Goal: Task Accomplishment & Management: Manage account settings

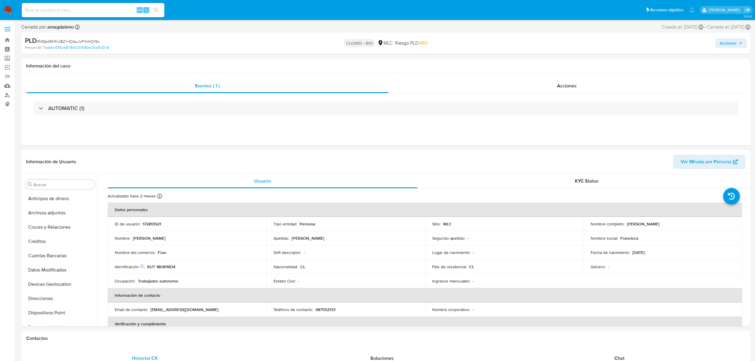
select select "10"
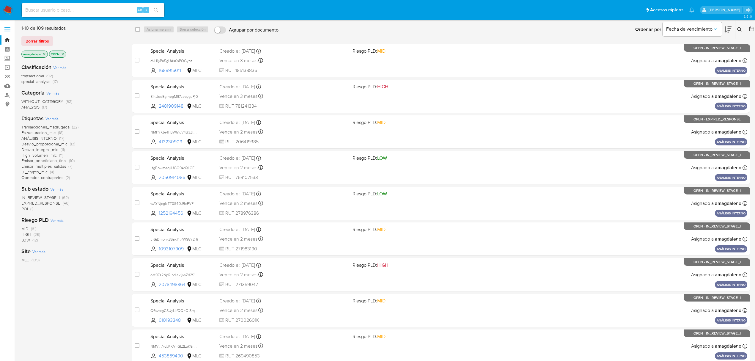
click at [64, 53] on icon "close-filter" at bounding box center [63, 54] width 4 height 4
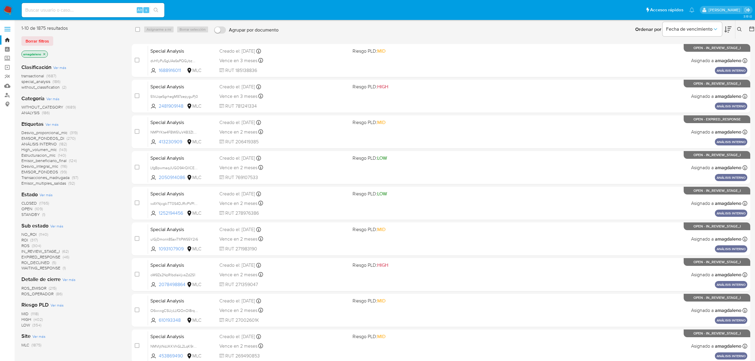
click at [29, 75] on span "transactional" at bounding box center [32, 76] width 23 height 6
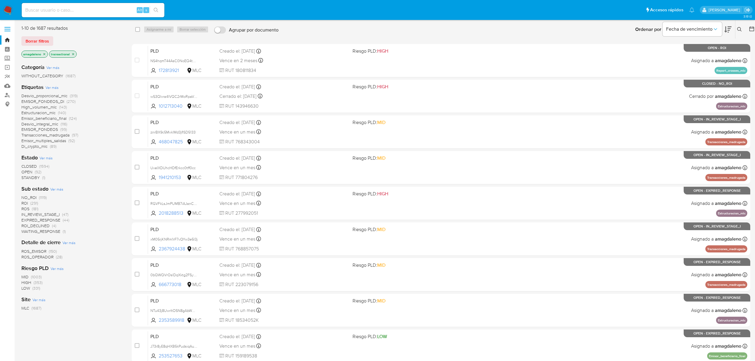
click at [752, 31] on icon at bounding box center [752, 29] width 6 height 6
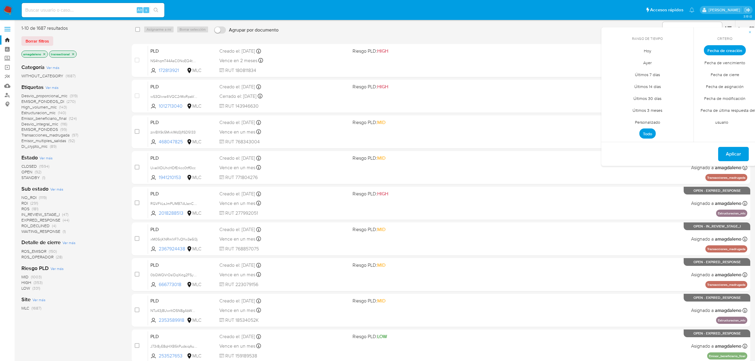
click at [653, 122] on span "Personalizado" at bounding box center [648, 122] width 38 height 12
click at [610, 60] on icon "Mes anterior" at bounding box center [610, 61] width 7 height 7
click at [682, 83] on button "1" at bounding box center [683, 83] width 10 height 10
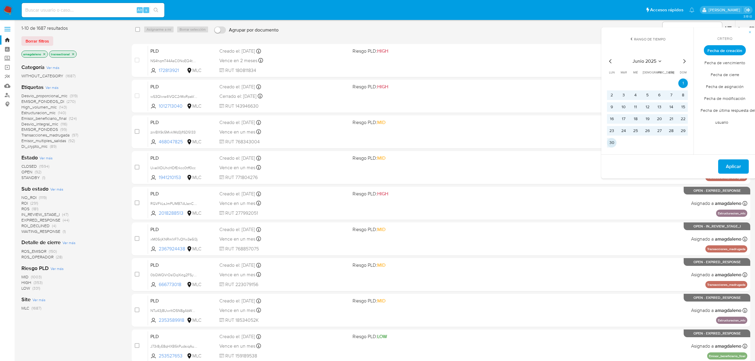
click at [611, 146] on button "30" at bounding box center [612, 143] width 10 height 10
click at [731, 165] on span "Aplicar" at bounding box center [733, 166] width 15 height 13
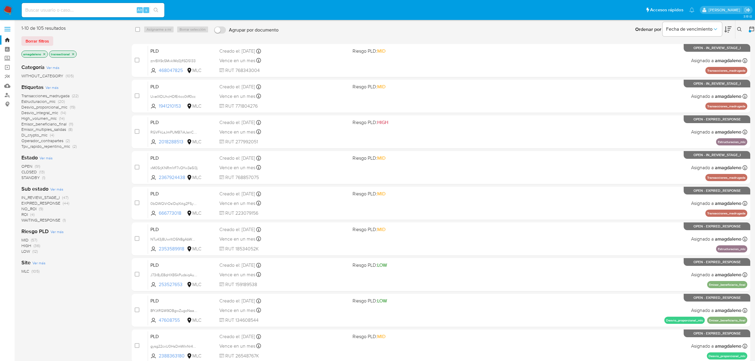
click at [750, 30] on div at bounding box center [750, 31] width 2 height 2
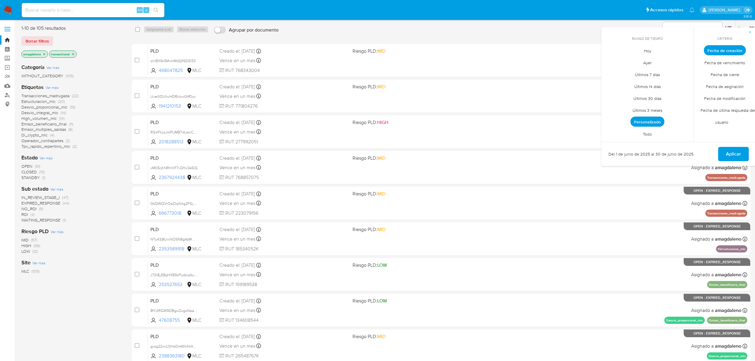
click at [649, 122] on span "Personalizado" at bounding box center [647, 121] width 34 height 10
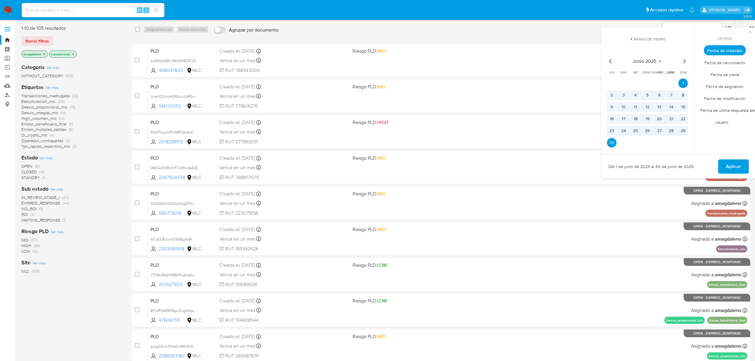
click at [28, 118] on span "High_volumen_mlc" at bounding box center [38, 118] width 35 height 6
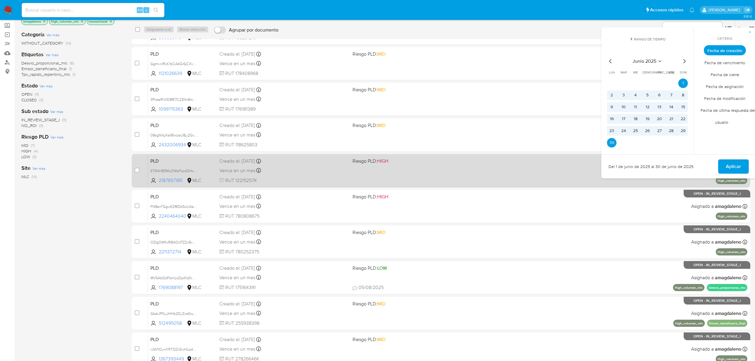
scroll to position [62, 0]
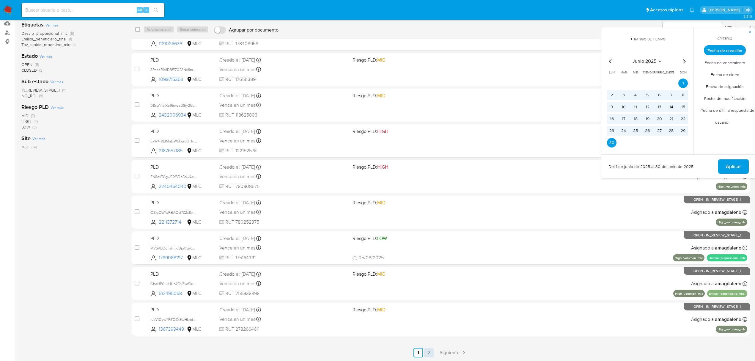
click at [424, 355] on link "2" at bounding box center [429, 353] width 10 height 10
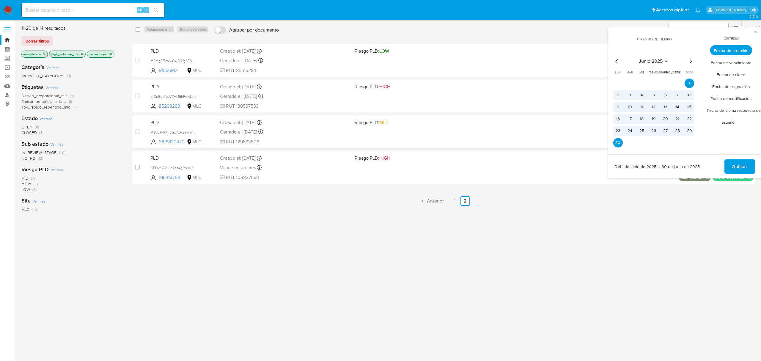
click at [28, 130] on span "OPEN" at bounding box center [26, 127] width 11 height 6
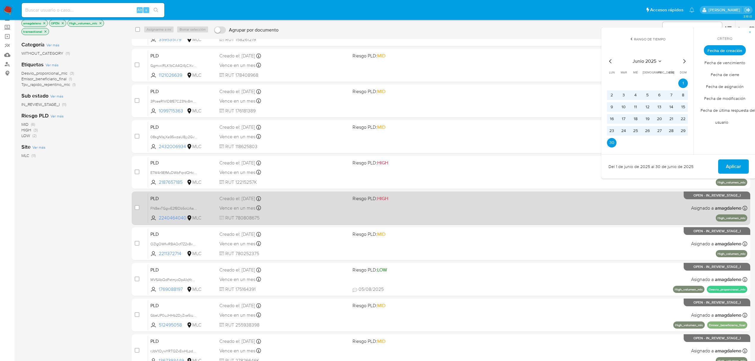
scroll to position [62, 0]
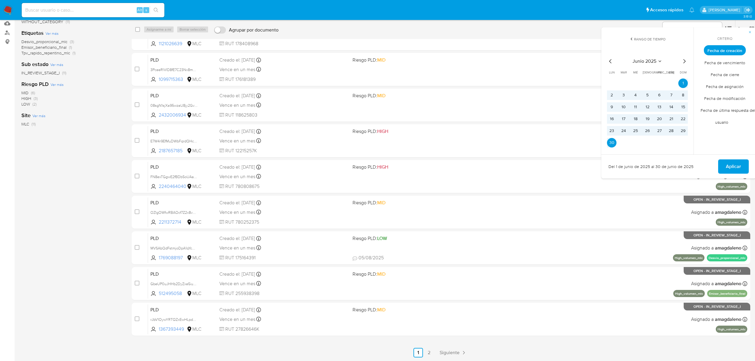
click at [23, 245] on div "1-10 de 11 resultados Borrar filtros amagdaleno OPEN High_volumen_mlc transacti…" at bounding box center [71, 160] width 101 height 395
click at [98, 213] on div "1-10 de 11 resultados Borrar filtros amagdaleno OPEN High_volumen_mlc transacti…" at bounding box center [71, 160] width 101 height 395
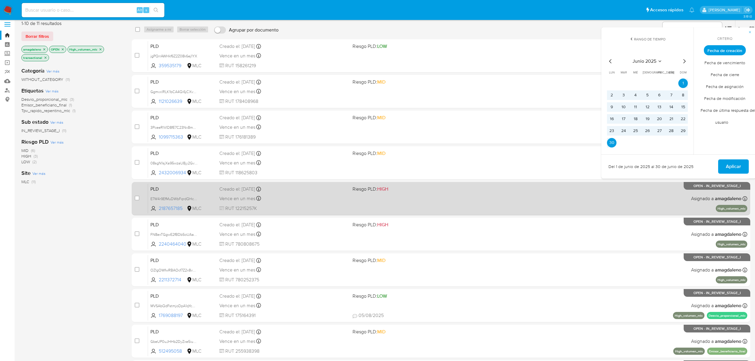
scroll to position [0, 0]
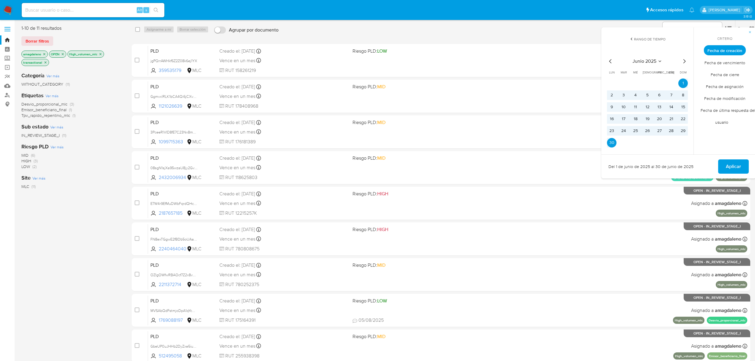
click at [68, 154] on div "MID (6) HIGH (3) LOW (2)" at bounding box center [71, 160] width 101 height 17
click at [104, 158] on div "MID (6) HIGH (3) LOW (2)" at bounding box center [71, 160] width 101 height 17
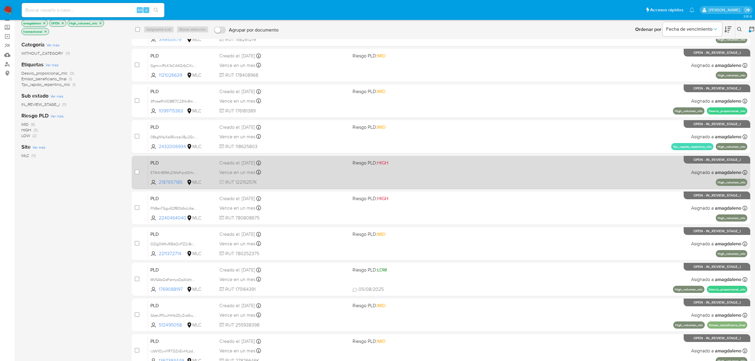
scroll to position [62, 0]
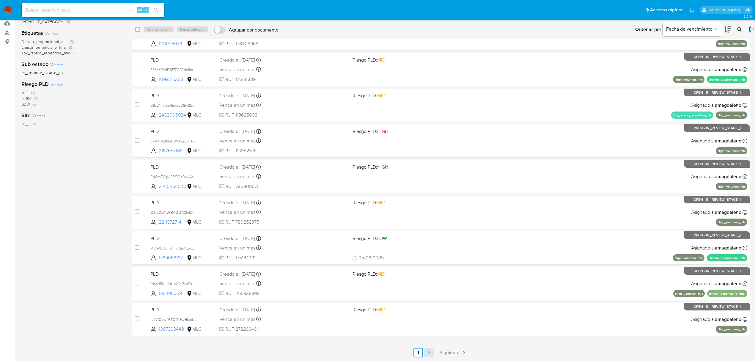
click at [433, 357] on link "2" at bounding box center [429, 353] width 10 height 10
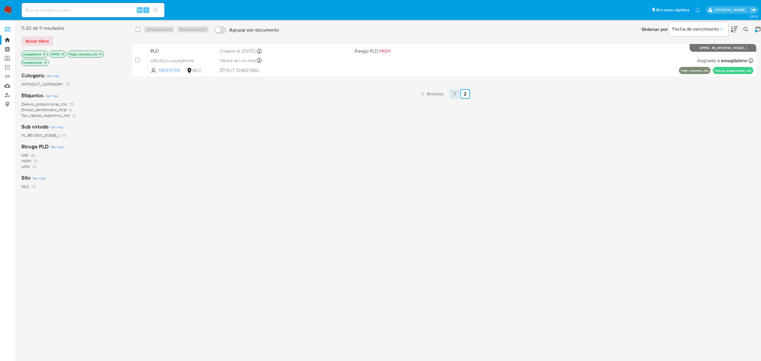
click at [457, 98] on link "1" at bounding box center [455, 94] width 10 height 10
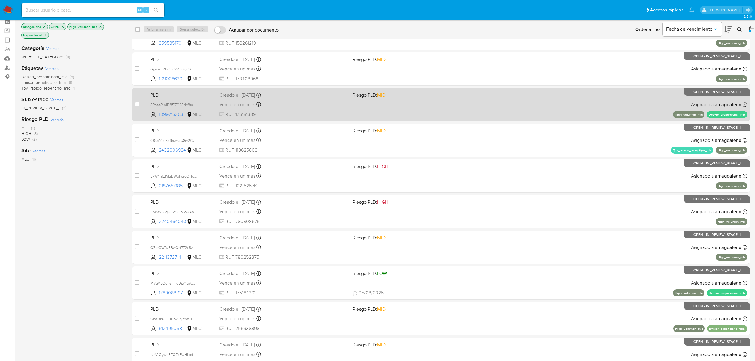
scroll to position [62, 0]
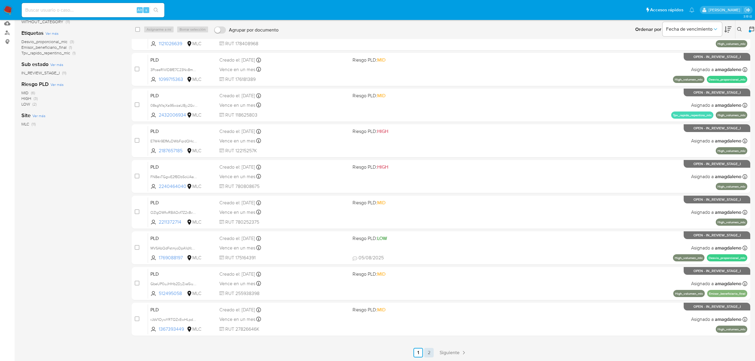
click at [429, 352] on link "2" at bounding box center [429, 353] width 10 height 10
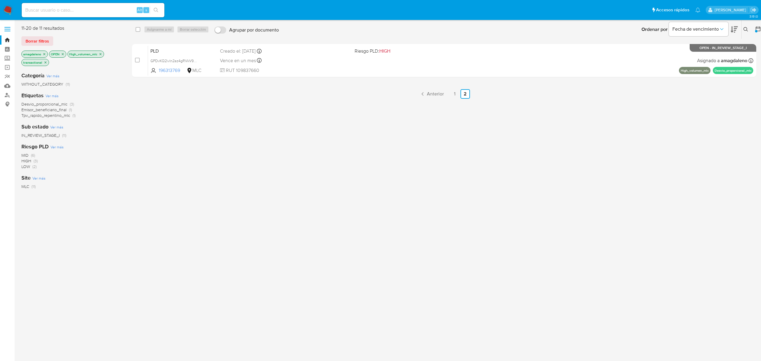
click at [453, 87] on div "select-all-cases-checkbox Asignarme a mí Borrar selección Agrupar por documento…" at bounding box center [444, 161] width 624 height 273
click at [453, 93] on link "1" at bounding box center [455, 94] width 10 height 10
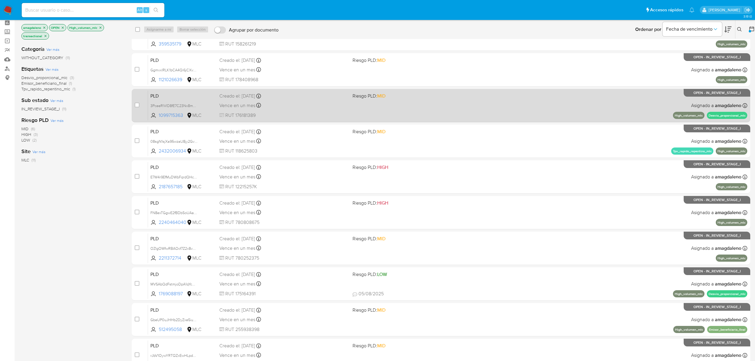
scroll to position [62, 0]
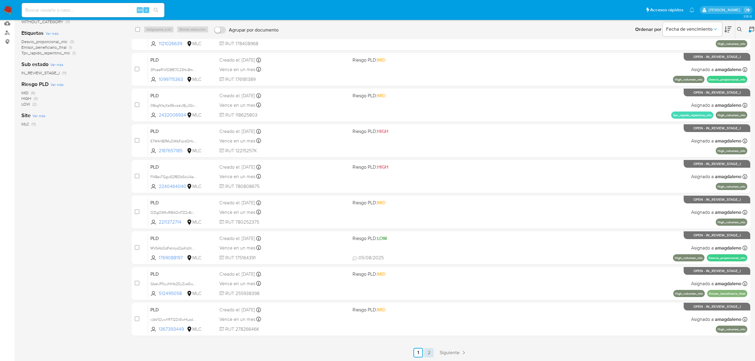
click at [426, 352] on link "2" at bounding box center [429, 353] width 10 height 10
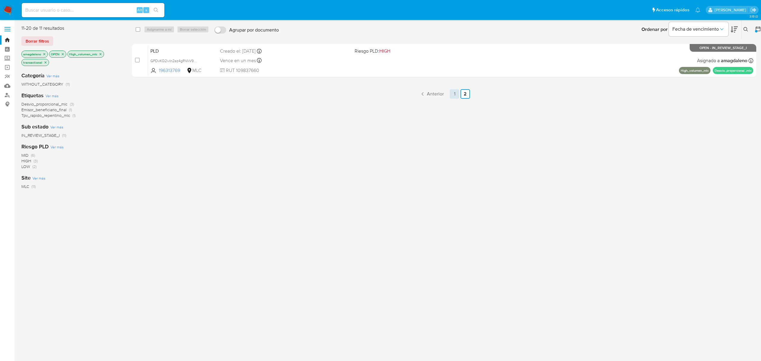
click at [453, 97] on link "1" at bounding box center [455, 94] width 10 height 10
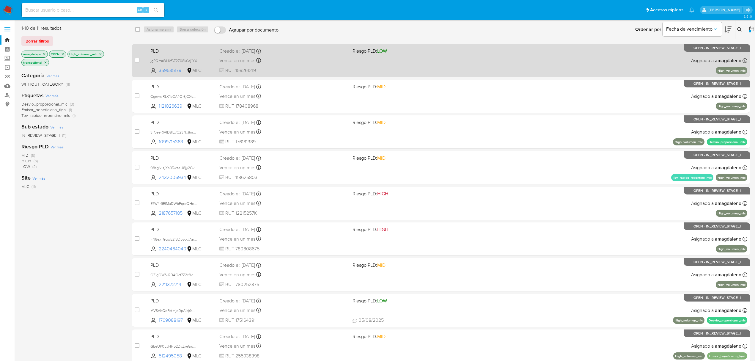
click at [321, 61] on div "Vence en un mes Vence el 10/09/2025 06:08:47" at bounding box center [283, 60] width 128 height 8
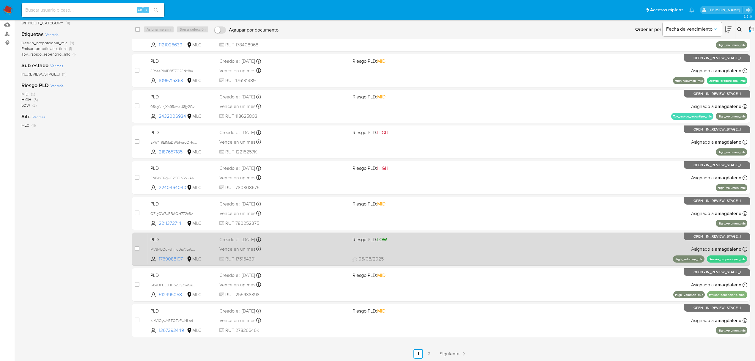
scroll to position [62, 0]
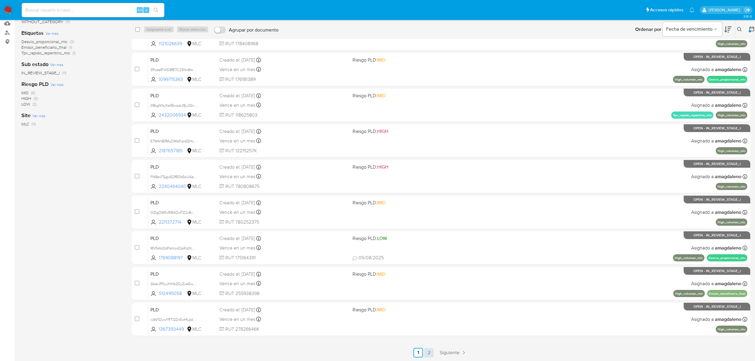
click at [433, 355] on link "2" at bounding box center [429, 353] width 10 height 10
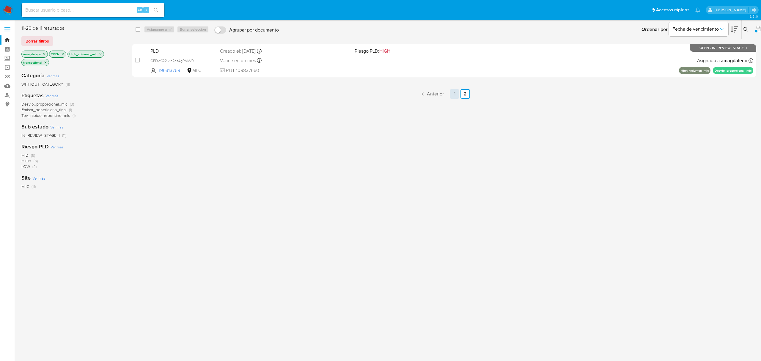
click at [455, 96] on link "1" at bounding box center [455, 94] width 10 height 10
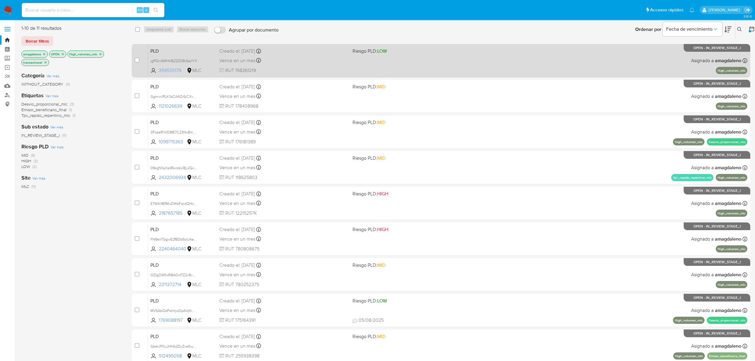
click at [177, 68] on span "359535179" at bounding box center [172, 70] width 27 height 7
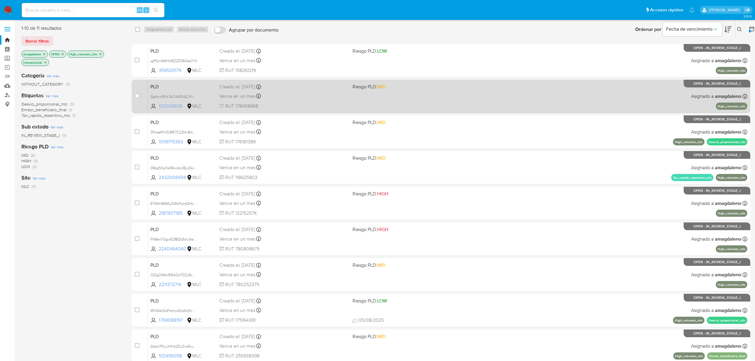
click at [177, 107] on span "1121026639" at bounding box center [172, 106] width 27 height 7
click at [299, 105] on span "RUT 178408968" at bounding box center [283, 106] width 128 height 7
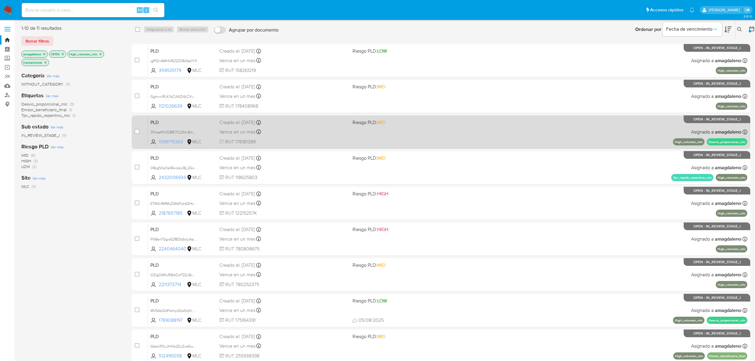
click at [169, 144] on span "1099715363" at bounding box center [172, 141] width 27 height 7
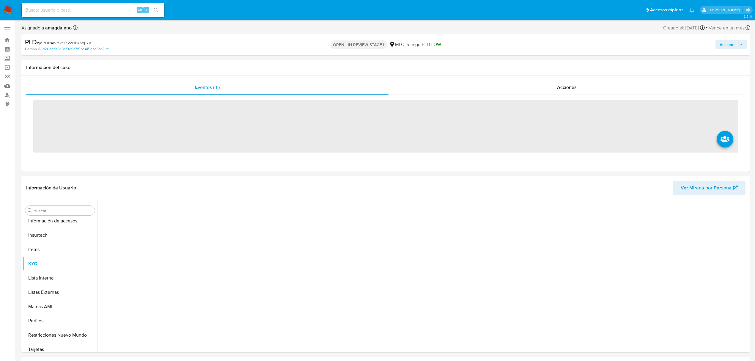
scroll to position [237, 0]
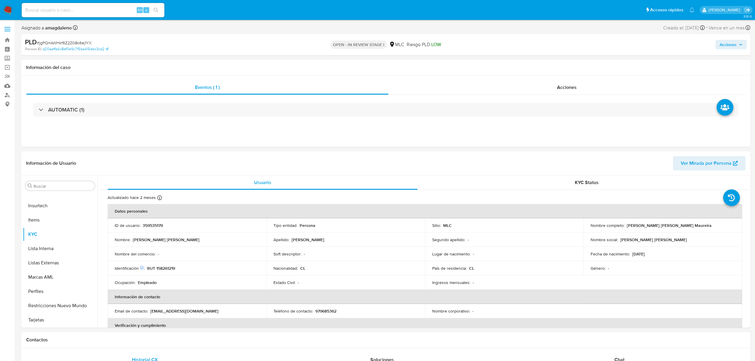
select select "10"
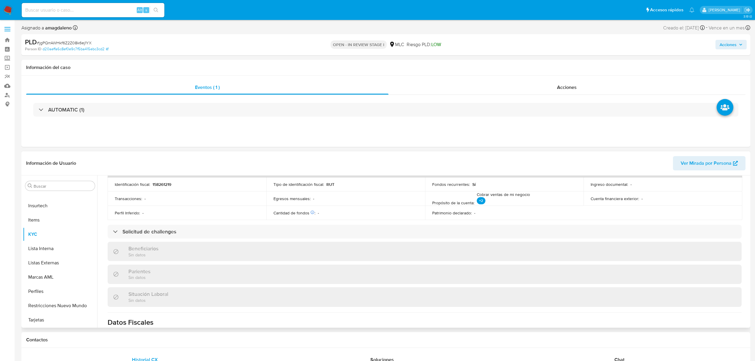
scroll to position [238, 0]
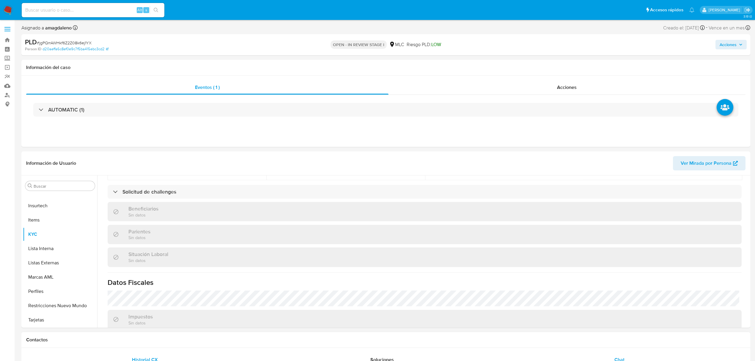
click at [621, 358] on span "Chat" at bounding box center [619, 359] width 10 height 7
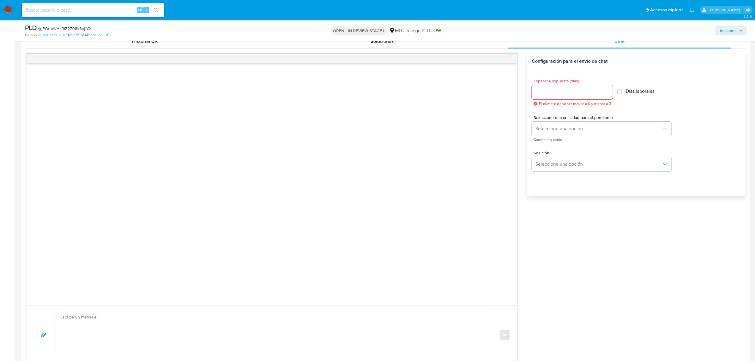
scroll to position [357, 0]
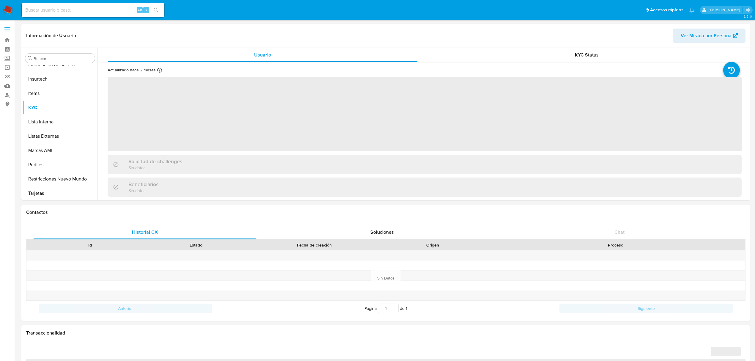
scroll to position [237, 0]
select select "10"
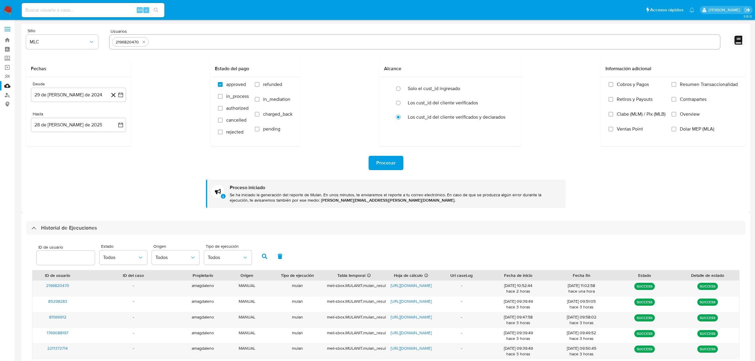
select select "10"
click at [143, 42] on icon "quitar 2196820470" at bounding box center [143, 42] width 5 height 5
click at [137, 42] on input "text" at bounding box center [414, 42] width 605 height 10
paste input "359535179"
type input "359535179"
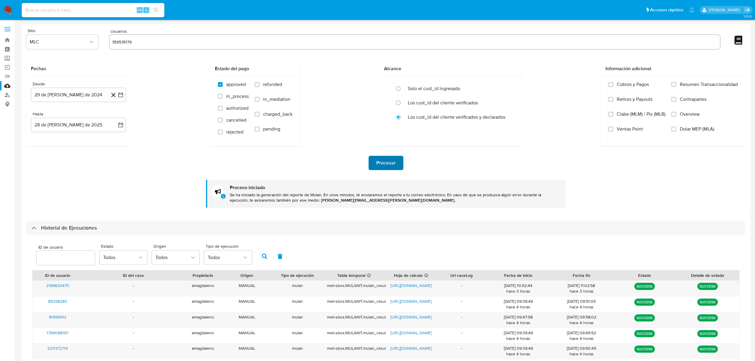
click at [388, 167] on span "Procesar" at bounding box center [385, 162] width 19 height 13
click at [140, 40] on icon "quitar 359535179" at bounding box center [140, 42] width 5 height 5
click at [141, 41] on input "text" at bounding box center [414, 42] width 605 height 10
paste input "1121026639"
type input "1121026639"
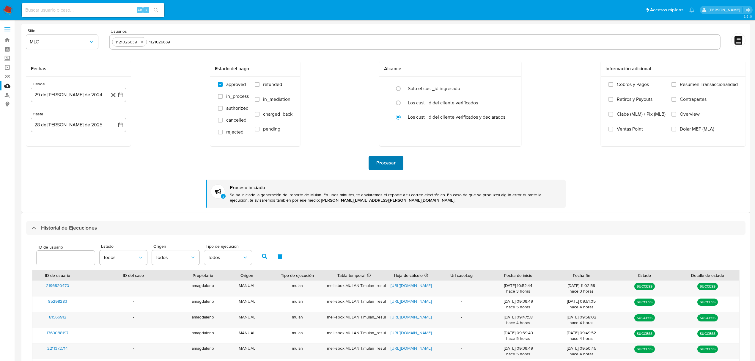
click at [395, 162] on button "Procesar" at bounding box center [385, 163] width 35 height 14
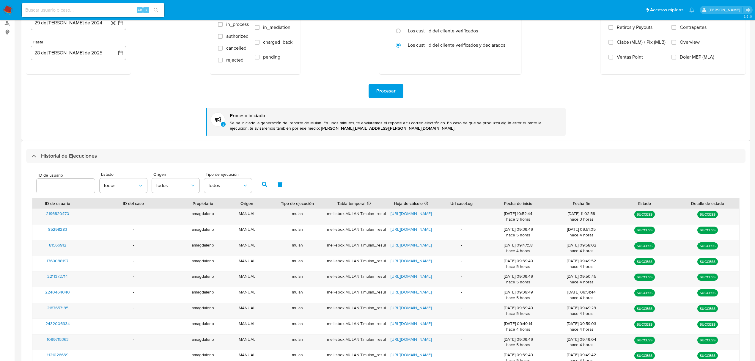
scroll to position [79, 0]
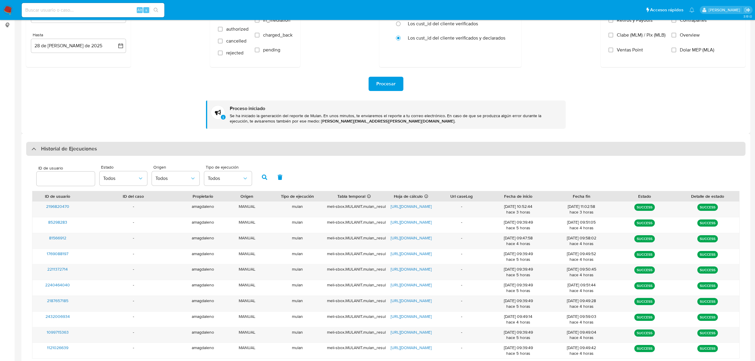
click at [35, 152] on div "Historial de Ejecuciones" at bounding box center [64, 148] width 65 height 7
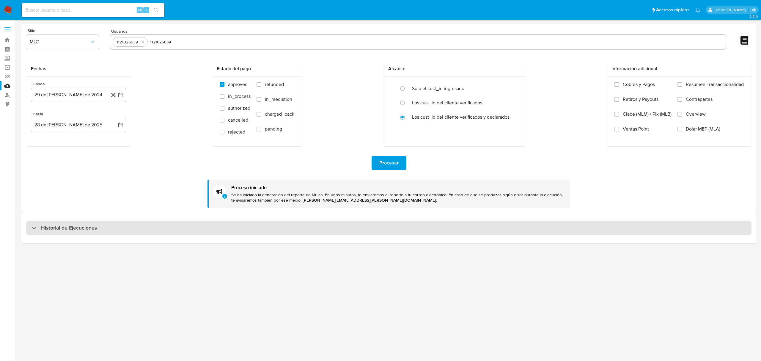
click at [36, 226] on div "Historial de Ejecuciones" at bounding box center [64, 227] width 65 height 7
select select "10"
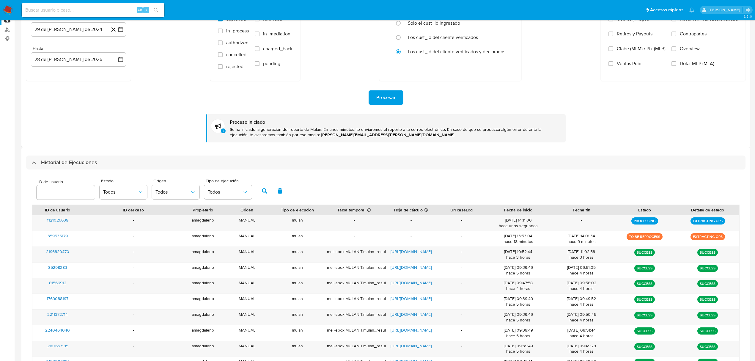
scroll to position [79, 0]
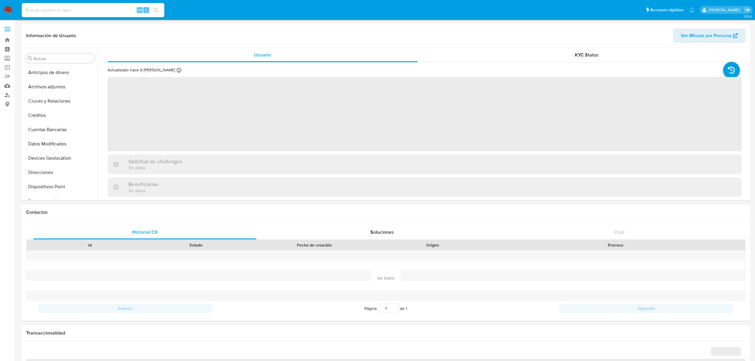
scroll to position [224, 0]
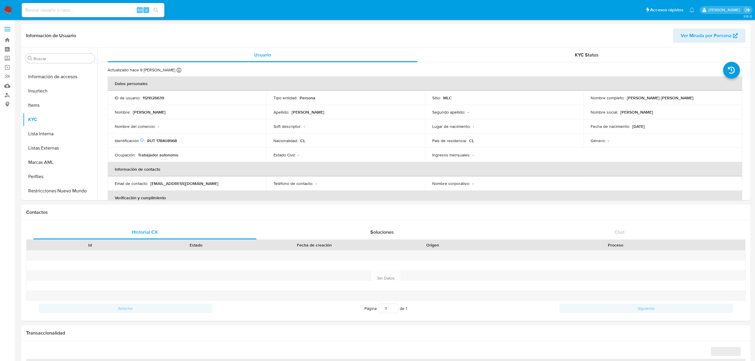
select select "10"
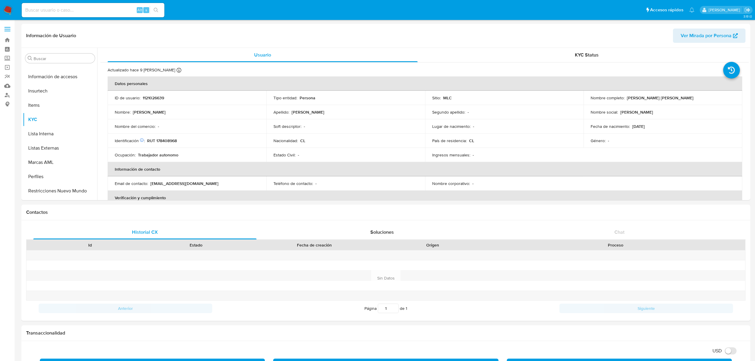
scroll to position [237, 0]
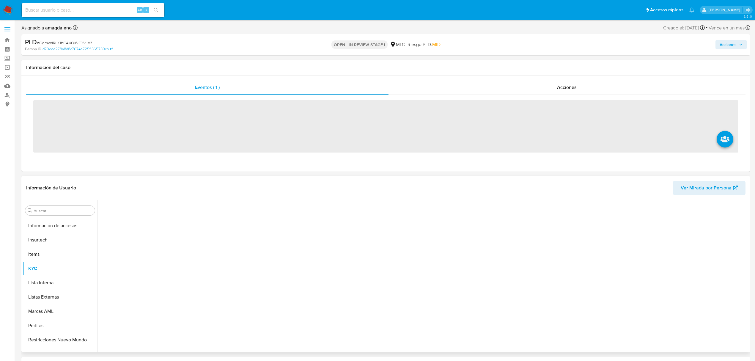
scroll to position [237, 0]
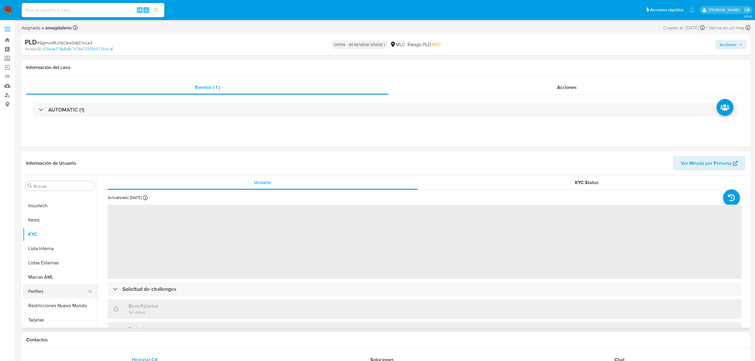
select select "10"
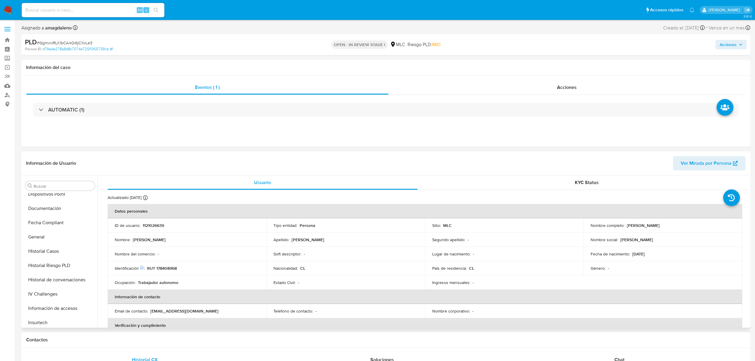
scroll to position [118, 0]
click at [57, 258] on button "Historial Casos" at bounding box center [58, 253] width 70 height 14
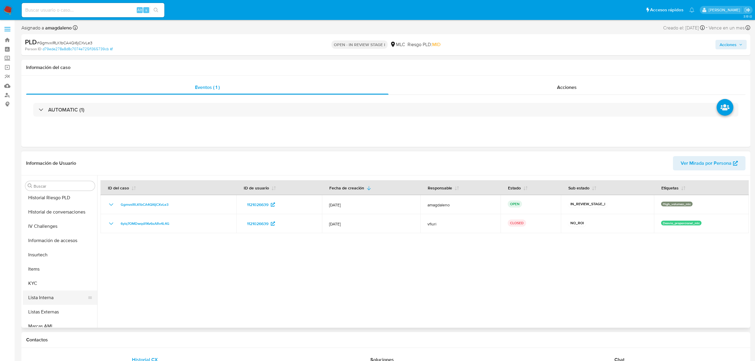
scroll to position [237, 0]
click at [43, 237] on button "KYC" at bounding box center [58, 234] width 70 height 14
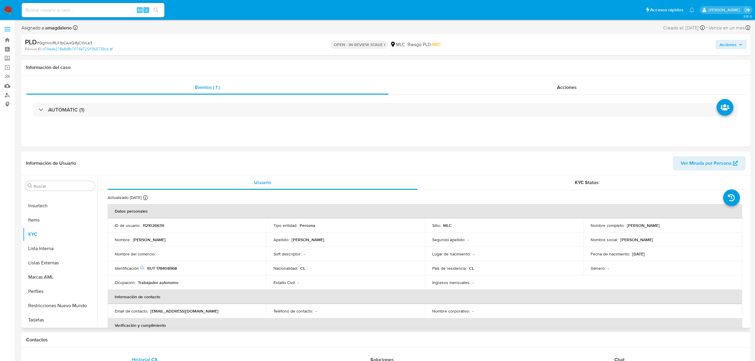
click at [153, 223] on p "1121026639" at bounding box center [153, 225] width 21 height 5
copy p "1121026639"
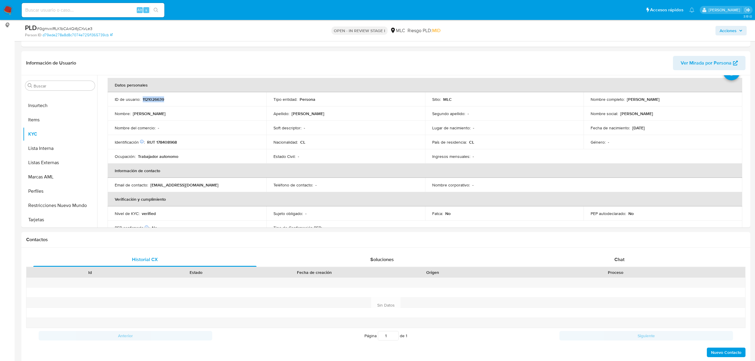
scroll to position [112, 0]
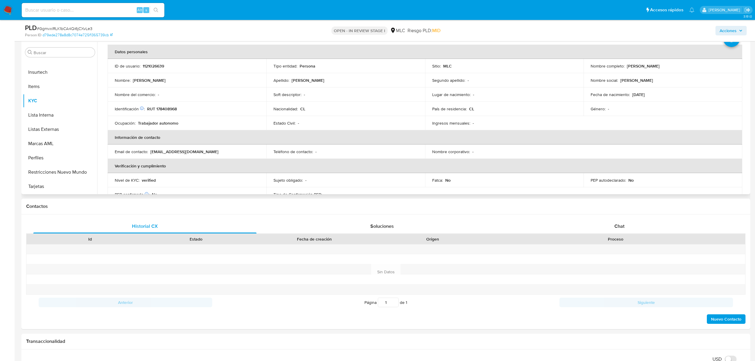
click at [164, 107] on p "RUT 178408968" at bounding box center [162, 108] width 30 height 5
copy p "178408968"
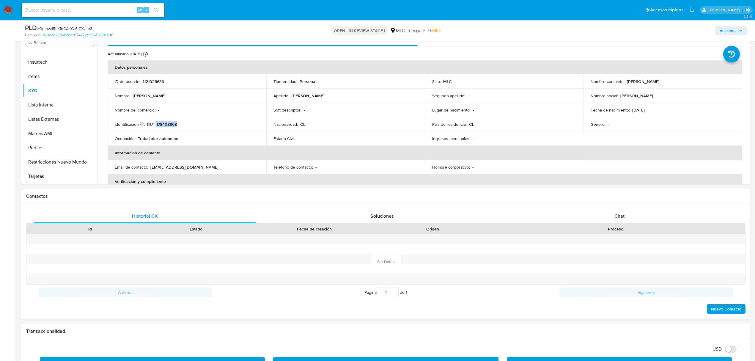
scroll to position [127, 0]
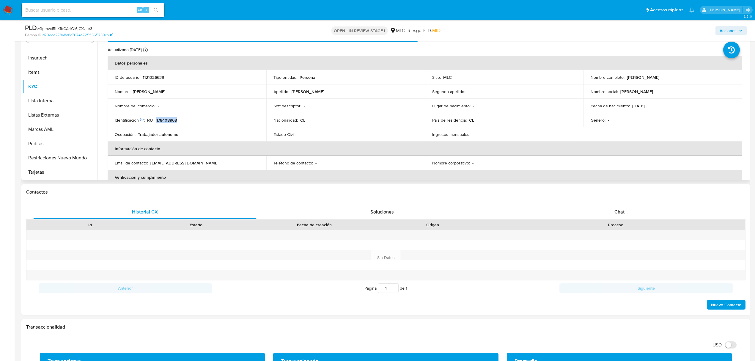
click at [160, 121] on p "RUT 178408968" at bounding box center [162, 119] width 30 height 5
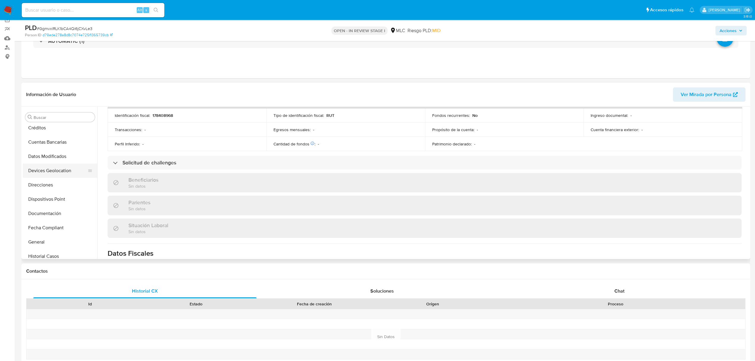
scroll to position [39, 0]
click at [40, 219] on button "Documentación" at bounding box center [58, 221] width 70 height 14
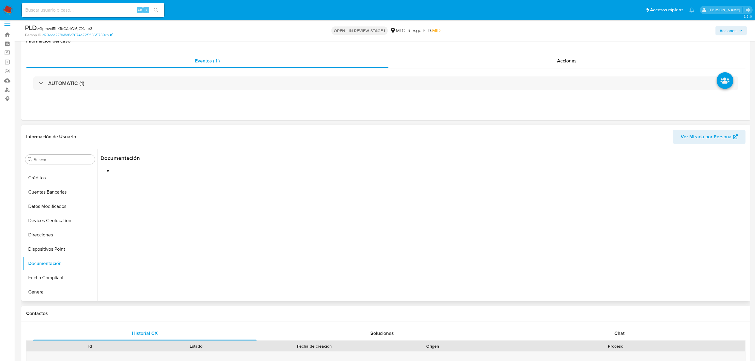
scroll to position [0, 0]
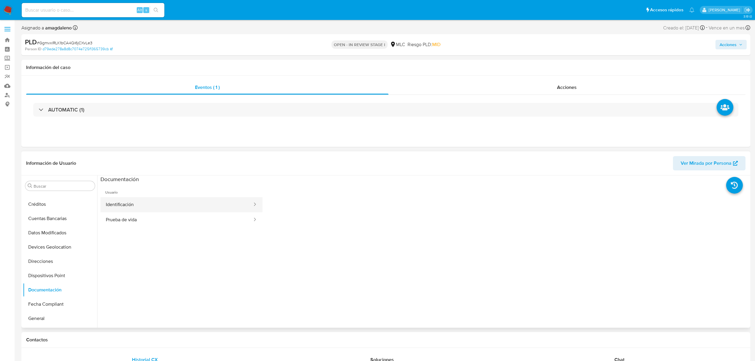
click at [146, 204] on button "Identificación" at bounding box center [176, 204] width 152 height 15
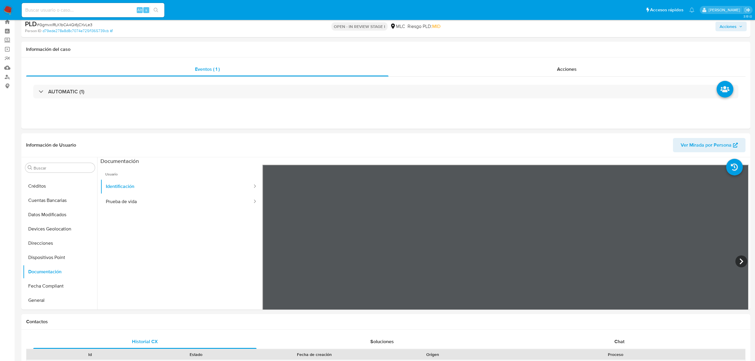
scroll to position [42, 0]
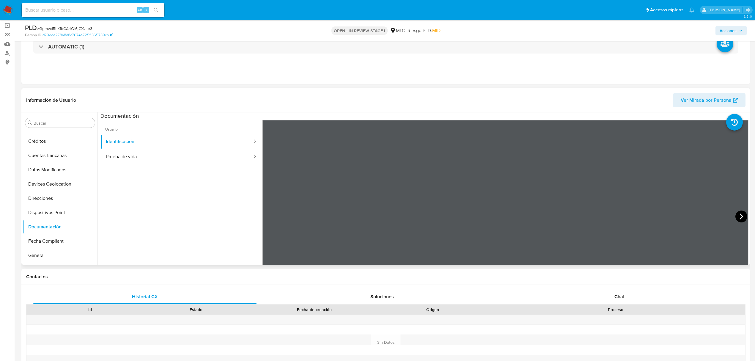
click at [737, 214] on icon at bounding box center [741, 216] width 12 height 12
click at [119, 159] on button "Prueba de vida" at bounding box center [176, 156] width 152 height 15
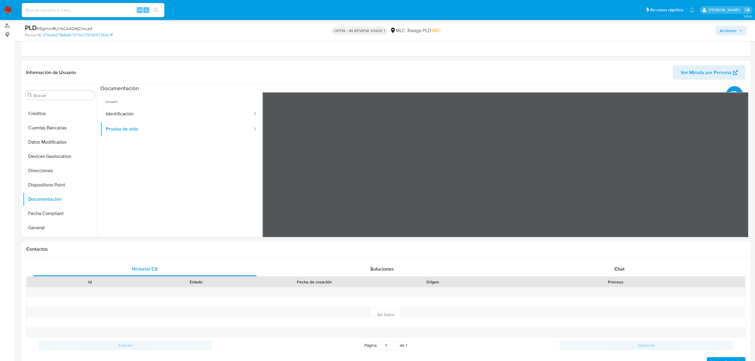
scroll to position [0, 0]
click at [140, 111] on button "Identificación" at bounding box center [176, 113] width 152 height 15
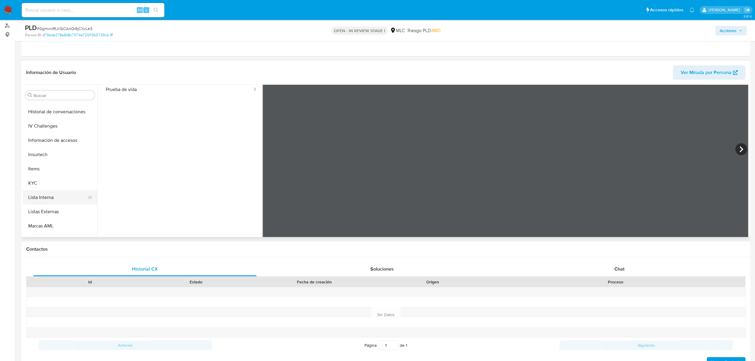
scroll to position [237, 0]
click at [51, 141] on button "KYC" at bounding box center [58, 143] width 70 height 14
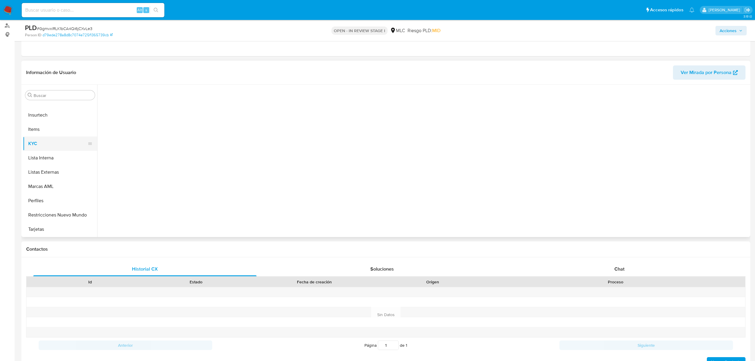
scroll to position [0, 0]
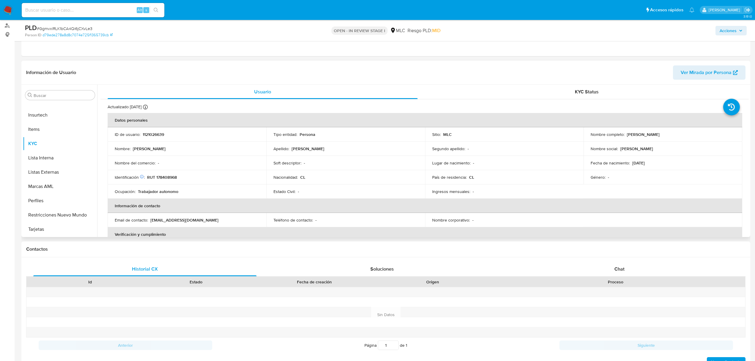
click at [166, 176] on p "RUT 178408968" at bounding box center [162, 176] width 30 height 5
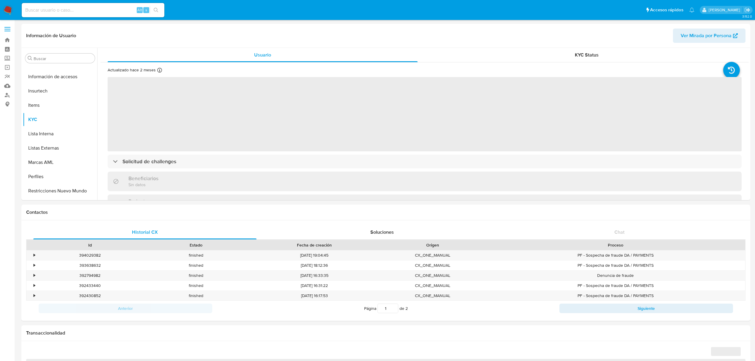
scroll to position [237, 0]
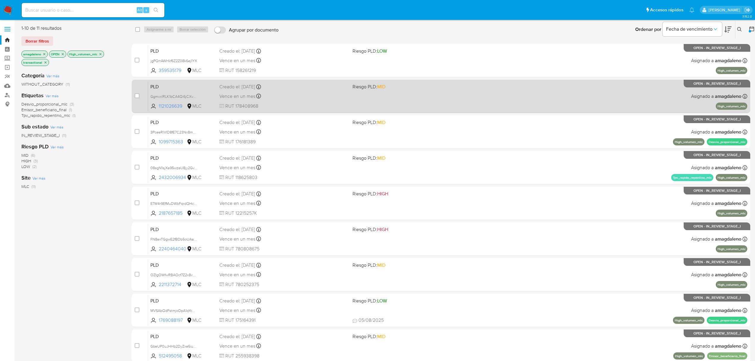
click at [320, 104] on span "RUT 178408968" at bounding box center [283, 106] width 128 height 7
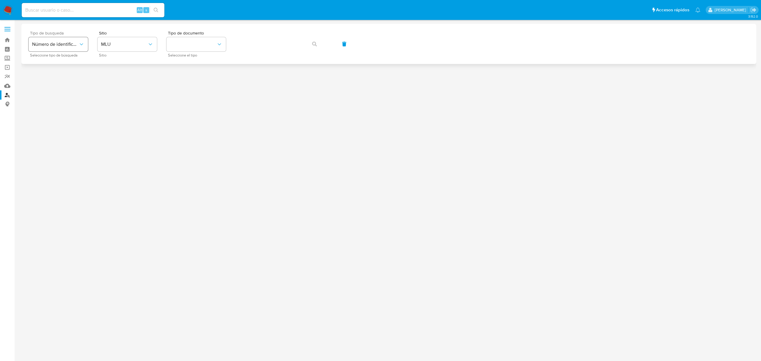
click at [71, 42] on span "Número de identificación" at bounding box center [55, 44] width 46 height 6
click at [58, 60] on span "Número de identificación" at bounding box center [56, 63] width 49 height 12
click at [113, 45] on button "site_id" at bounding box center [126, 44] width 59 height 14
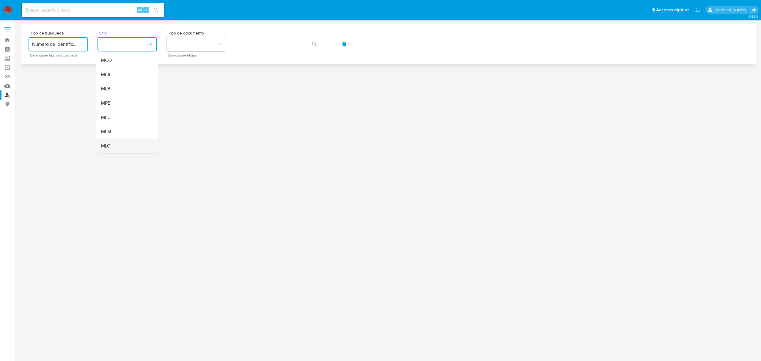
click at [113, 143] on div "MLC" at bounding box center [125, 146] width 49 height 14
click at [183, 50] on button "identificationType" at bounding box center [195, 44] width 59 height 14
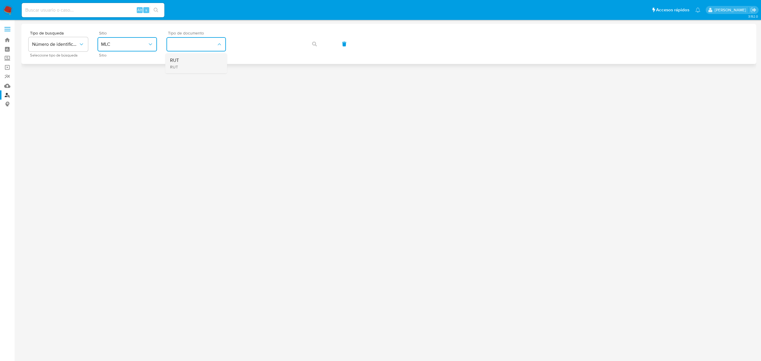
click at [194, 65] on div "RUT RUT" at bounding box center [194, 63] width 49 height 20
click at [312, 43] on icon "button" at bounding box center [314, 44] width 5 height 5
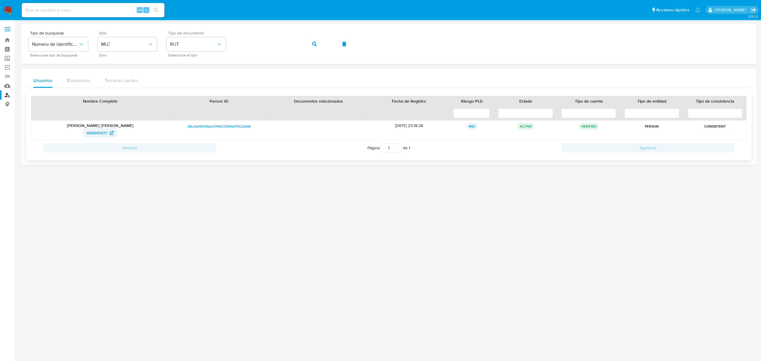
click at [100, 134] on span "499645977" at bounding box center [96, 133] width 21 height 10
click at [311, 43] on button "button" at bounding box center [314, 44] width 20 height 14
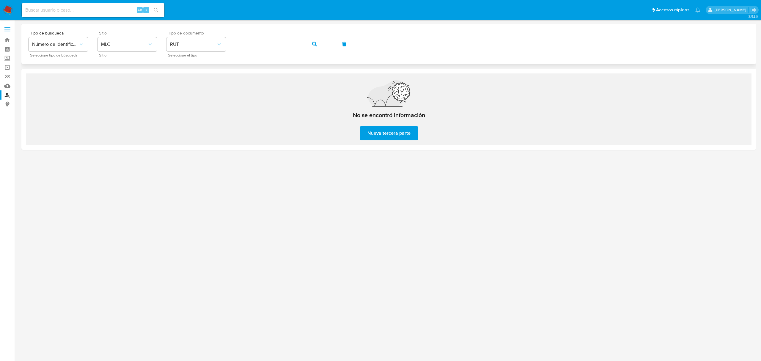
click at [309, 43] on button "button" at bounding box center [314, 44] width 20 height 14
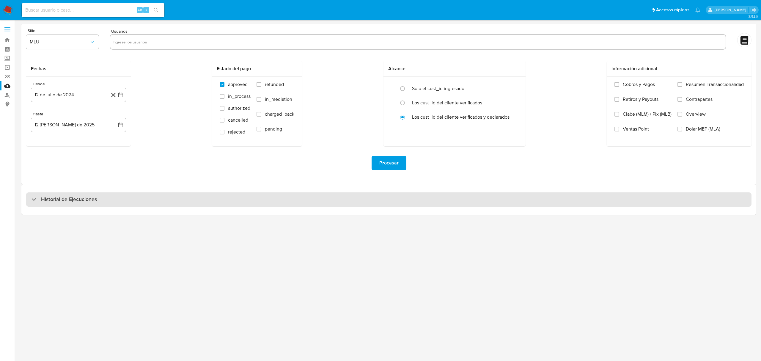
click at [36, 200] on div "Historial de Ejecuciones" at bounding box center [64, 199] width 65 height 7
select select "10"
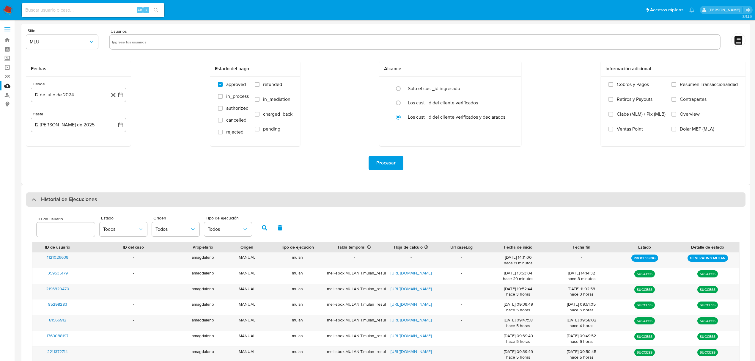
click at [36, 196] on div "Historial de Ejecuciones" at bounding box center [64, 199] width 65 height 7
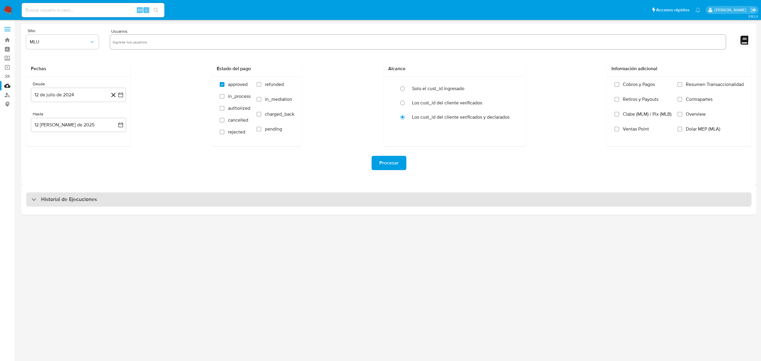
click at [36, 196] on div "Historial de Ejecuciones" at bounding box center [64, 199] width 65 height 7
select select "10"
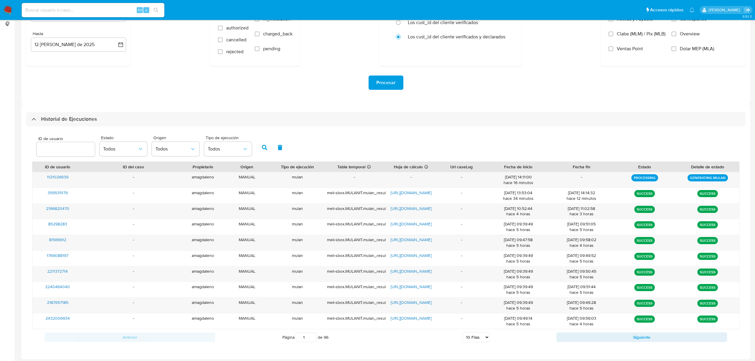
scroll to position [83, 0]
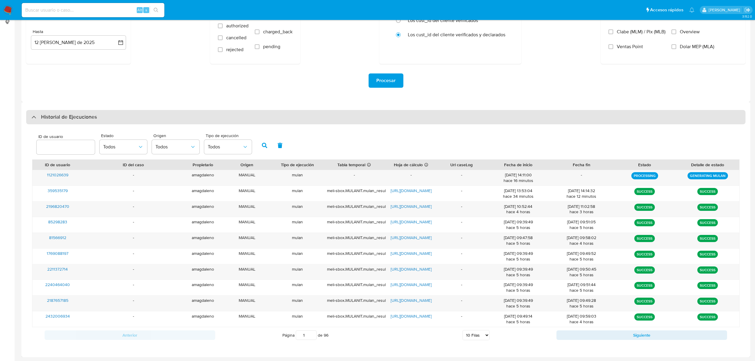
click at [30, 117] on div "Historial de Ejecuciones" at bounding box center [385, 117] width 719 height 14
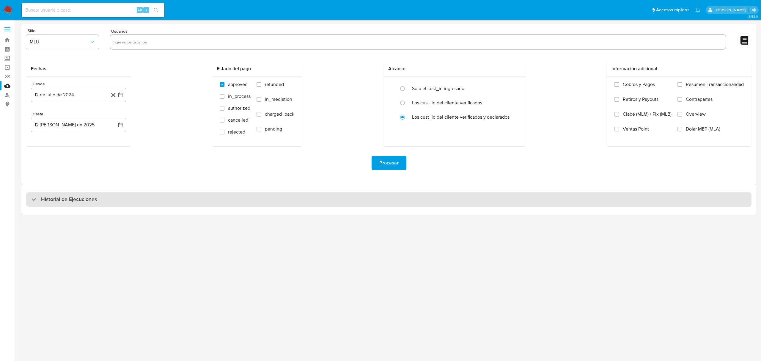
click at [35, 198] on div "Historial de Ejecuciones" at bounding box center [64, 199] width 65 height 7
select select "10"
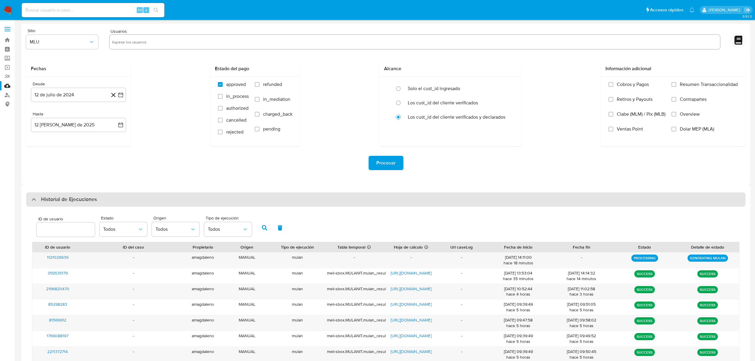
click at [36, 194] on div "Historial de Ejecuciones" at bounding box center [385, 199] width 719 height 14
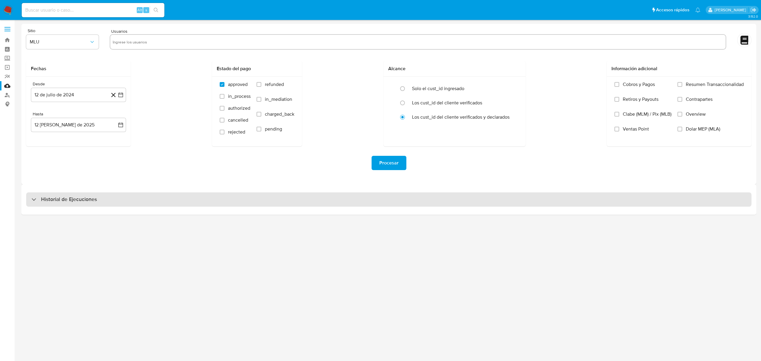
click at [32, 201] on div "Historial de Ejecuciones" at bounding box center [64, 199] width 65 height 7
select select "10"
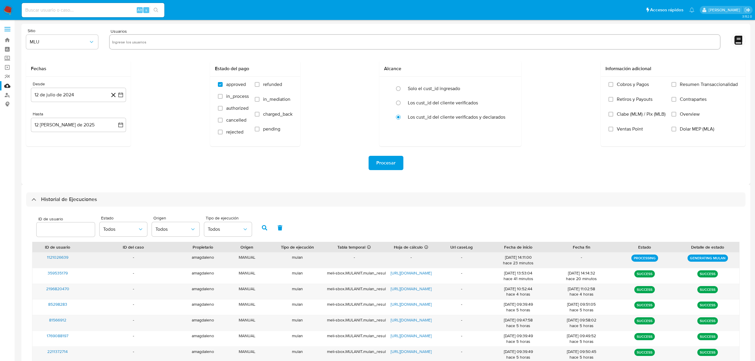
click at [53, 257] on span "1121026639" at bounding box center [57, 257] width 21 height 6
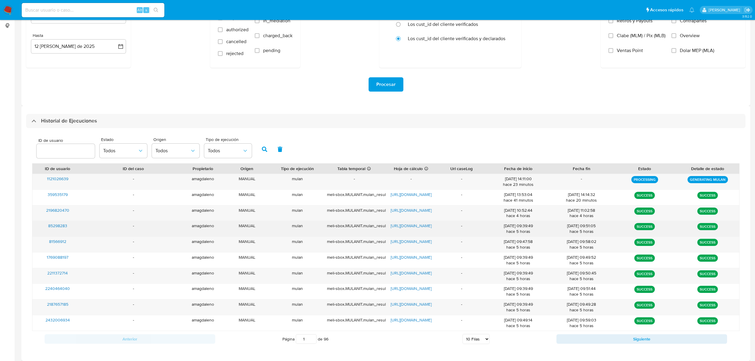
scroll to position [79, 0]
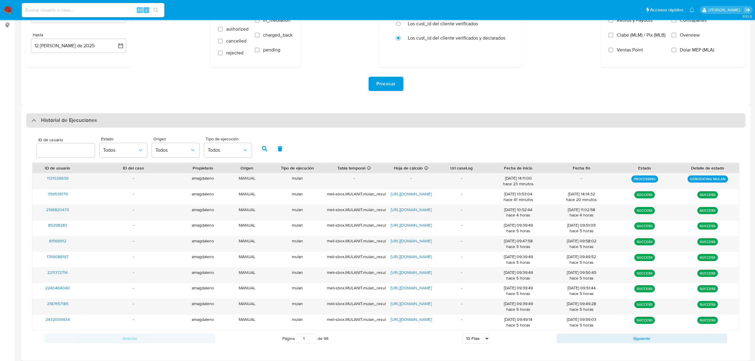
click at [35, 122] on div "Historial de Ejecuciones" at bounding box center [64, 120] width 65 height 7
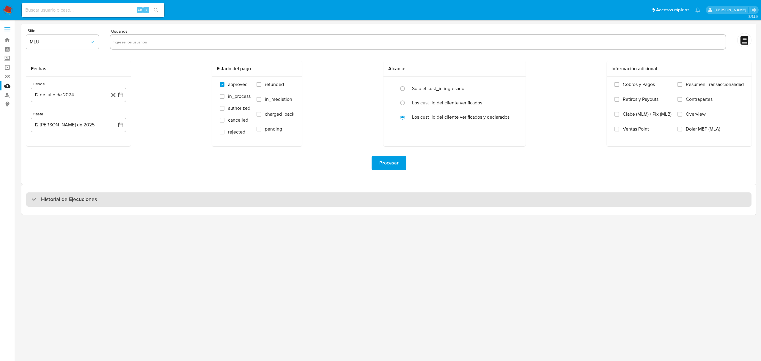
click at [35, 200] on div "Historial de Ejecuciones" at bounding box center [64, 199] width 65 height 7
select select "10"
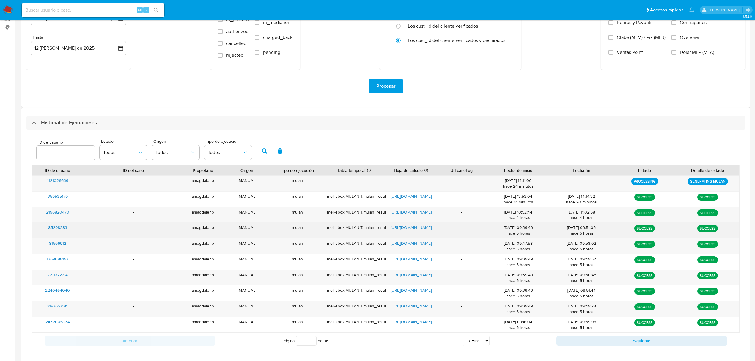
scroll to position [83, 0]
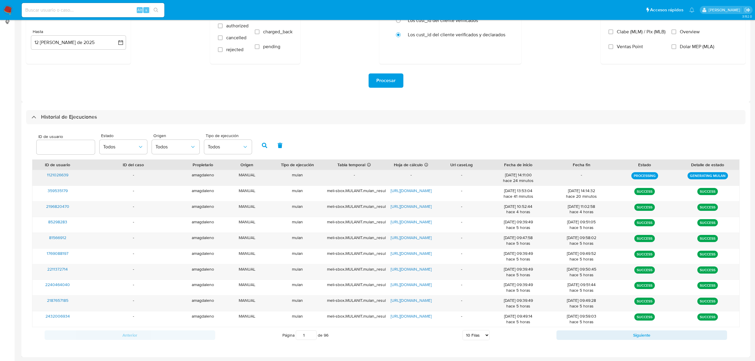
click at [460, 184] on div "-" at bounding box center [461, 177] width 51 height 15
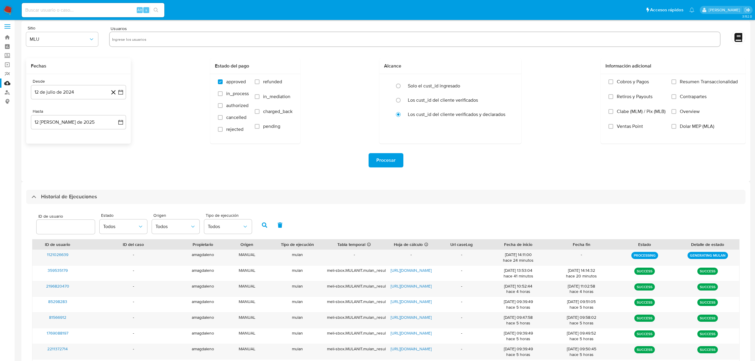
scroll to position [0, 0]
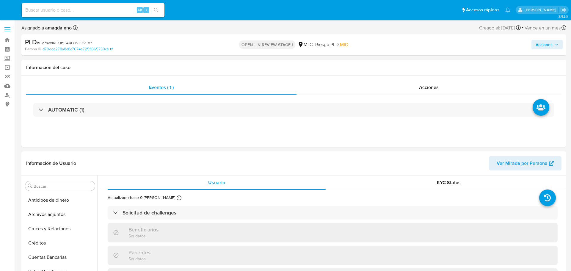
select select "10"
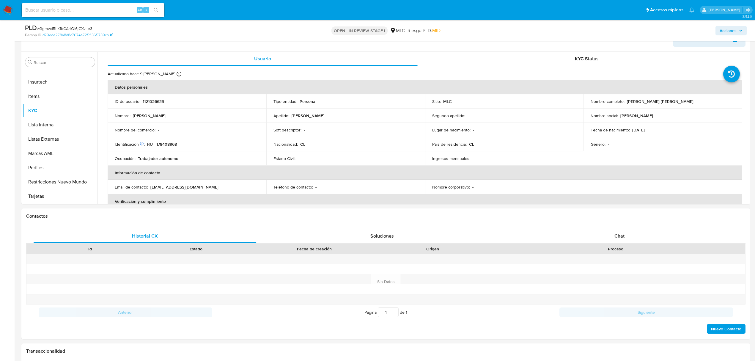
scroll to position [112, 0]
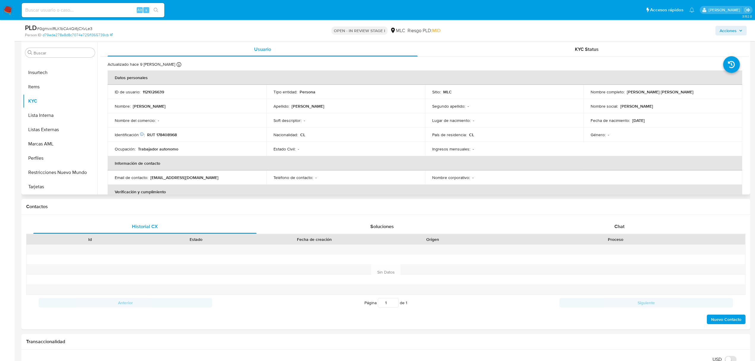
click at [168, 136] on p "RUT 178408968" at bounding box center [162, 134] width 30 height 5
copy p "178408968"
click at [172, 134] on p "RUT 178408968" at bounding box center [162, 134] width 30 height 5
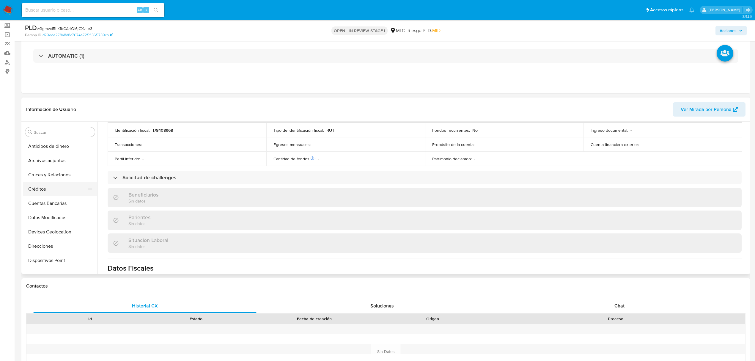
scroll to position [0, 0]
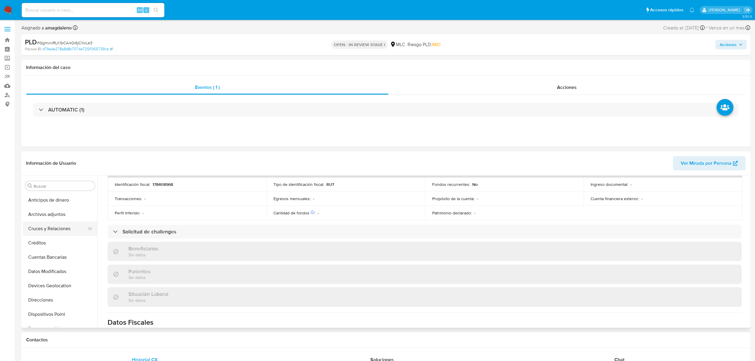
click at [43, 226] on button "Cruces y Relaciones" at bounding box center [58, 228] width 70 height 14
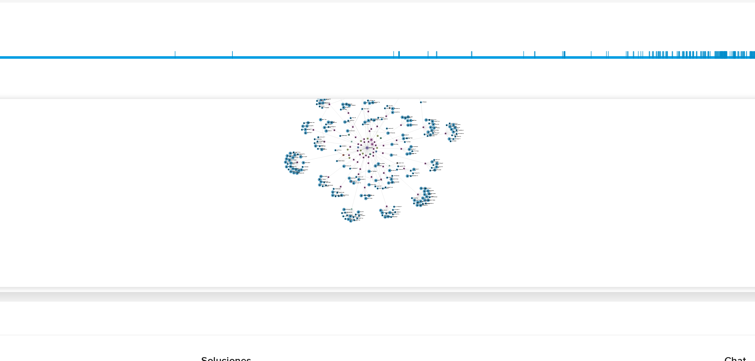
scroll to position [87, 0]
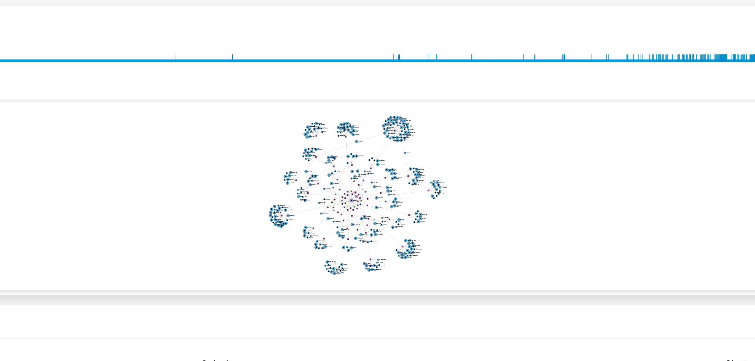
drag, startPoint x: 481, startPoint y: 176, endPoint x: 474, endPoint y: 199, distance: 24.1
click at [474, 199] on icon "person-d79ede278a8d8c7074e725f1365739cb  user-1121026639  1121026639 device-6…" at bounding box center [429, 172] width 640 height 86
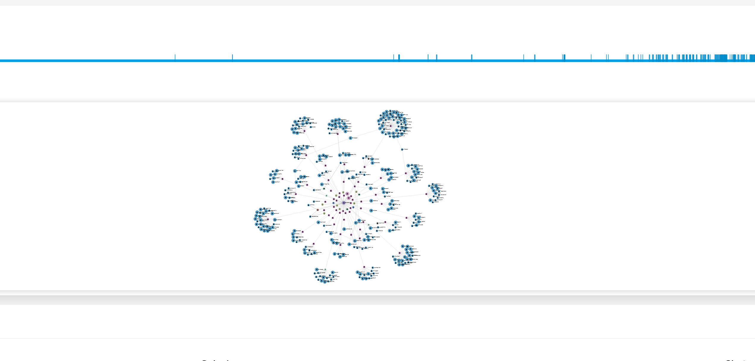
drag, startPoint x: 474, startPoint y: 197, endPoint x: 474, endPoint y: 200, distance: 3.0
click at [474, 200] on icon "person-d79ede278a8d8c7074e725f1365739cb  user-1121026639  1121026639 device-6…" at bounding box center [429, 172] width 640 height 86
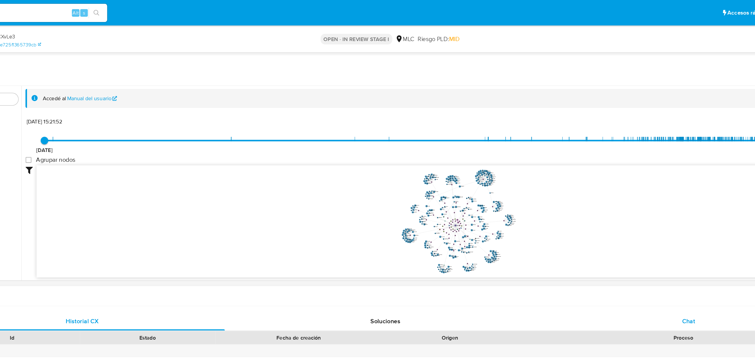
click at [570, 248] on span "Chat" at bounding box center [619, 251] width 10 height 7
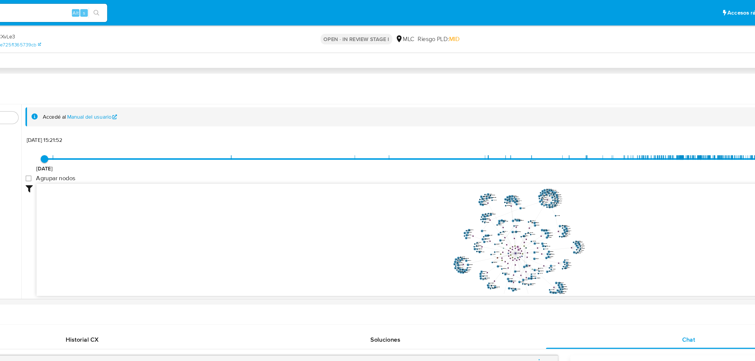
scroll to position [0, 0]
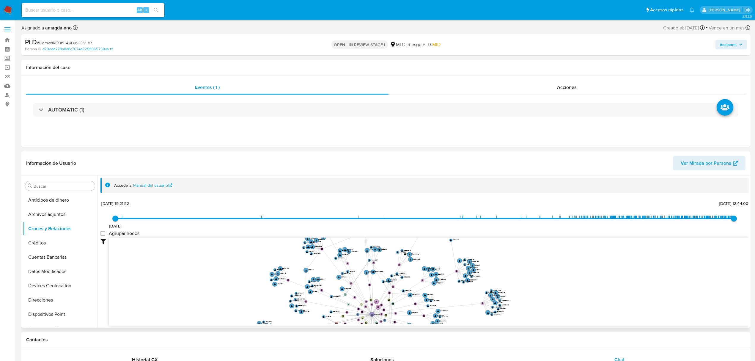
drag, startPoint x: 426, startPoint y: 271, endPoint x: 179, endPoint y: 275, distance: 246.1
click at [179, 270] on icon "person-d79ede278a8d8c7074e725f1365739cb  user-1121026639  1121026639 device-6…" at bounding box center [429, 280] width 640 height 86
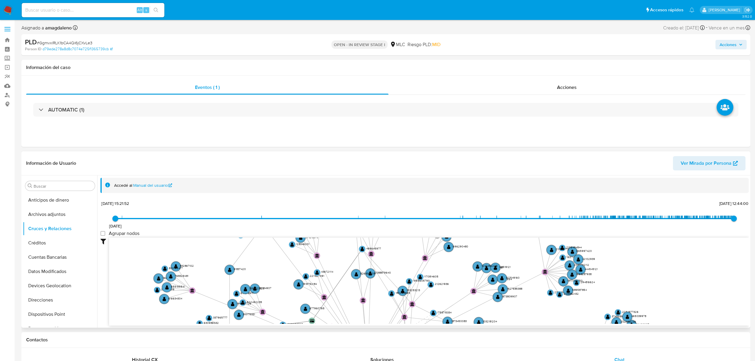
drag, startPoint x: 350, startPoint y: 295, endPoint x: 401, endPoint y: 250, distance: 68.4
click at [408, 249] on icon "person-d79ede278a8d8c7074e725f1365739cb  user-1121026639  1121026639 device-6…" at bounding box center [429, 280] width 640 height 86
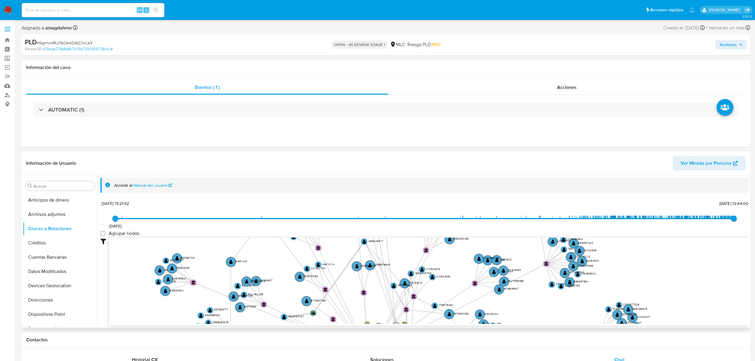
drag, startPoint x: 373, startPoint y: 247, endPoint x: 418, endPoint y: 301, distance: 70.5
click at [398, 270] on text "" at bounding box center [396, 326] width 4 height 4
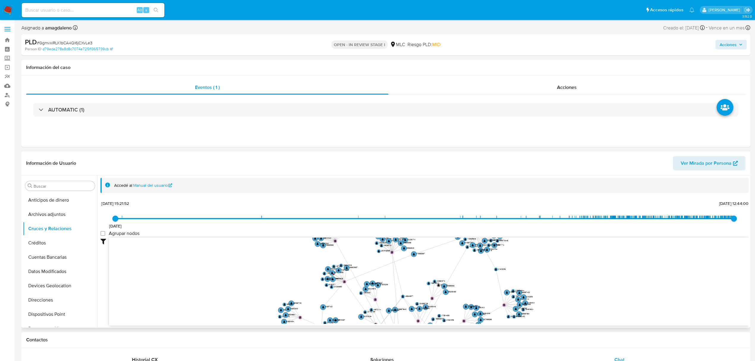
drag, startPoint x: 440, startPoint y: 274, endPoint x: 451, endPoint y: 305, distance: 33.6
click at [451, 270] on icon "person-d79ede278a8d8c7074e725f1365739cb  user-1121026639  1121026639 device-6…" at bounding box center [429, 280] width 640 height 86
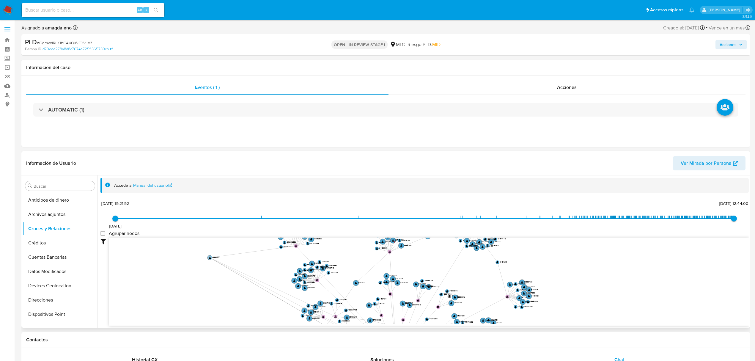
drag, startPoint x: 402, startPoint y: 282, endPoint x: 208, endPoint y: 257, distance: 195.6
click at [208, 257] on circle at bounding box center [209, 257] width 5 height 5
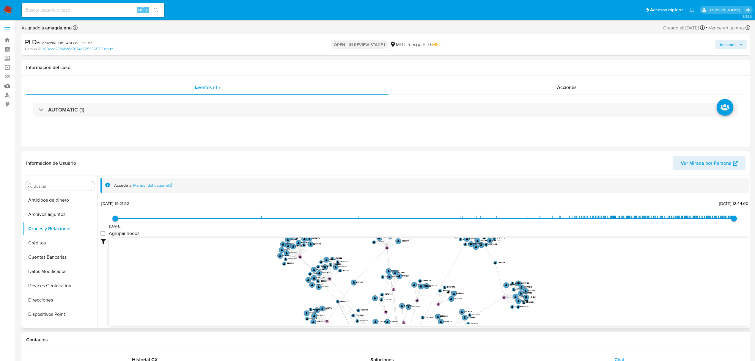
click at [338, 270] on text "" at bounding box center [338, 301] width 2 height 3
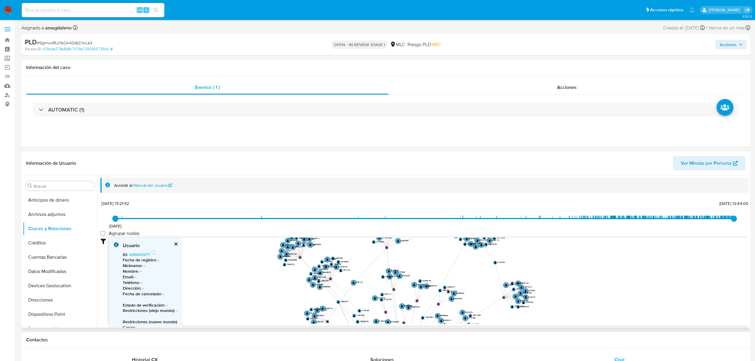
click at [338, 270] on text "" at bounding box center [338, 301] width 2 height 3
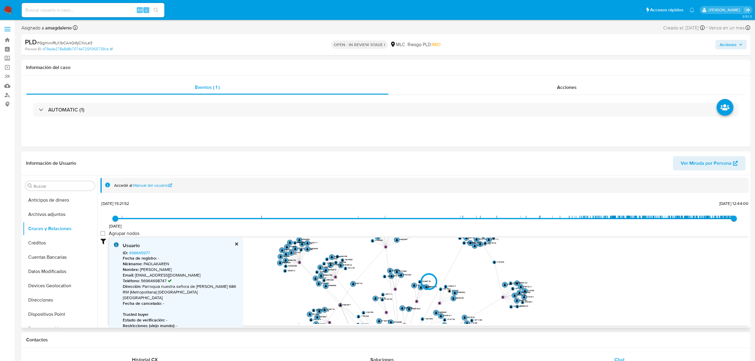
scroll to position [40, 0]
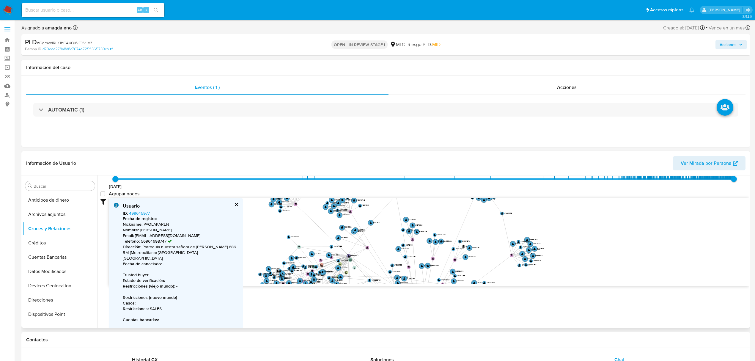
type input "1605806553000"
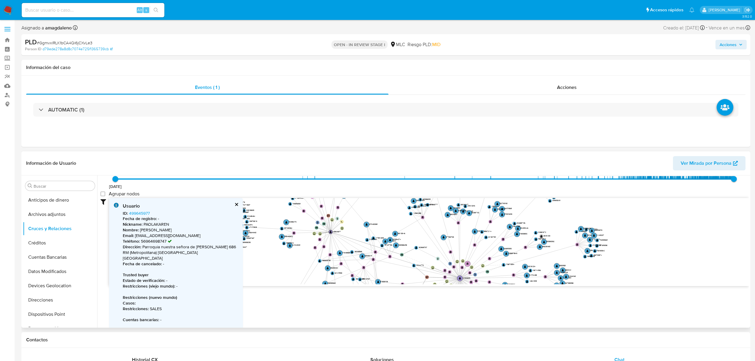
drag, startPoint x: 383, startPoint y: 253, endPoint x: 388, endPoint y: 211, distance: 42.4
click at [388, 211] on icon "person-d79ede278a8d8c7074e725f1365739cb  user-1121026639  1121026639 device-6…" at bounding box center [429, 241] width 640 height 86
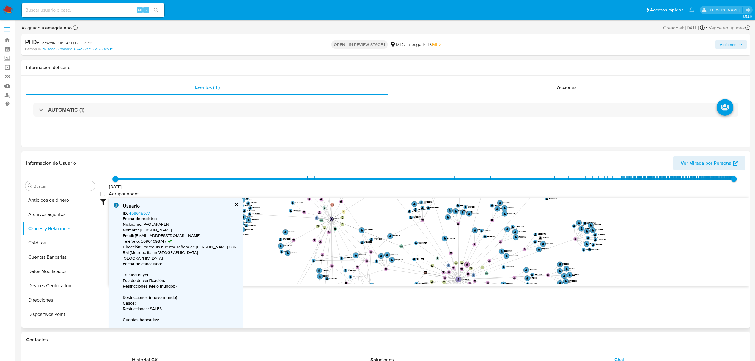
drag, startPoint x: 328, startPoint y: 231, endPoint x: 330, endPoint y: 218, distance: 13.5
click at [330, 218] on g "user-499645977  499645977" at bounding box center [336, 219] width 12 height 4
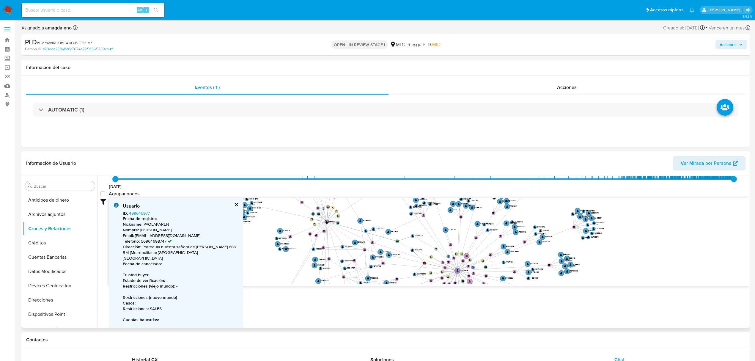
drag, startPoint x: 423, startPoint y: 251, endPoint x: 423, endPoint y: 243, distance: 8.0
click at [423, 243] on icon "person-d79ede278a8d8c7074e725f1365739cb  user-1121026639  1121026639 device-6…" at bounding box center [429, 241] width 640 height 86
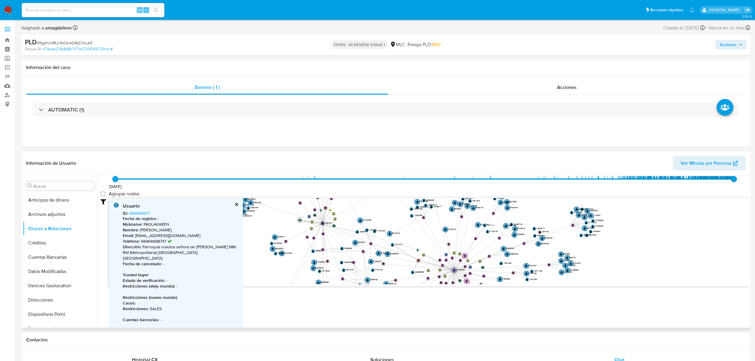
drag, startPoint x: 396, startPoint y: 241, endPoint x: 299, endPoint y: 220, distance: 99.5
click at [299, 220] on text "" at bounding box center [300, 220] width 2 height 2
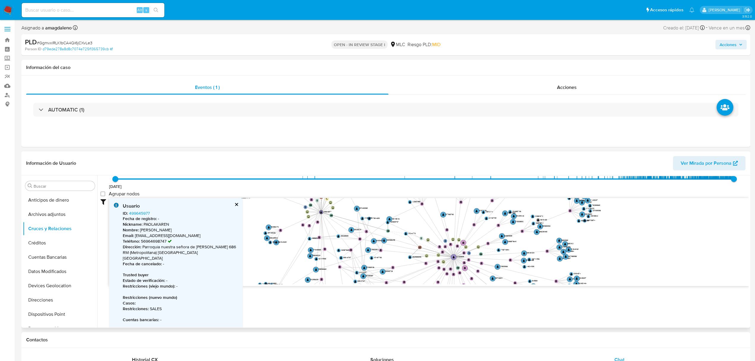
drag, startPoint x: 435, startPoint y: 230, endPoint x: 434, endPoint y: 216, distance: 13.5
click at [434, 216] on icon "person-d79ede278a8d8c7074e725f1365739cb  user-1121026639  1121026639 device-6…" at bounding box center [429, 241] width 640 height 86
drag, startPoint x: 426, startPoint y: 236, endPoint x: 407, endPoint y: 211, distance: 31.5
click at [407, 211] on circle at bounding box center [406, 213] width 5 height 5
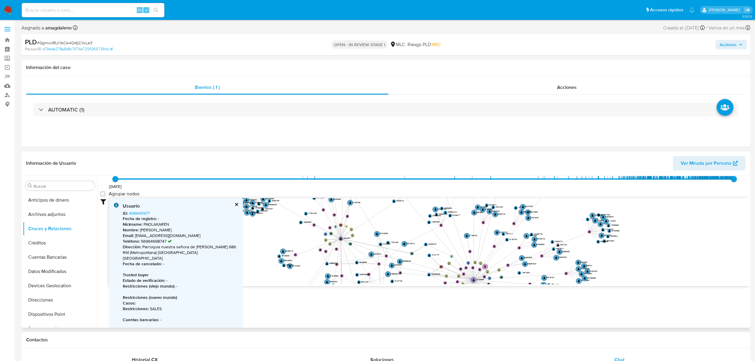
drag, startPoint x: 342, startPoint y: 225, endPoint x: 361, endPoint y: 246, distance: 28.2
click at [361, 246] on icon "person-d79ede278a8d8c7074e725f1365739cb  user-1121026639  1121026639 device-6…" at bounding box center [429, 241] width 640 height 86
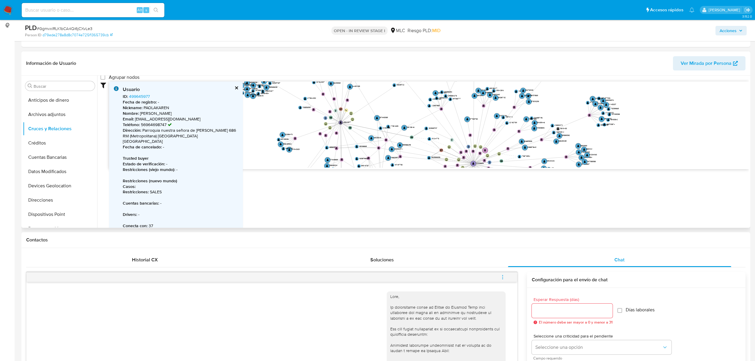
scroll to position [79, 0]
click at [143, 96] on link "499645977" at bounding box center [139, 96] width 21 height 6
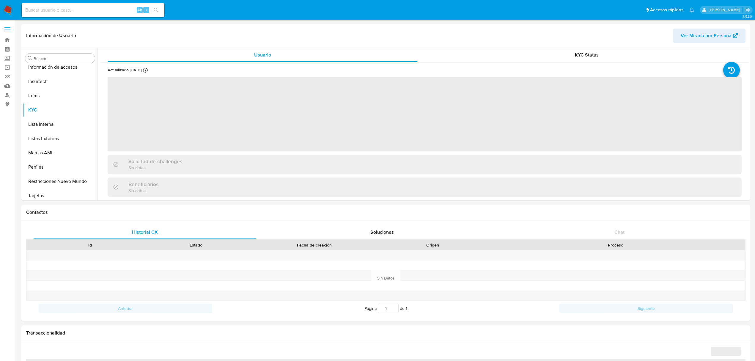
scroll to position [237, 0]
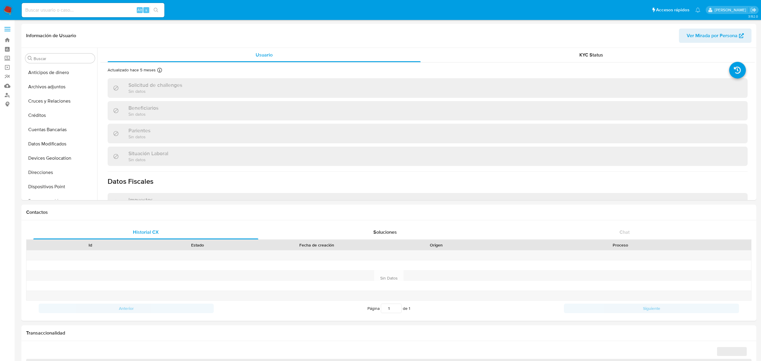
select select "10"
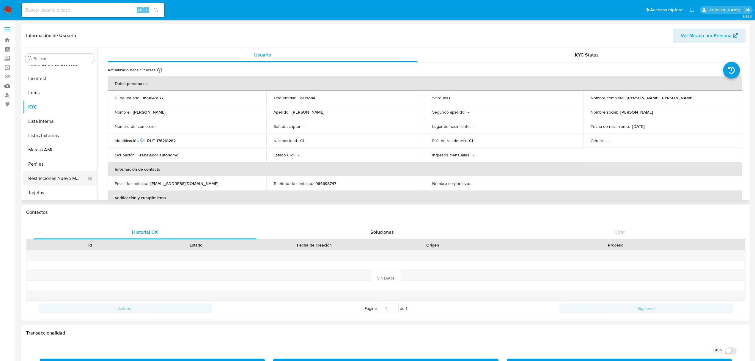
click at [53, 177] on button "Restricciones Nuevo Mundo" at bounding box center [58, 178] width 70 height 14
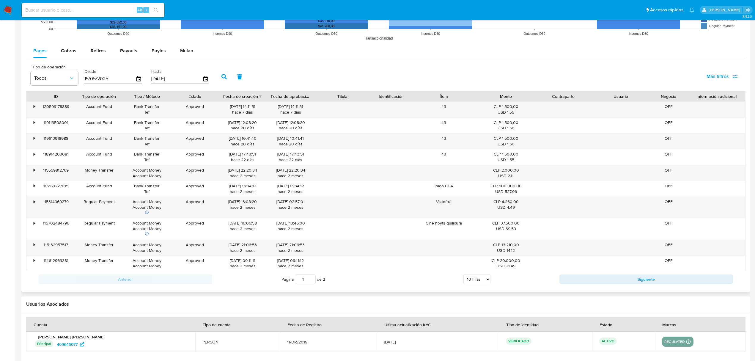
scroll to position [563, 0]
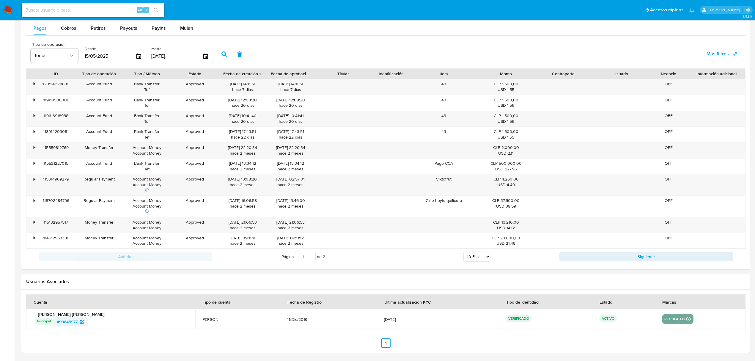
click at [67, 322] on span "499645977" at bounding box center [67, 322] width 21 height 10
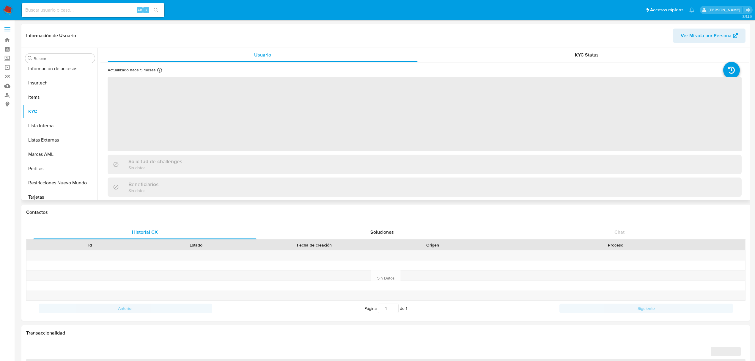
scroll to position [237, 0]
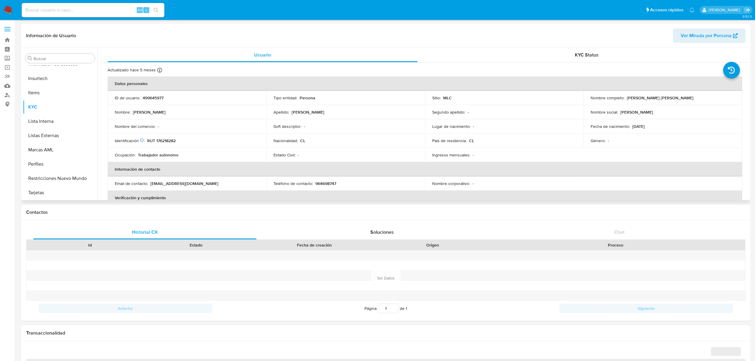
select select "10"
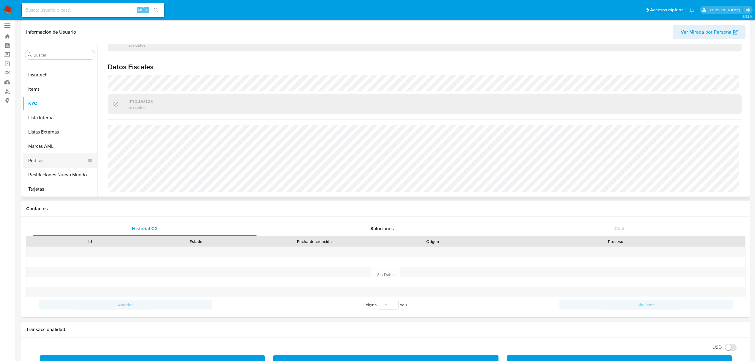
scroll to position [0, 0]
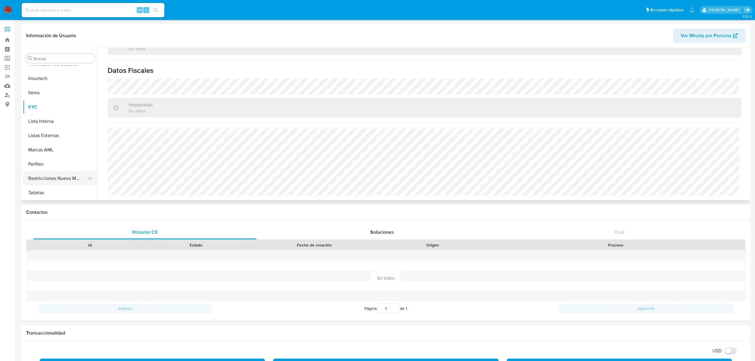
click at [68, 180] on button "Restricciones Nuevo Mundo" at bounding box center [58, 178] width 70 height 14
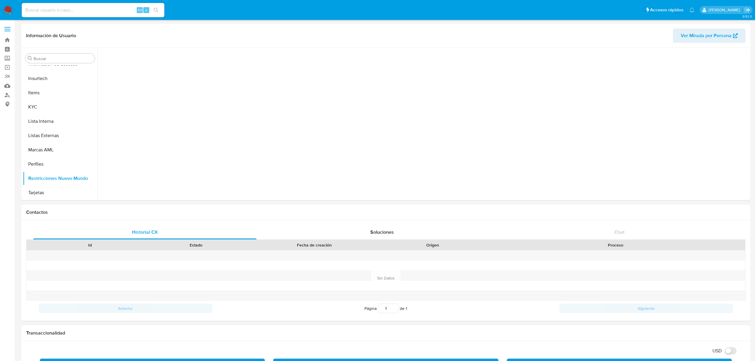
click at [168, 137] on div at bounding box center [422, 124] width 651 height 152
click at [45, 161] on button "Perfiles" at bounding box center [58, 164] width 70 height 14
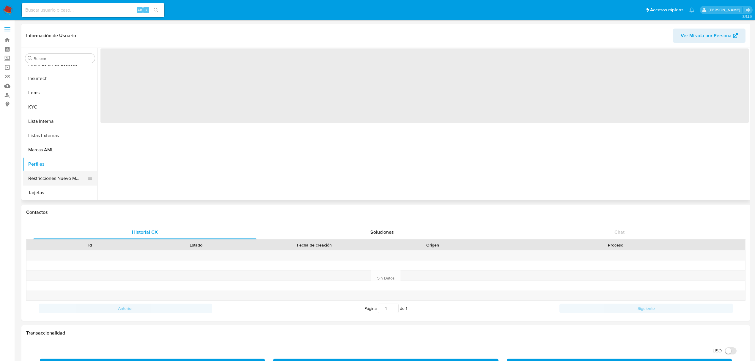
click at [59, 178] on button "Restricciones Nuevo Mundo" at bounding box center [58, 178] width 70 height 14
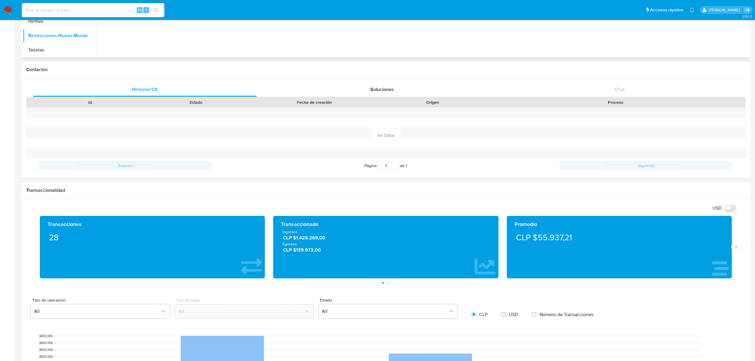
scroll to position [40, 0]
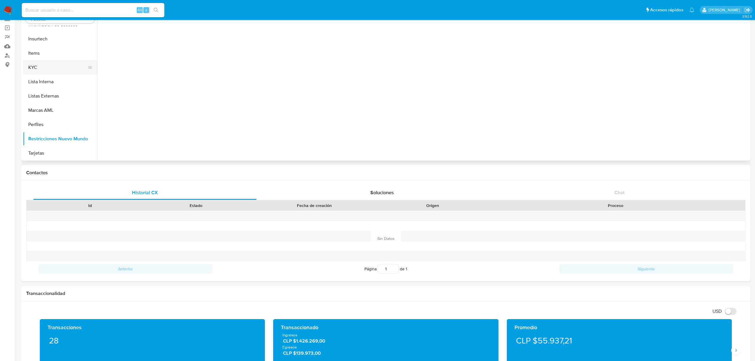
click at [50, 68] on button "KYC" at bounding box center [58, 67] width 70 height 14
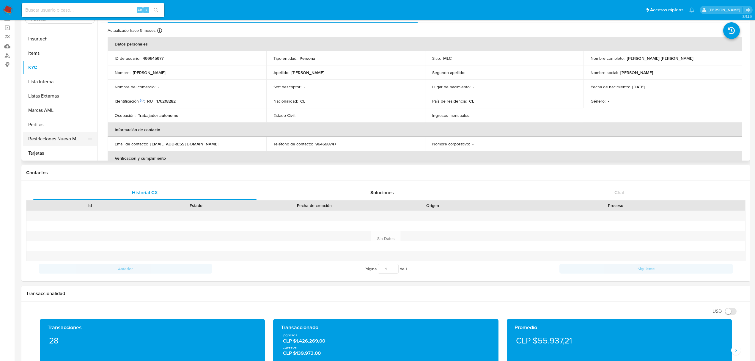
click at [72, 139] on button "Restricciones Nuevo Mundo" at bounding box center [58, 139] width 70 height 14
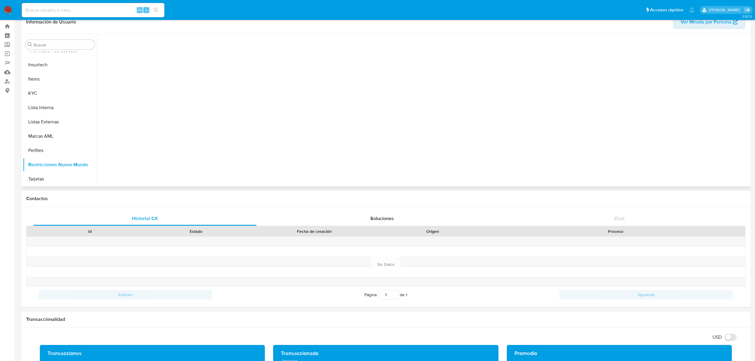
scroll to position [0, 0]
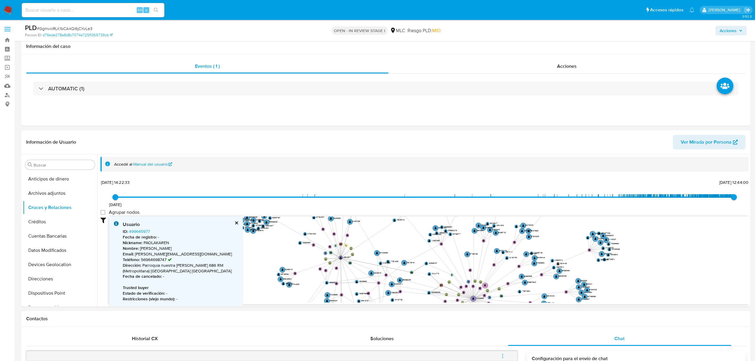
select select "10"
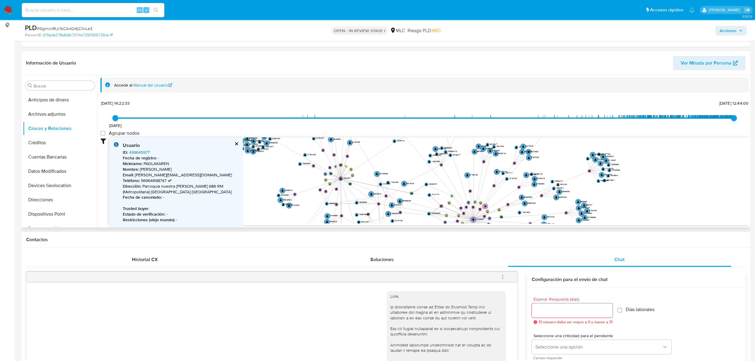
scroll to position [56, 0]
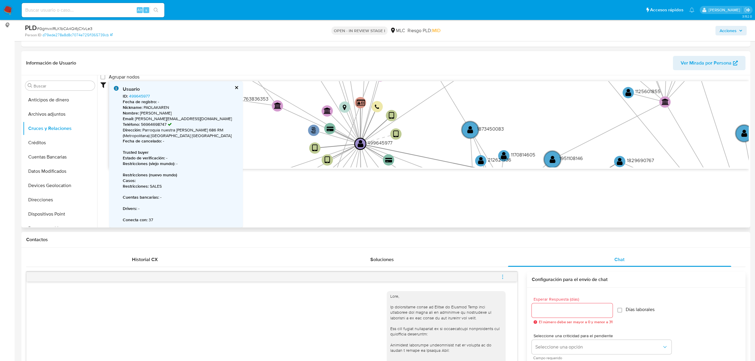
drag, startPoint x: 371, startPoint y: 112, endPoint x: 377, endPoint y: 161, distance: 49.7
click at [377, 161] on icon "person-d79ede278a8d8c7074e725f1365739cb  user-1121026639  1121026639 device-6…" at bounding box center [429, 124] width 640 height 86
click at [149, 187] on b "Restricciones :" at bounding box center [136, 186] width 26 height 6
click at [360, 144] on text "" at bounding box center [362, 144] width 6 height 8
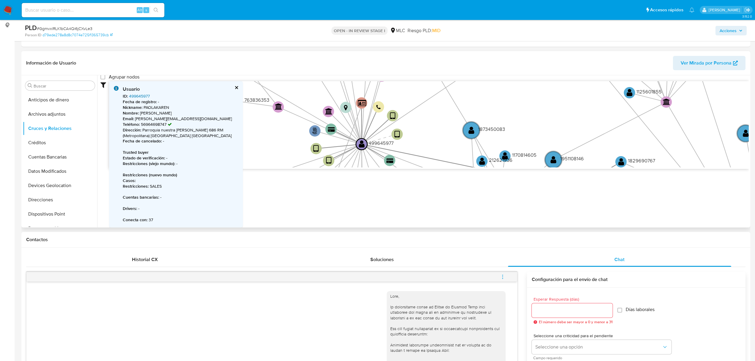
click at [145, 96] on link "499645977" at bounding box center [139, 96] width 21 height 6
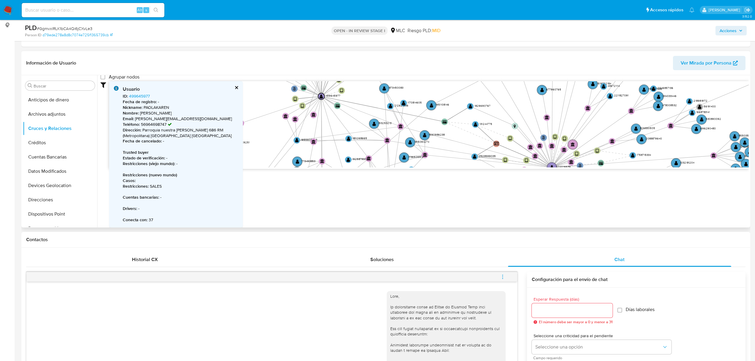
drag, startPoint x: 377, startPoint y: 112, endPoint x: 369, endPoint y: 94, distance: 20.2
click at [369, 94] on icon "person-d79ede278a8d8c7074e725f1365739cb  user-1121026639  1121026639 device-6…" at bounding box center [429, 124] width 640 height 86
drag, startPoint x: 476, startPoint y: 124, endPoint x: 467, endPoint y: 142, distance: 20.2
click at [467, 142] on text "" at bounding box center [467, 142] width 4 height 4
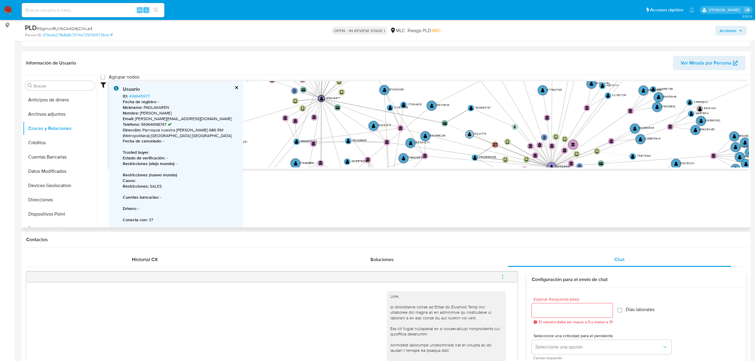
click at [470, 136] on text "" at bounding box center [470, 134] width 4 height 4
click at [471, 131] on text "" at bounding box center [472, 130] width 4 height 4
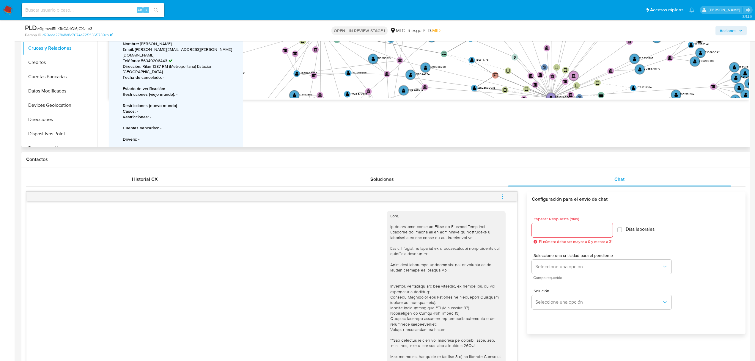
scroll to position [51, 0]
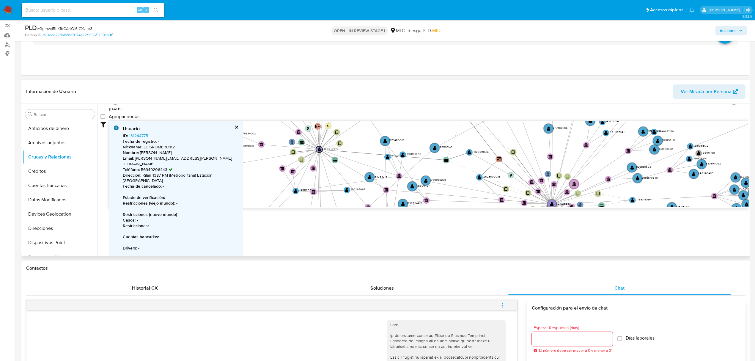
drag, startPoint x: 472, startPoint y: 169, endPoint x: 434, endPoint y: 122, distance: 61.3
click at [452, 117] on div "19/11/2020 19/11/2020, 14:22:33 11/8/2025, 12:44:00 Agrupar nodos Filtros Confi…" at bounding box center [424, 145] width 648 height 126
click at [433, 122] on icon "person-d79ede278a8d8c7074e725f1365739cb  user-1121026639  1121026639 device-6…" at bounding box center [429, 164] width 640 height 86
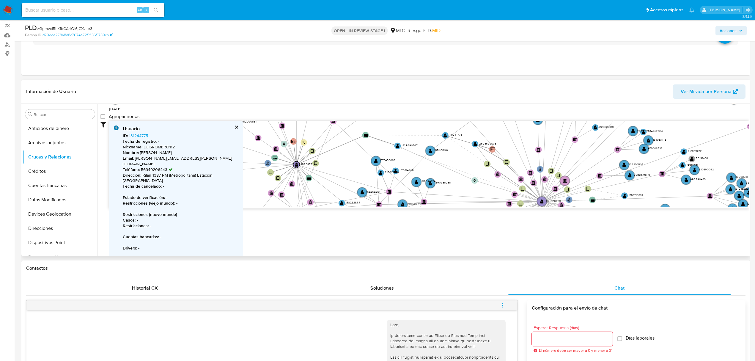
drag, startPoint x: 444, startPoint y: 163, endPoint x: 366, endPoint y: 133, distance: 84.0
click at [366, 133] on text "" at bounding box center [366, 134] width 4 height 3
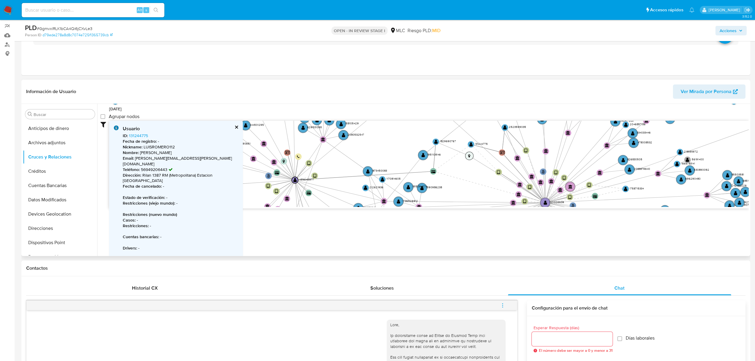
drag, startPoint x: 491, startPoint y: 181, endPoint x: 468, endPoint y: 155, distance: 34.8
click at [468, 155] on text "" at bounding box center [469, 156] width 2 height 4
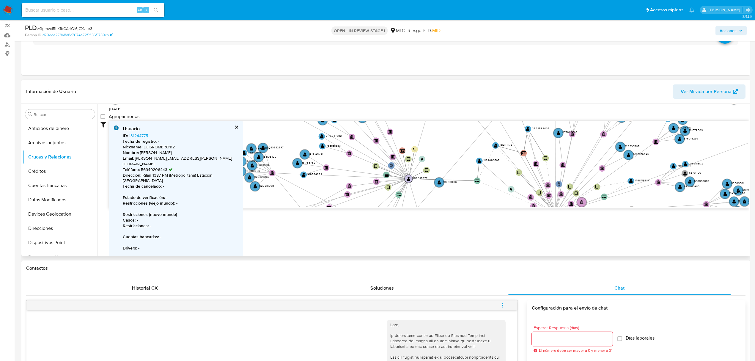
drag, startPoint x: 289, startPoint y: 181, endPoint x: 407, endPoint y: 178, distance: 117.4
click at [407, 178] on circle at bounding box center [408, 178] width 8 height 8
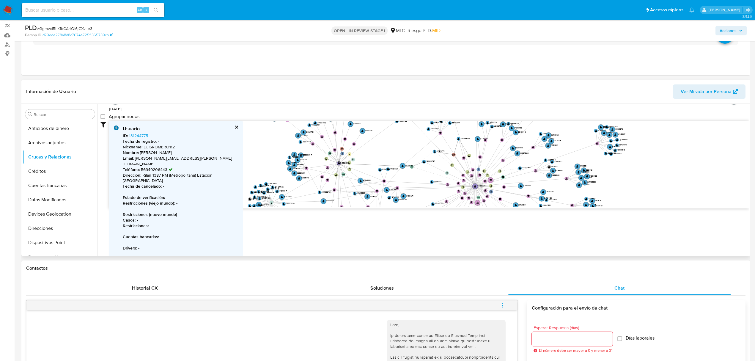
drag, startPoint x: 399, startPoint y: 158, endPoint x: 399, endPoint y: 152, distance: 6.8
click at [399, 152] on icon "person-d79ede278a8d8c7074e725f1365739cb  user-1121026639  1121026639 device-6…" at bounding box center [429, 164] width 640 height 86
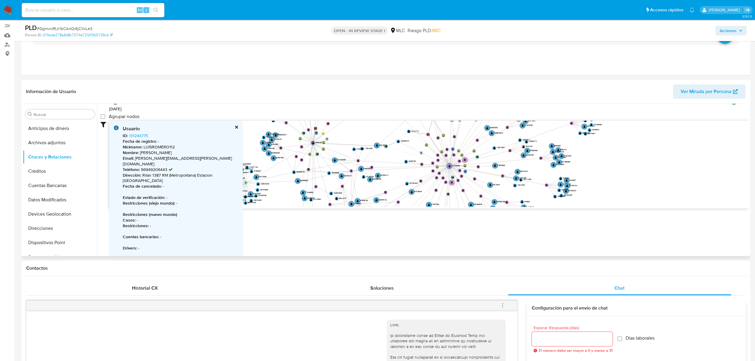
drag, startPoint x: 395, startPoint y: 150, endPoint x: 369, endPoint y: 130, distance: 32.6
click at [369, 130] on icon "person-d79ede278a8d8c7074e725f1365739cb  user-1121026639  1121026639 device-6…" at bounding box center [429, 164] width 640 height 86
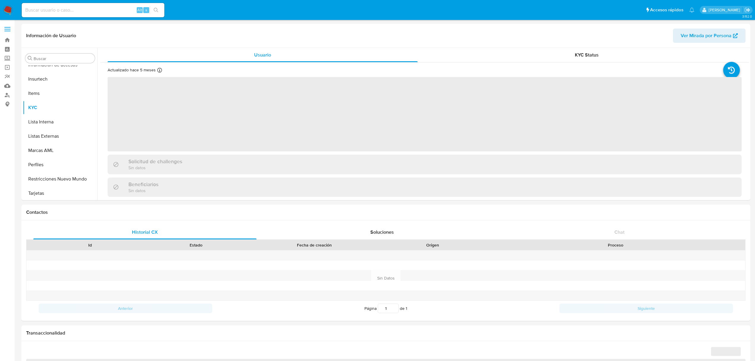
scroll to position [237, 0]
select select "10"
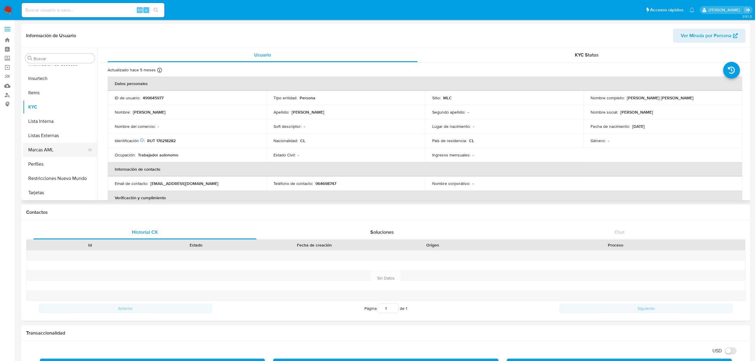
scroll to position [157, 0]
click at [63, 83] on button "Historial Casos" at bounding box center [58, 86] width 70 height 14
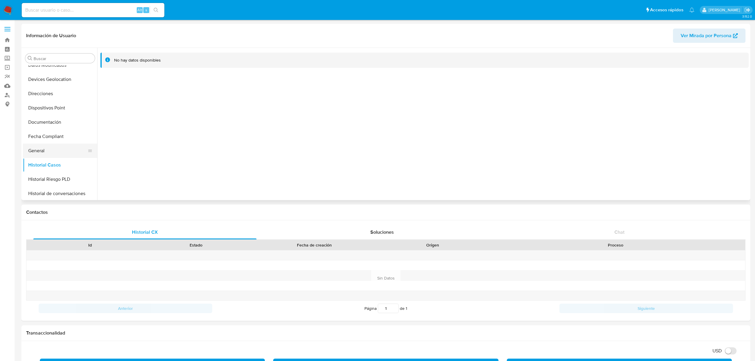
scroll to position [78, 0]
click at [51, 164] on button "Historial Casos" at bounding box center [58, 166] width 70 height 14
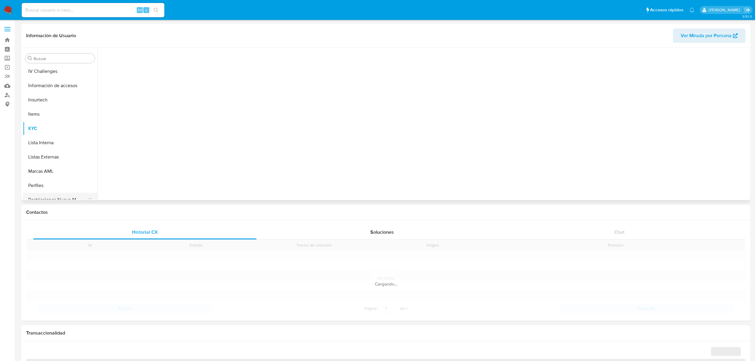
scroll to position [237, 0]
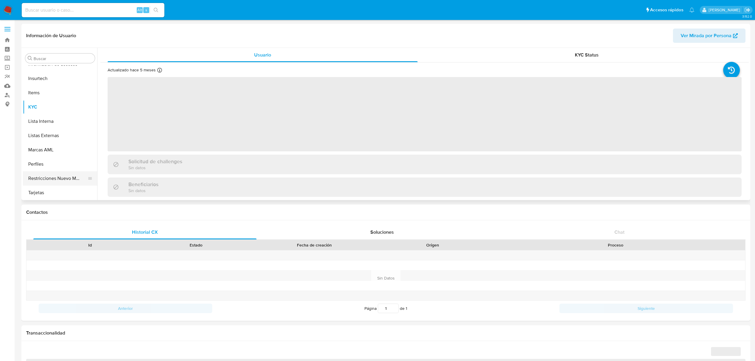
click at [71, 181] on button "Restricciones Nuevo Mundo" at bounding box center [58, 178] width 70 height 14
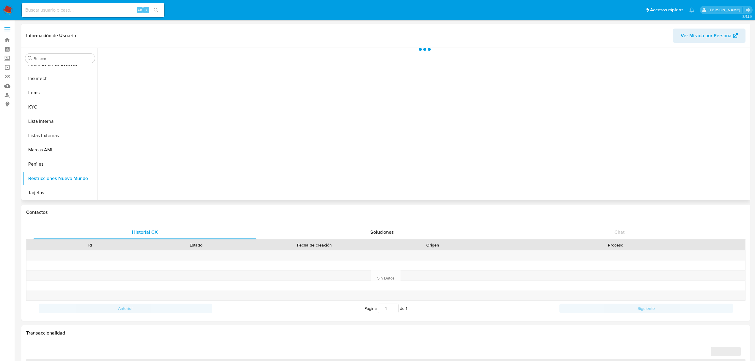
select select "10"
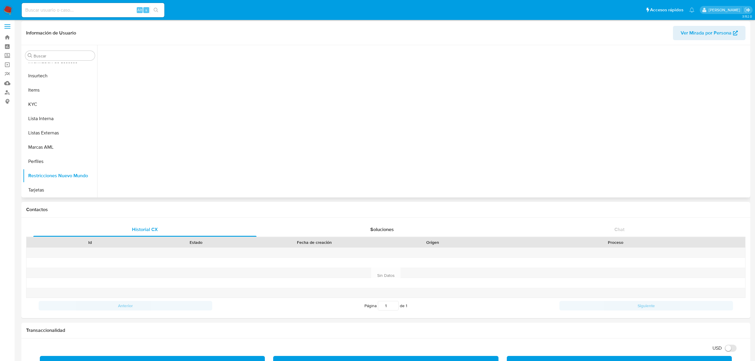
scroll to position [0, 0]
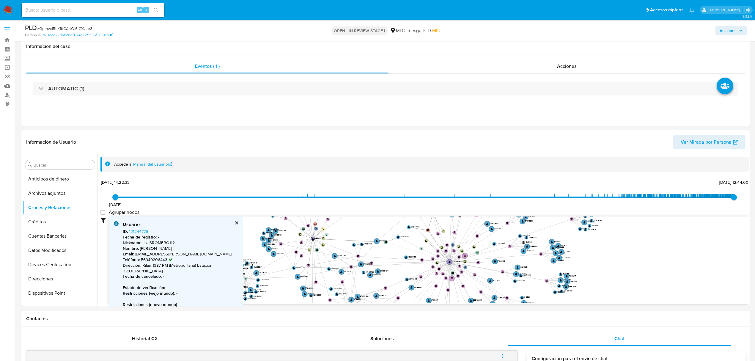
select select "10"
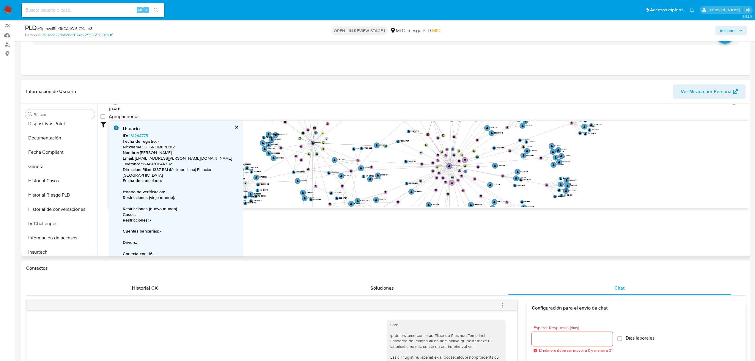
scroll to position [237, 0]
click at [36, 163] on button "KYC" at bounding box center [58, 162] width 70 height 14
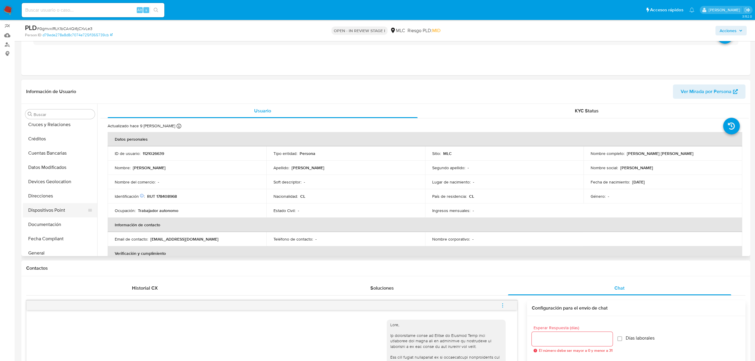
scroll to position [0, 0]
click at [55, 153] on button "Cruces y Relaciones" at bounding box center [58, 157] width 70 height 14
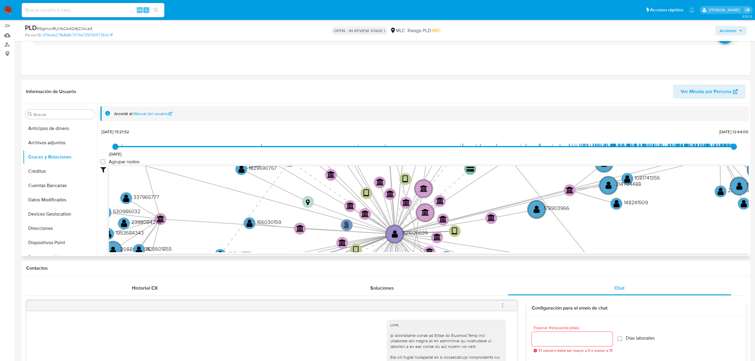
scroll to position [43, 0]
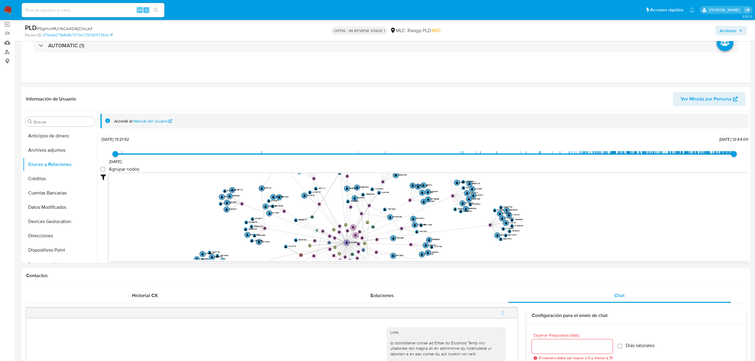
drag, startPoint x: 314, startPoint y: 210, endPoint x: 322, endPoint y: 267, distance: 57.6
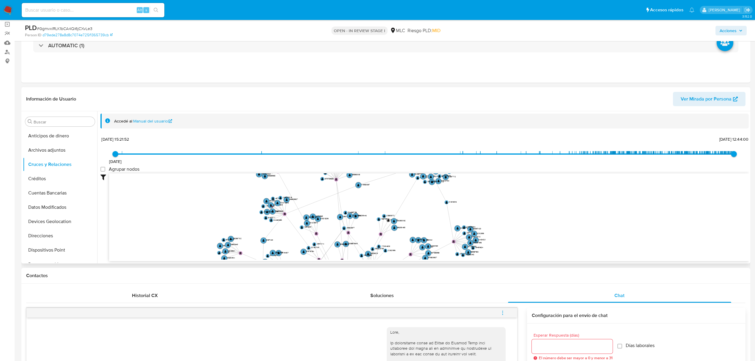
drag, startPoint x: 357, startPoint y: 180, endPoint x: 358, endPoint y: 229, distance: 49.3
click at [357, 231] on icon "person-d79ede278a8d8c7074e725f1365739cb  user-1121026639  1121026639 device-6…" at bounding box center [429, 216] width 640 height 86
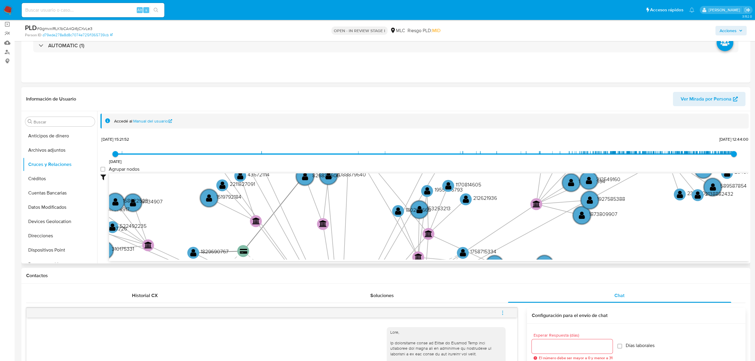
drag, startPoint x: 362, startPoint y: 222, endPoint x: 382, endPoint y: 122, distance: 102.2
click at [382, 122] on div "Accedé al Manual del usuario 26/4/2022 26/4/2022, 15:21:52 11/8/2025, 12:44:00 …" at bounding box center [424, 188] width 648 height 148
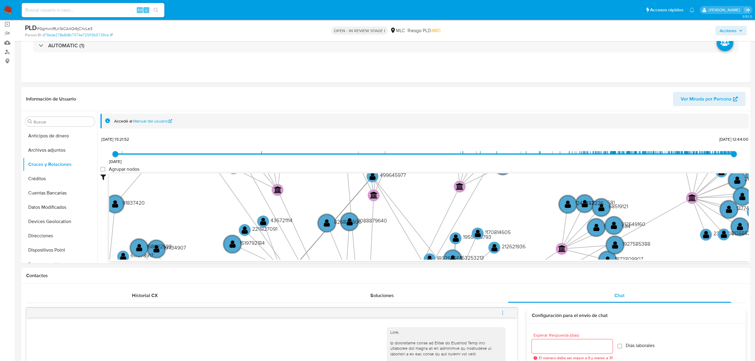
drag, startPoint x: 364, startPoint y: 230, endPoint x: 388, endPoint y: 264, distance: 42.0
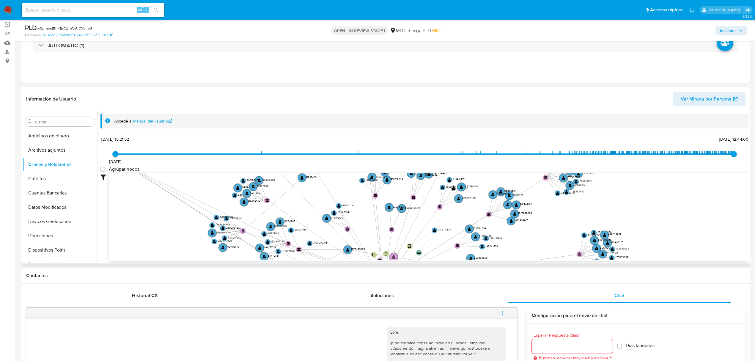
drag, startPoint x: 397, startPoint y: 184, endPoint x: 143, endPoint y: 203, distance: 255.1
click at [131, 169] on circle at bounding box center [129, 166] width 6 height 6
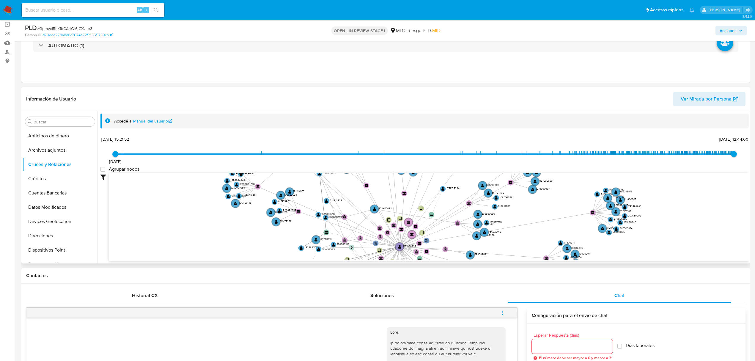
drag, startPoint x: 171, startPoint y: 183, endPoint x: 182, endPoint y: 209, distance: 28.3
click at [182, 209] on icon "person-d79ede278a8d8c7074e725f1365739cb  user-1121026639  1121026639 device-6…" at bounding box center [429, 216] width 640 height 86
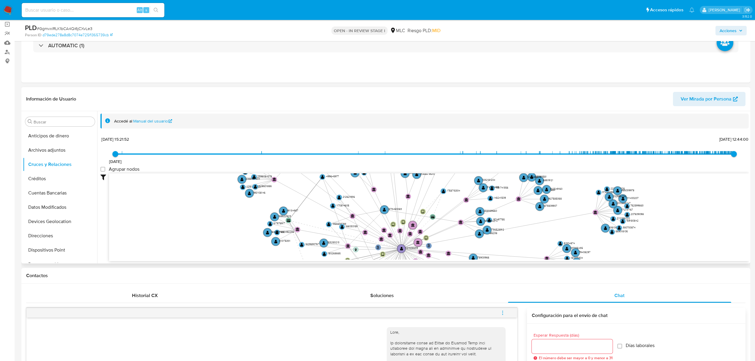
drag, startPoint x: 333, startPoint y: 232, endPoint x: 295, endPoint y: 219, distance: 40.2
click at [291, 221] on g "card-JCHGYRMGPMEUNDPJEPOEZYPCQCHNJAGPOPPIMJSJ " at bounding box center [289, 220] width 6 height 6
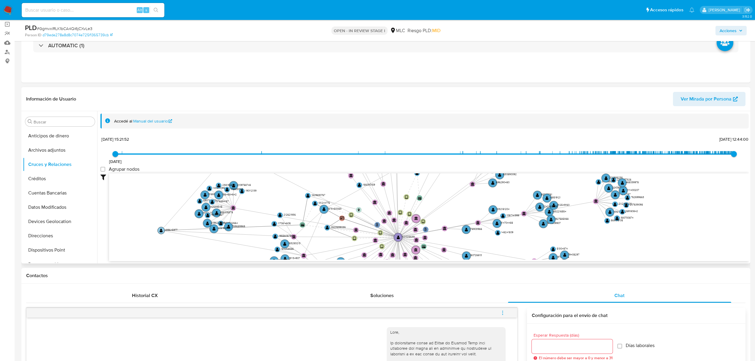
drag, startPoint x: 322, startPoint y: 180, endPoint x: 159, endPoint y: 229, distance: 170.1
click at [159, 229] on circle at bounding box center [161, 230] width 7 height 7
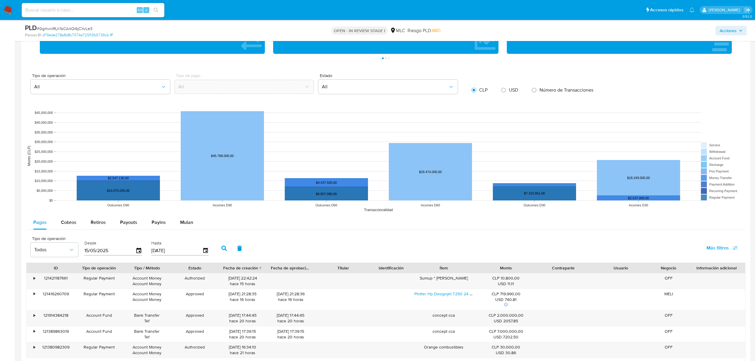
scroll to position [717, 0]
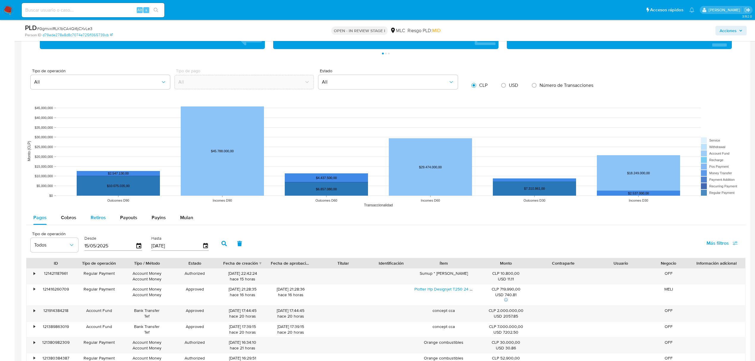
drag, startPoint x: 103, startPoint y: 218, endPoint x: 108, endPoint y: 224, distance: 8.3
click at [104, 218] on span "Retiros" at bounding box center [98, 217] width 15 height 7
select select "10"
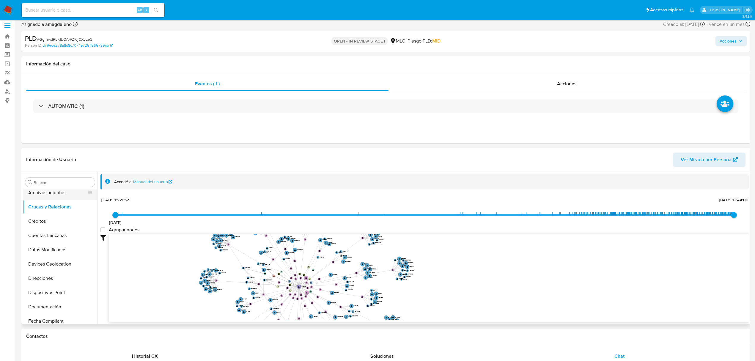
scroll to position [0, 0]
click at [56, 256] on button "Cuentas Bancarias" at bounding box center [58, 253] width 70 height 14
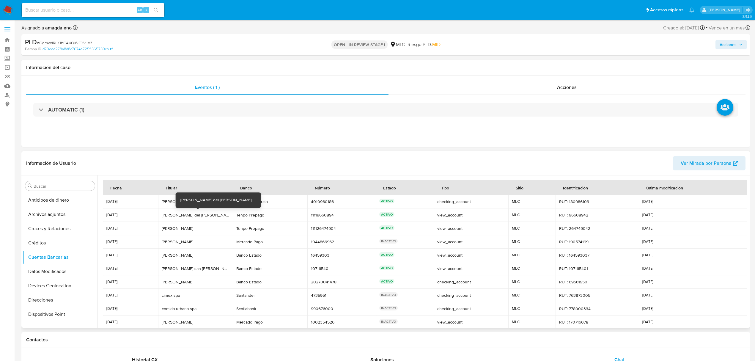
drag, startPoint x: 167, startPoint y: 215, endPoint x: 174, endPoint y: 222, distance: 9.5
click at [168, 215] on div "erika del carmen" at bounding box center [195, 214] width 67 height 5
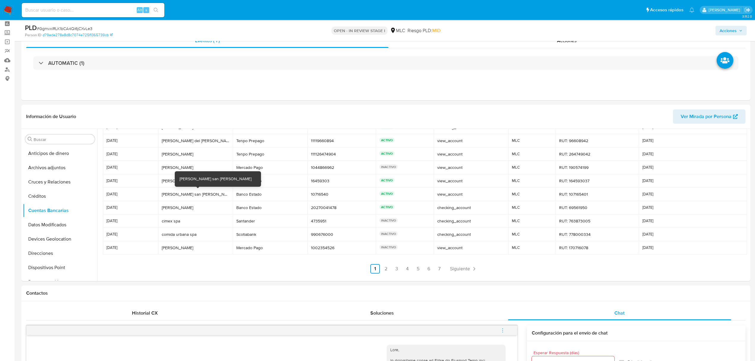
scroll to position [40, 0]
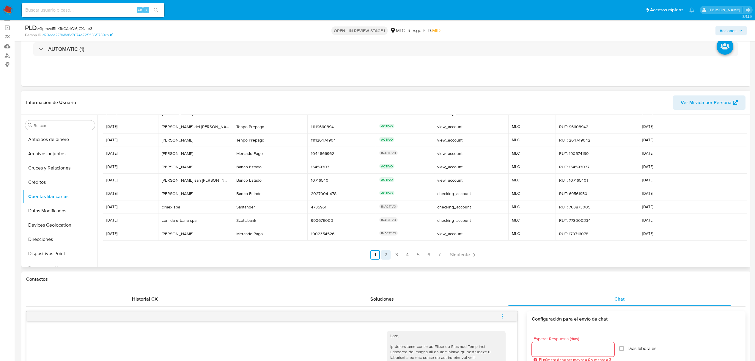
click at [386, 251] on link "2" at bounding box center [386, 255] width 10 height 10
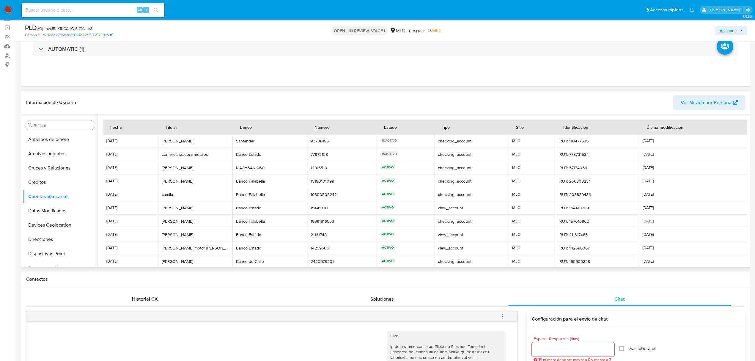
scroll to position [28, 0]
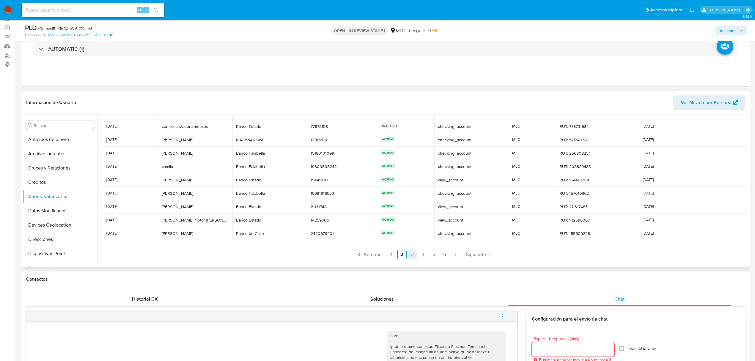
click at [409, 257] on link "3" at bounding box center [413, 255] width 10 height 10
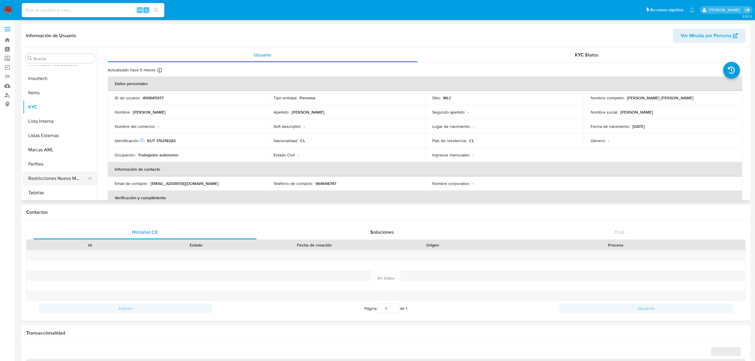
select select "10"
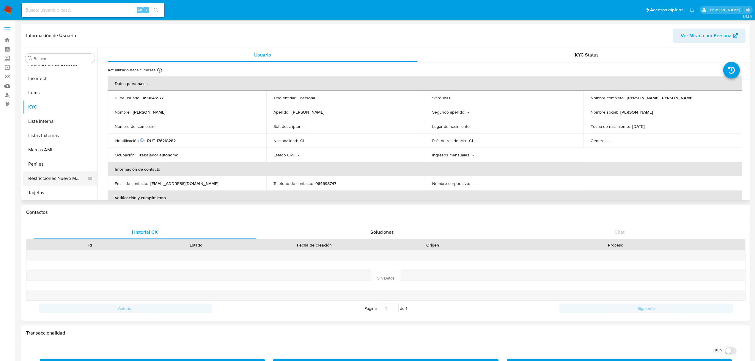
click at [59, 177] on button "Restricciones Nuevo Mundo" at bounding box center [58, 178] width 70 height 14
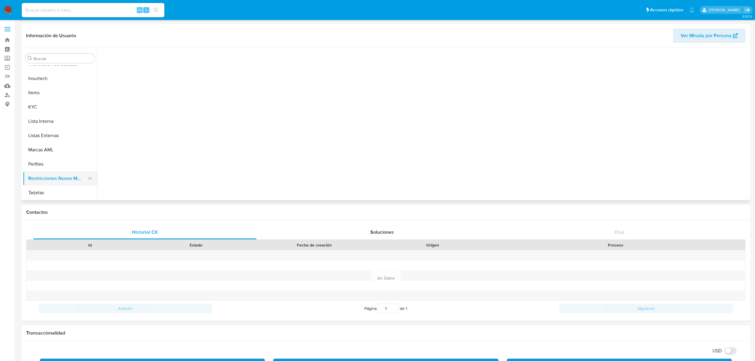
click at [66, 185] on button "Restricciones Nuevo Mundo" at bounding box center [58, 178] width 70 height 14
click at [49, 160] on button "Perfiles" at bounding box center [58, 164] width 70 height 14
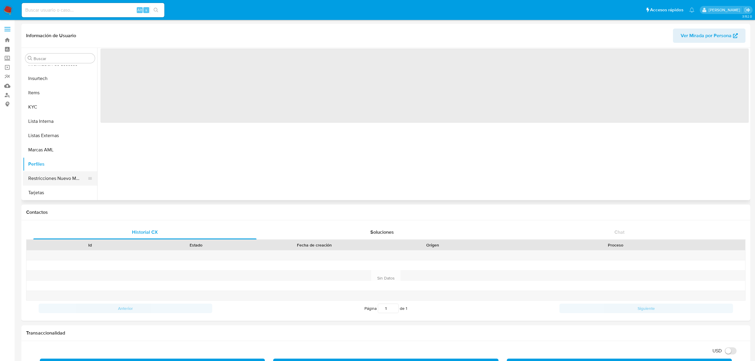
click at [53, 179] on button "Restricciones Nuevo Mundo" at bounding box center [58, 178] width 70 height 14
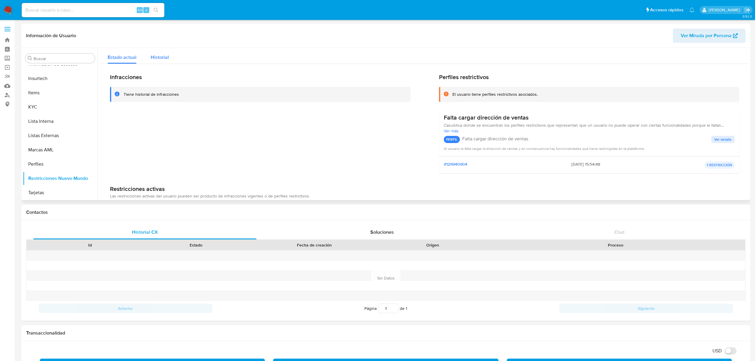
click at [160, 58] on span "Historial" at bounding box center [160, 57] width 18 height 7
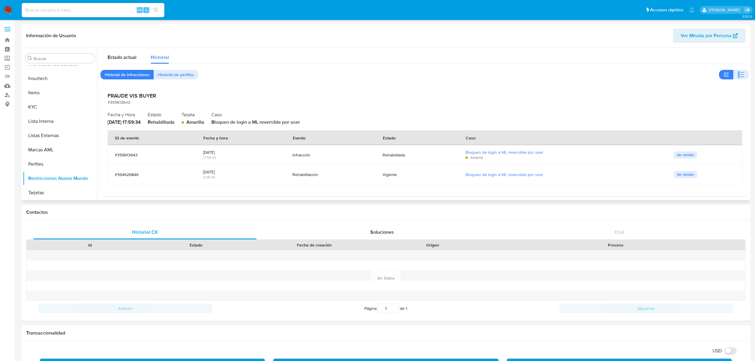
click at [444, 172] on div "Vigente" at bounding box center [416, 174] width 68 height 5
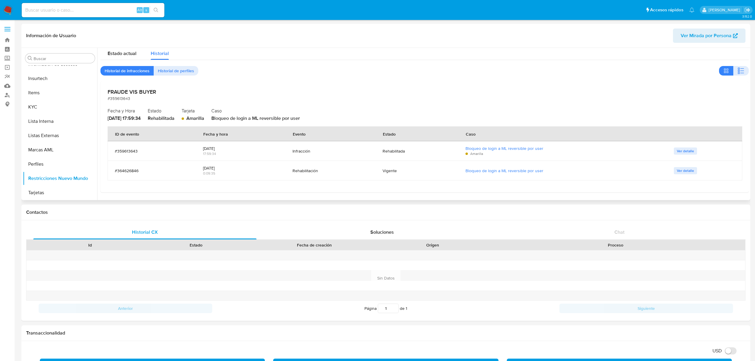
click at [685, 170] on span "Ver detalle" at bounding box center [685, 171] width 17 height 6
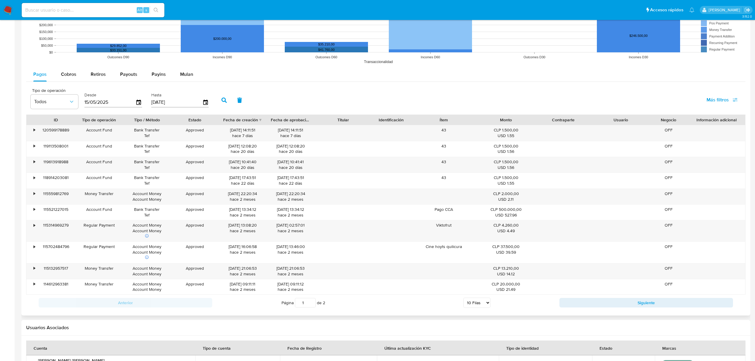
scroll to position [555, 0]
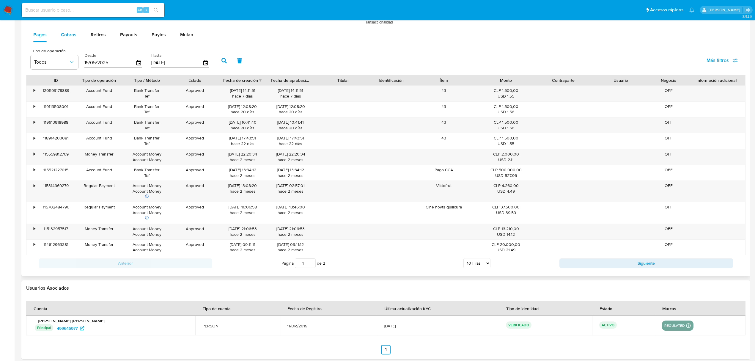
click at [64, 37] on span "Cobros" at bounding box center [68, 34] width 15 height 7
select select "10"
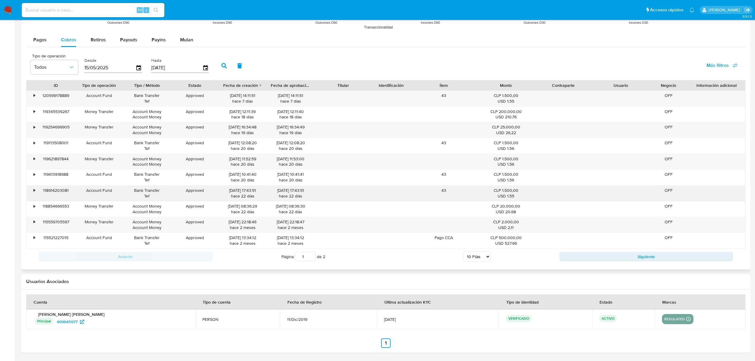
scroll to position [552, 0]
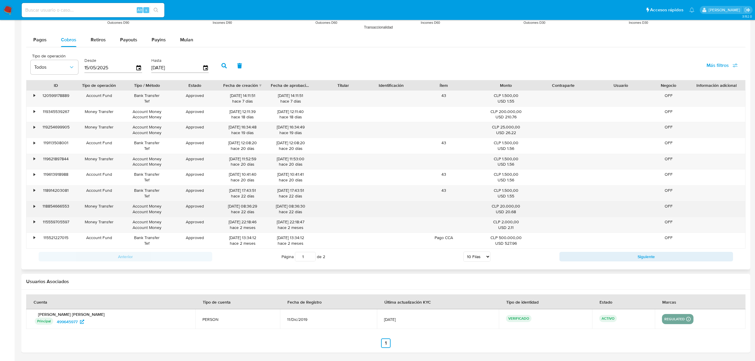
click at [531, 213] on div "CLP 20.000,00 USD 20.68" at bounding box center [505, 208] width 57 height 15
click at [36, 206] on div "• 118854666553 Money Transfer Account Money Account Money Approved [DATE] 08:36…" at bounding box center [385, 208] width 719 height 15
click at [35, 207] on div "•" at bounding box center [34, 206] width 1 height 6
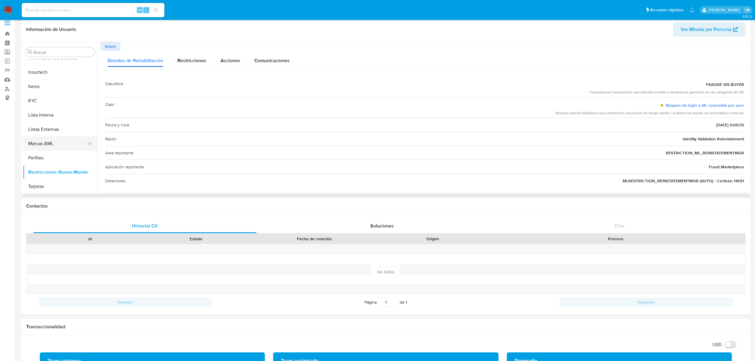
scroll to position [0, 0]
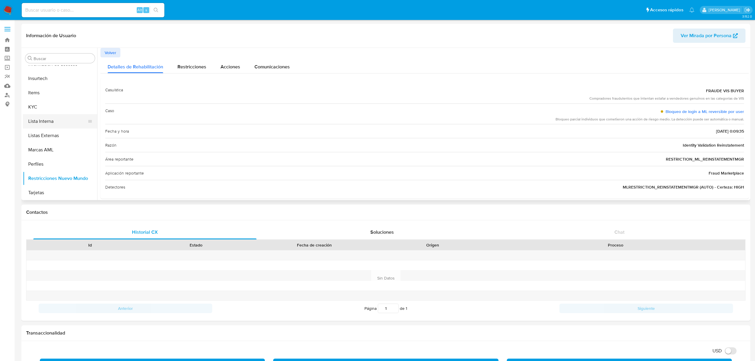
click at [61, 114] on button "Lista Interna" at bounding box center [58, 121] width 70 height 14
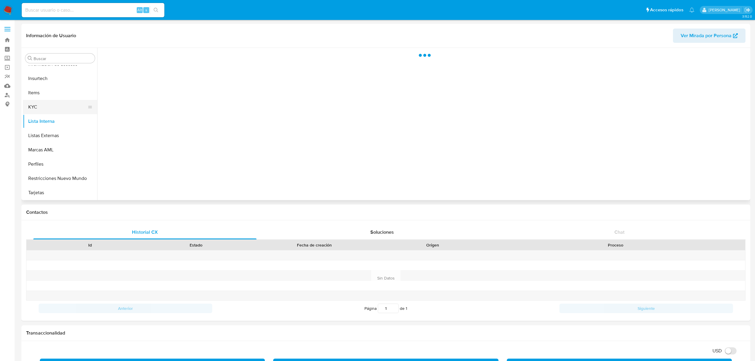
click at [61, 108] on button "KYC" at bounding box center [58, 107] width 70 height 14
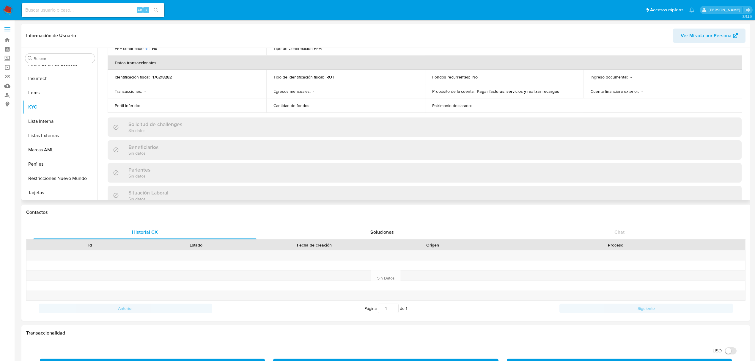
scroll to position [198, 0]
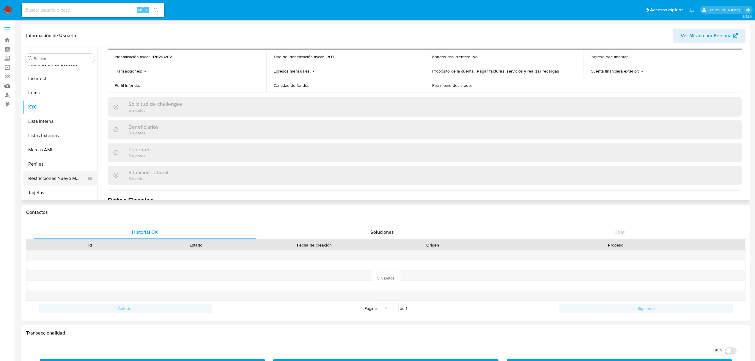
click at [66, 182] on button "Restricciones Nuevo Mundo" at bounding box center [58, 178] width 70 height 14
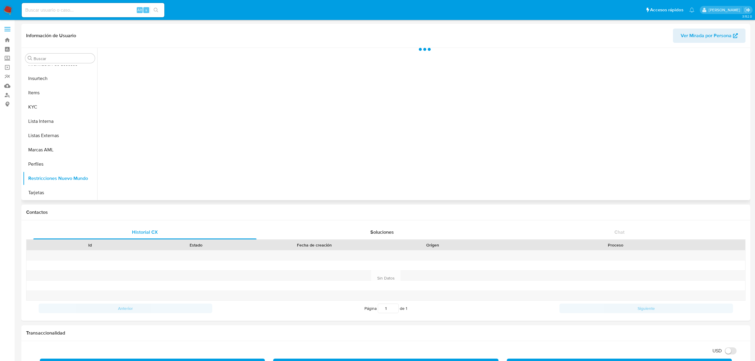
scroll to position [0, 0]
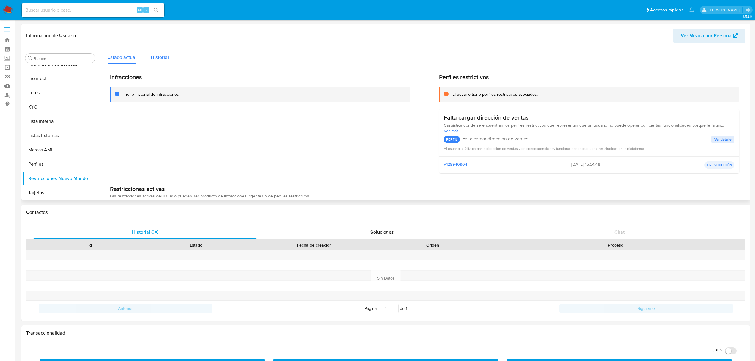
click at [156, 54] on span "Historial" at bounding box center [160, 57] width 18 height 7
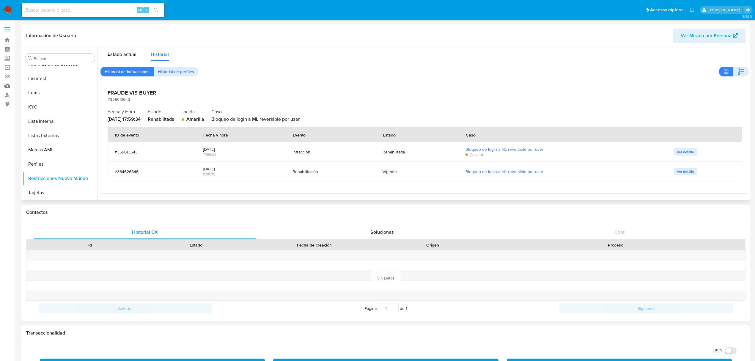
scroll to position [4, 0]
click at [690, 170] on span "Ver detalle" at bounding box center [685, 171] width 17 height 6
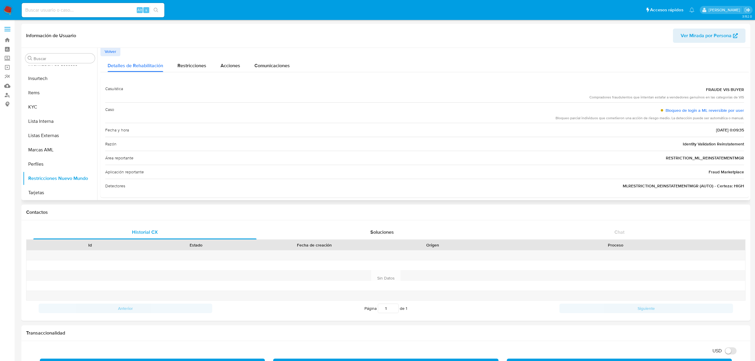
scroll to position [0, 0]
click at [45, 107] on button "KYC" at bounding box center [58, 107] width 70 height 14
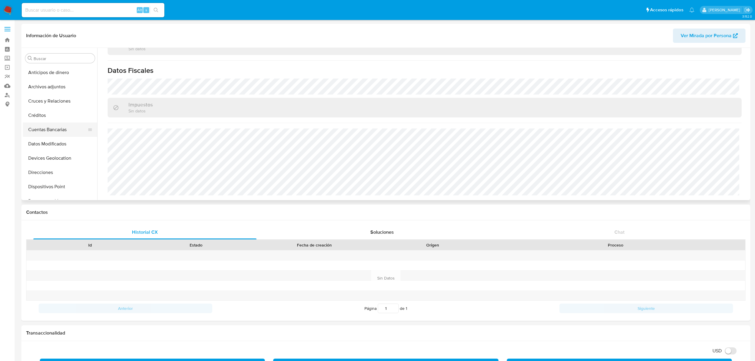
click at [58, 129] on button "Cuentas Bancarias" at bounding box center [58, 129] width 70 height 14
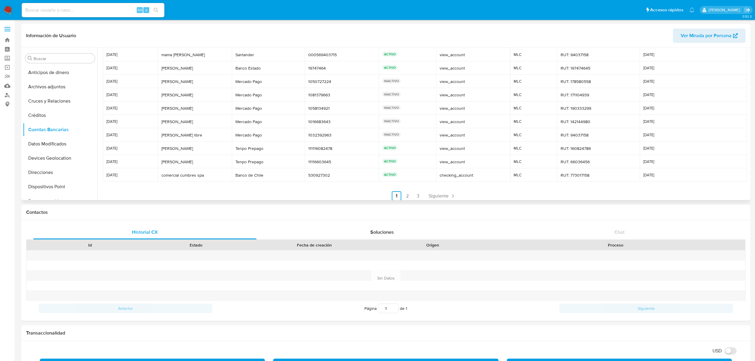
scroll to position [28, 0]
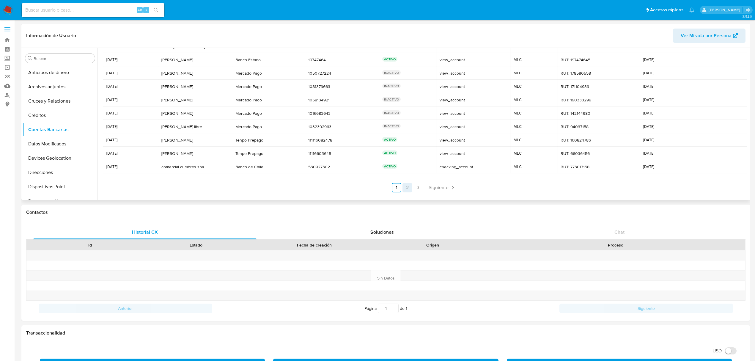
click at [404, 190] on link "2" at bounding box center [407, 188] width 10 height 10
click at [434, 188] on link "3" at bounding box center [434, 188] width 10 height 10
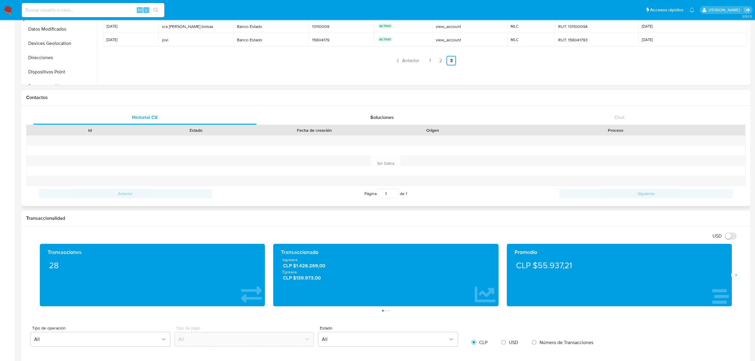
scroll to position [119, 0]
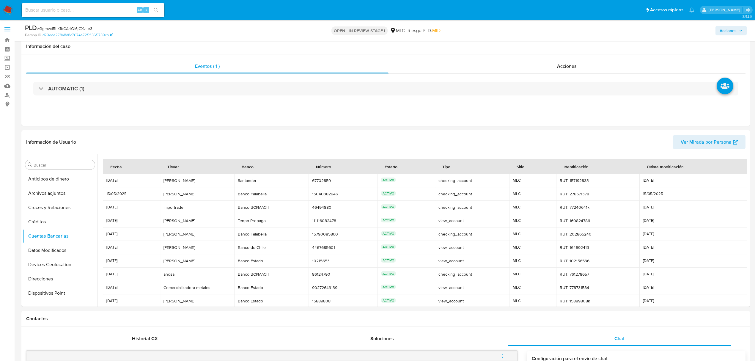
select select "10"
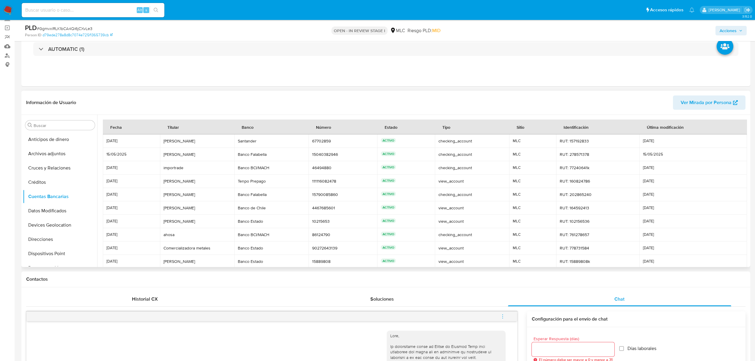
scroll to position [28, 0]
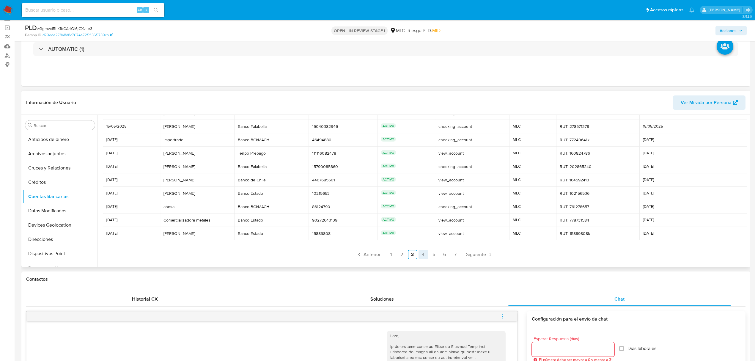
click at [426, 255] on link "4" at bounding box center [423, 255] width 10 height 10
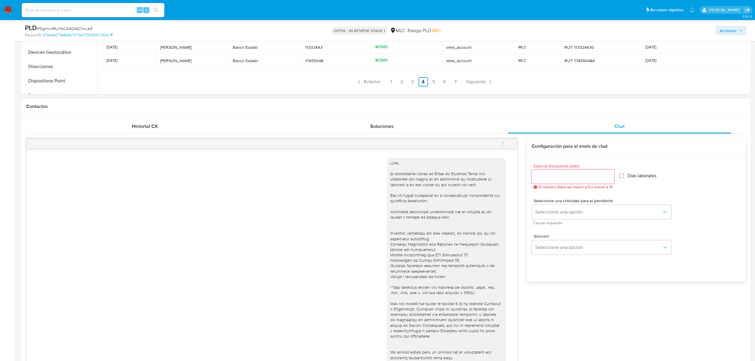
scroll to position [238, 0]
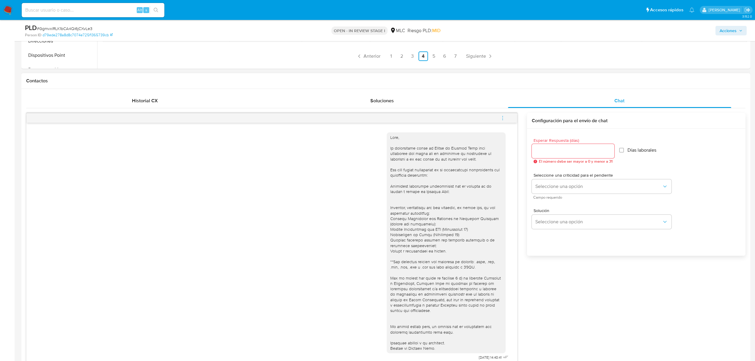
click at [470, 225] on div at bounding box center [446, 243] width 112 height 216
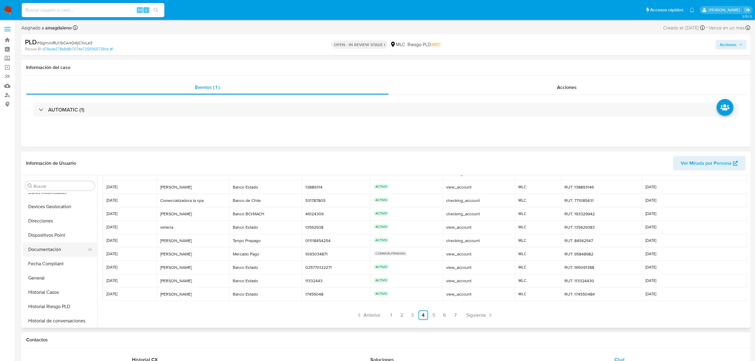
scroll to position [119, 0]
click at [42, 251] on button "Historial Casos" at bounding box center [58, 252] width 70 height 14
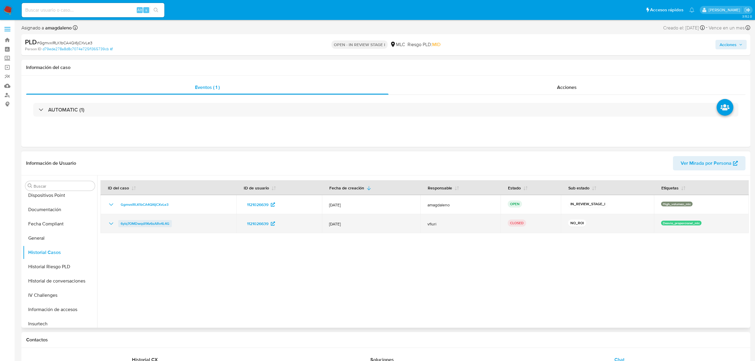
click at [148, 225] on span "6ylq7OMDwqdI1Kv6sARv4L4G" at bounding box center [145, 223] width 49 height 7
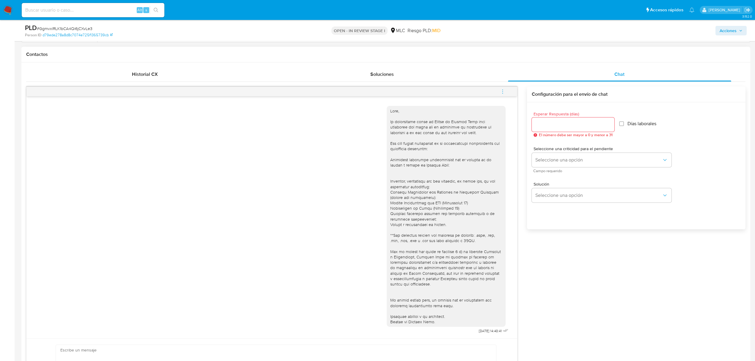
scroll to position [357, 0]
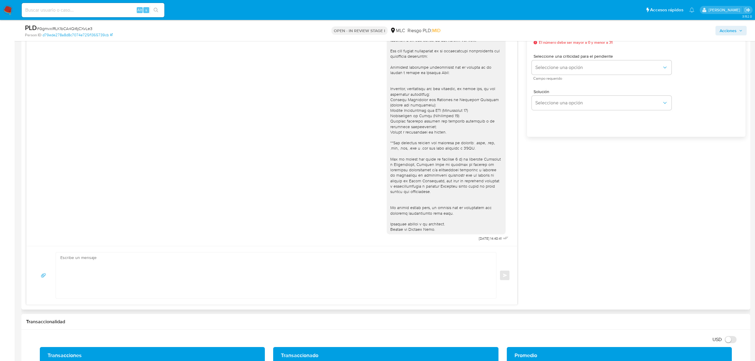
click at [114, 285] on textarea at bounding box center [274, 275] width 428 height 46
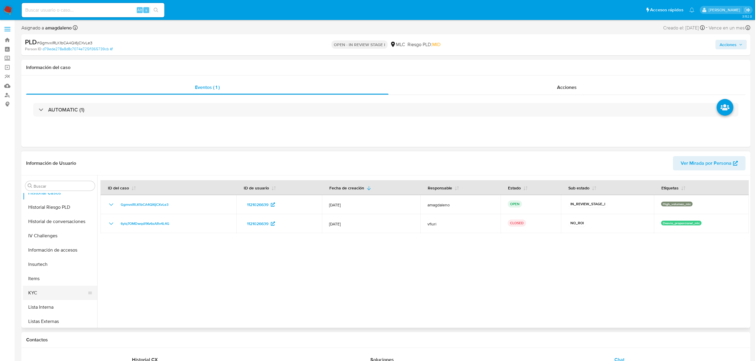
scroll to position [237, 0]
click at [42, 231] on button "KYC" at bounding box center [58, 234] width 70 height 14
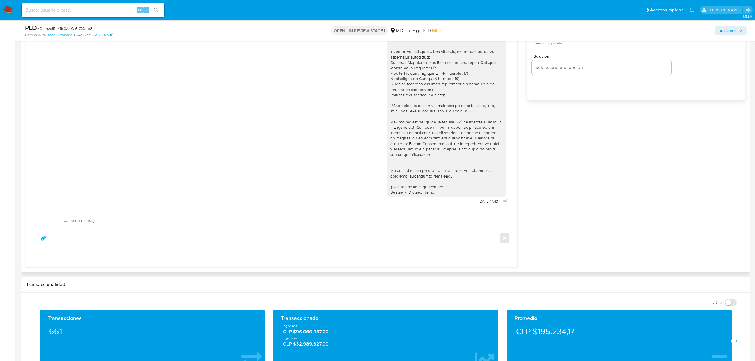
scroll to position [396, 0]
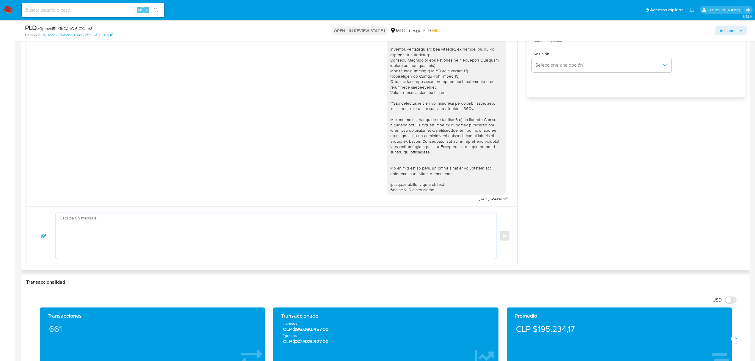
click at [182, 237] on textarea at bounding box center [274, 236] width 428 height 46
paste textarea "Hola XXX, Te contactamos desde el Equipo de Mercado Pago para verificar tus dat…"
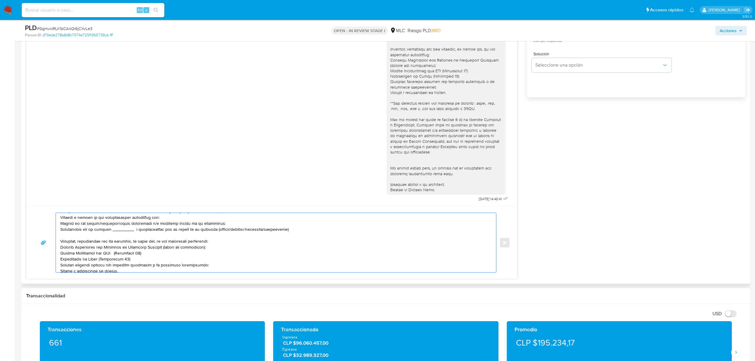
scroll to position [0, 0]
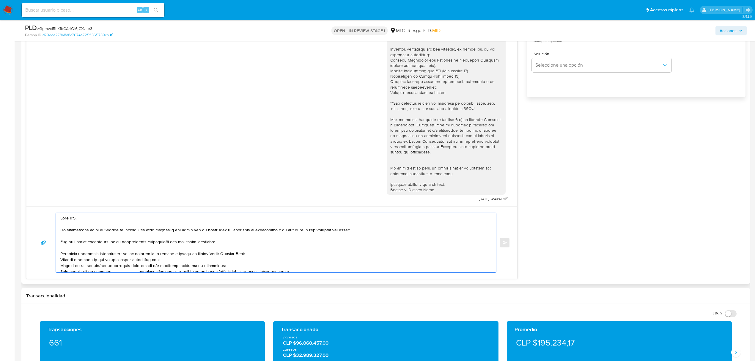
click at [73, 218] on textarea at bounding box center [274, 242] width 428 height 59
click at [106, 254] on textarea at bounding box center [274, 242] width 428 height 59
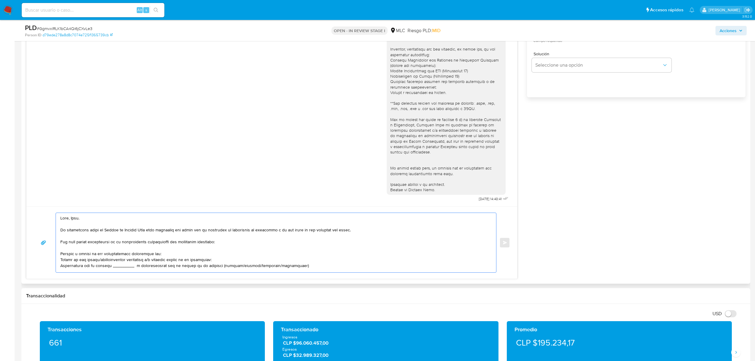
drag, startPoint x: 158, startPoint y: 253, endPoint x: 160, endPoint y: 256, distance: 3.4
click at [158, 253] on textarea at bounding box center [274, 242] width 428 height 59
paste textarea "COMERCIALIZADORA LA SPA"
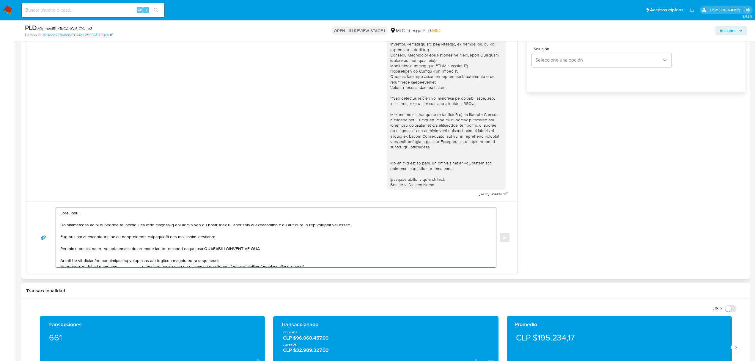
scroll to position [436, 0]
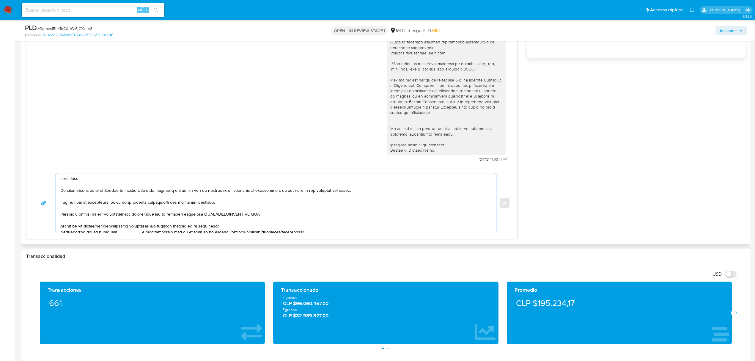
click at [221, 224] on textarea at bounding box center [274, 202] width 428 height 59
click at [269, 217] on textarea at bounding box center [274, 202] width 428 height 59
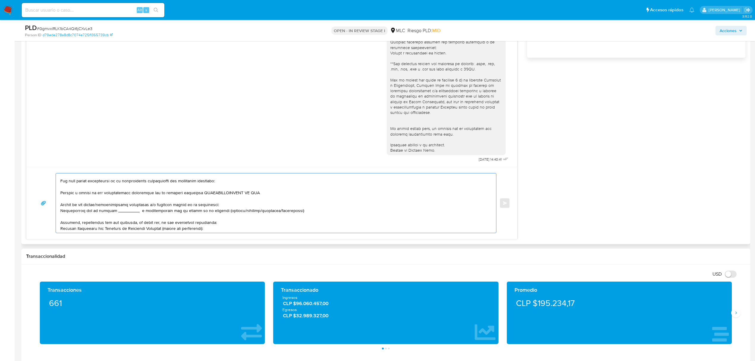
scroll to position [40, 0]
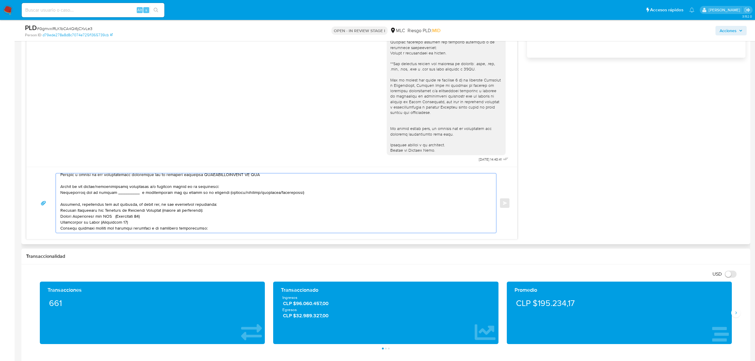
click at [153, 187] on textarea at bounding box center [274, 202] width 428 height 59
drag, startPoint x: 60, startPoint y: 193, endPoint x: 299, endPoint y: 194, distance: 238.9
click at [299, 194] on div at bounding box center [274, 202] width 437 height 59
drag, startPoint x: 299, startPoint y: 194, endPoint x: 51, endPoint y: 192, distance: 247.3
click at [51, 192] on div "Enviar" at bounding box center [272, 203] width 476 height 60
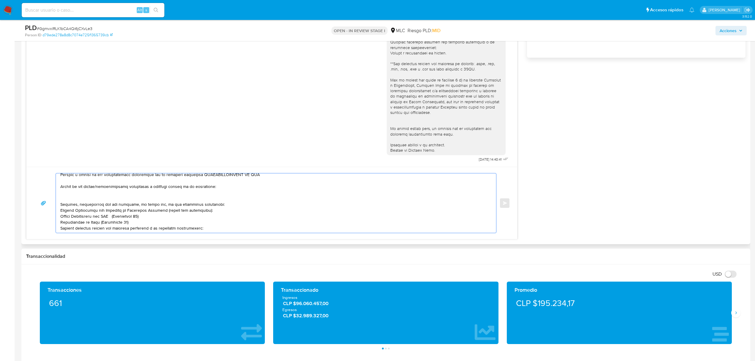
click at [107, 195] on textarea at bounding box center [274, 202] width 428 height 59
drag, startPoint x: 210, startPoint y: 187, endPoint x: 168, endPoint y: 186, distance: 42.2
click at [168, 186] on textarea at bounding box center [274, 202] width 428 height 59
drag, startPoint x: 61, startPoint y: 203, endPoint x: 62, endPoint y: 207, distance: 4.0
click at [62, 207] on textarea at bounding box center [274, 202] width 428 height 59
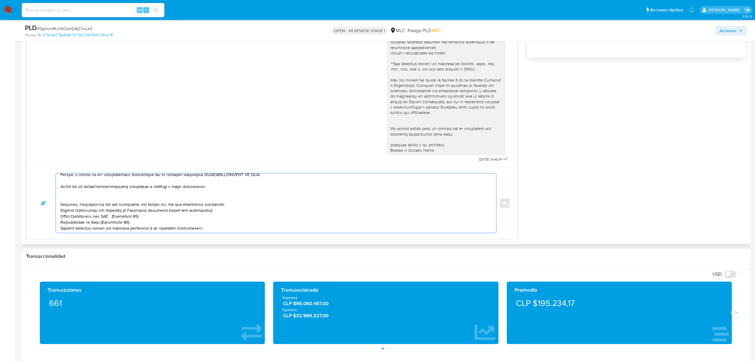
click at [59, 203] on div at bounding box center [274, 202] width 437 height 59
click at [61, 204] on textarea at bounding box center [274, 202] width 428 height 59
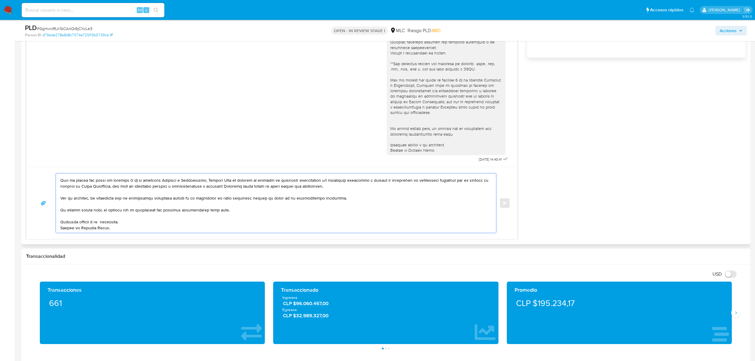
scroll to position [79, 0]
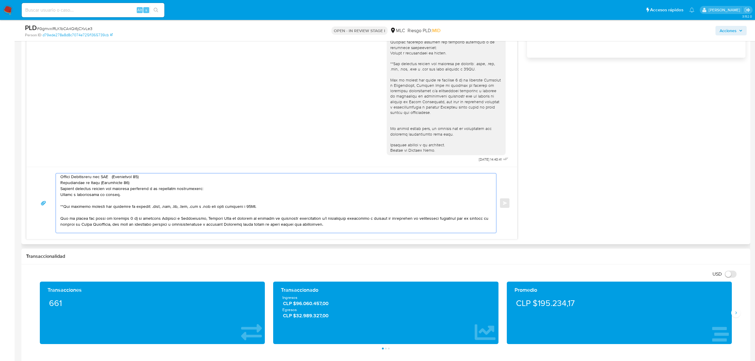
drag, startPoint x: 61, startPoint y: 203, endPoint x: 261, endPoint y: 210, distance: 199.5
click at [261, 210] on textarea at bounding box center [274, 202] width 428 height 59
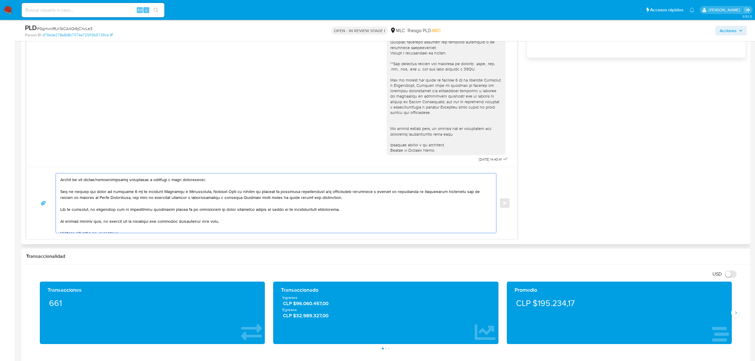
scroll to position [59, 0]
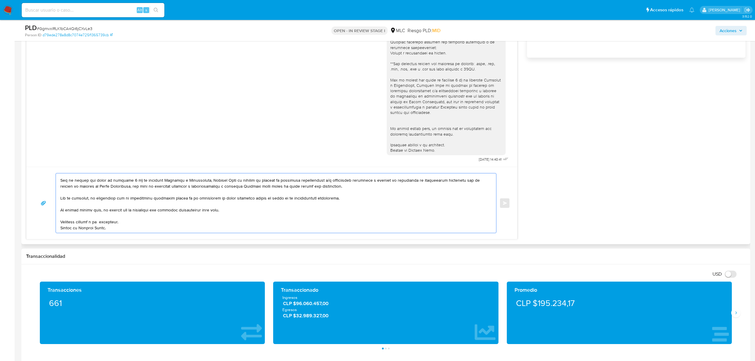
click at [103, 220] on textarea at bounding box center [274, 202] width 428 height 59
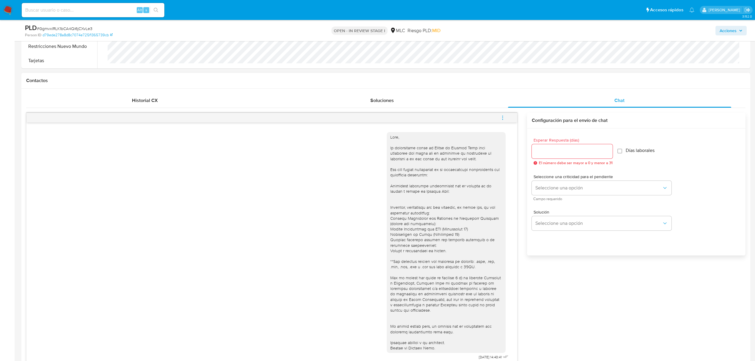
scroll to position [238, 0]
type textarea "Hola, Luis. Te contactamos desde el Equipo de Mercado Pago para verificar tus d…"
click at [573, 151] on input "Esperar Respuesta (días)" at bounding box center [572, 152] width 81 height 8
type input "3"
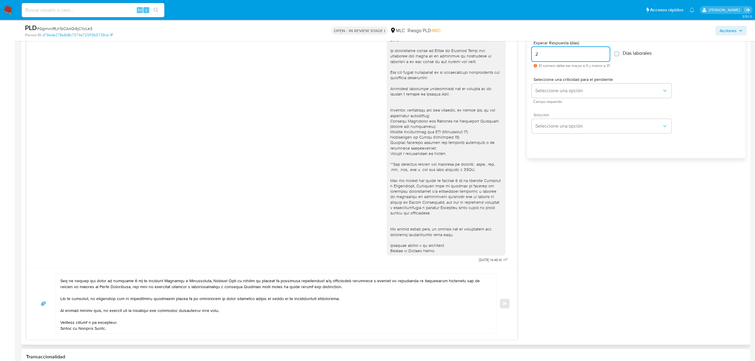
scroll to position [317, 0]
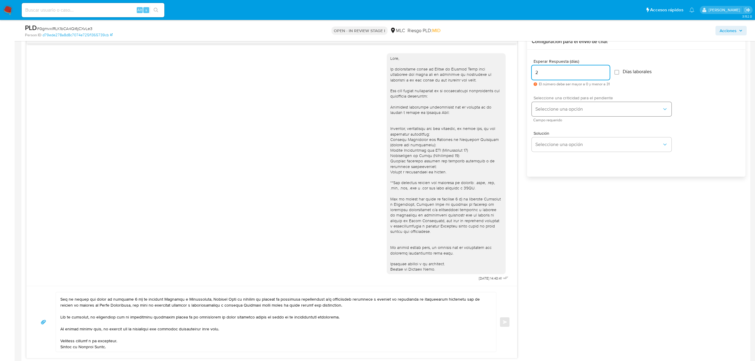
type input "2"
click at [559, 108] on span "Seleccione una opción" at bounding box center [598, 109] width 127 height 6
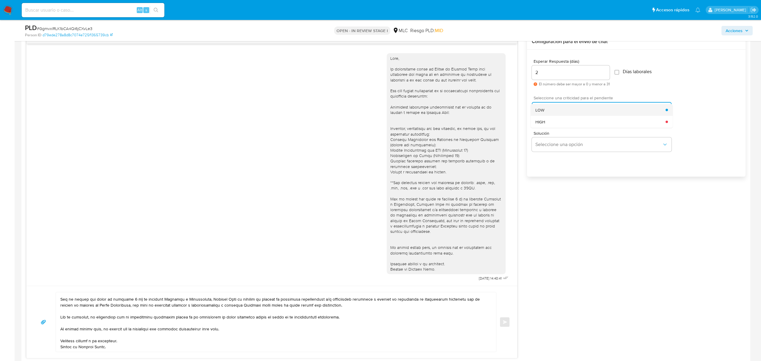
click at [556, 106] on div "LOW" at bounding box center [600, 110] width 130 height 12
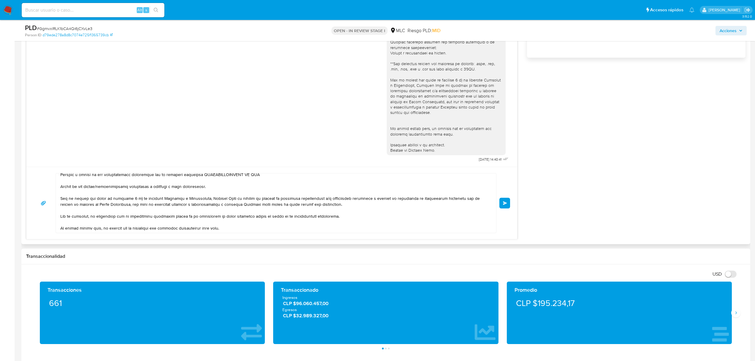
scroll to position [63, 0]
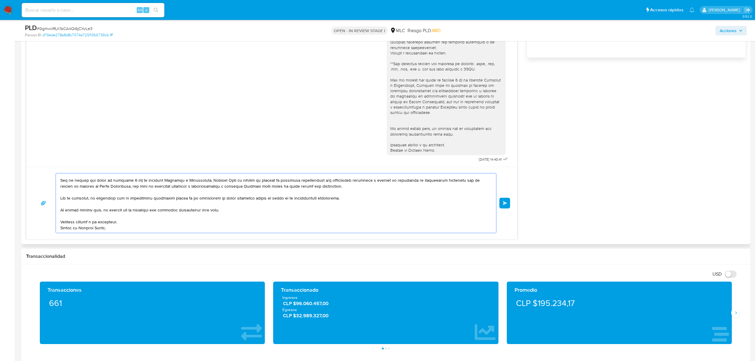
click at [141, 218] on textarea at bounding box center [274, 202] width 428 height 59
click at [506, 202] on span "Enviar" at bounding box center [505, 203] width 4 height 4
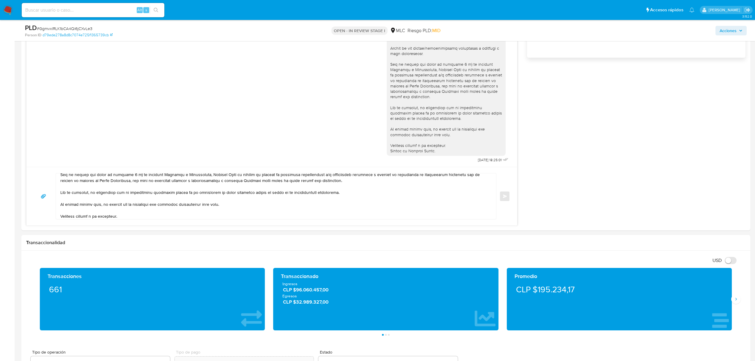
scroll to position [0, 0]
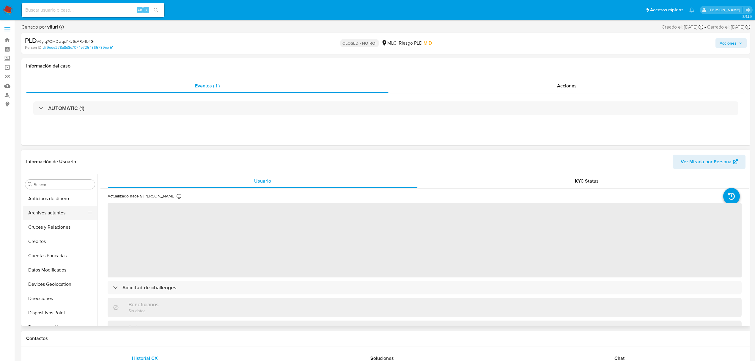
click at [49, 210] on button "Archivos adjuntos" at bounding box center [58, 213] width 70 height 14
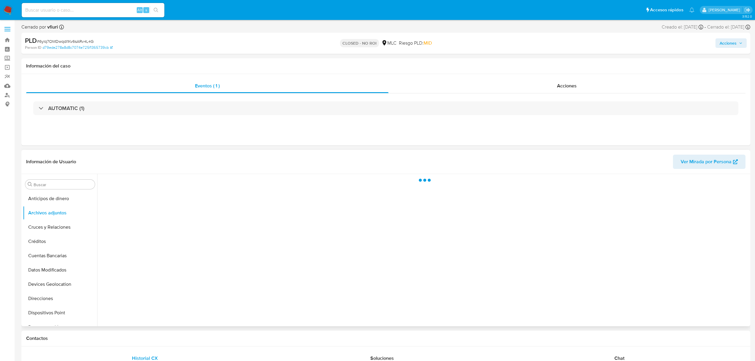
select select "10"
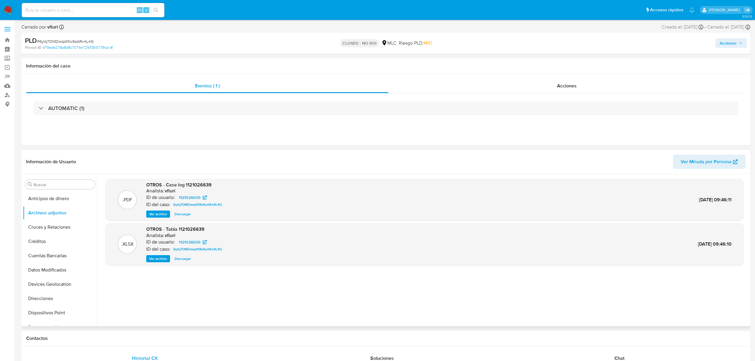
click at [161, 217] on span "Ver archivo" at bounding box center [158, 214] width 18 height 6
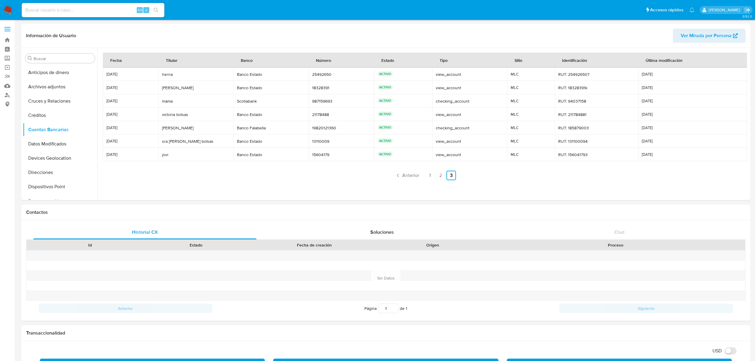
select select "10"
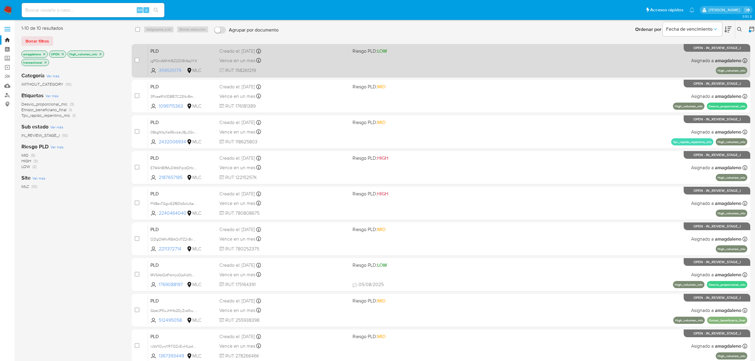
click at [170, 73] on span "359535179" at bounding box center [172, 70] width 27 height 7
click at [348, 65] on div "PLD jgPQrrAWHkf6Z2Z08k6ej1YX 359535179 MLC Riesgo PLD: LOW Creado el: [DATE] Cr…" at bounding box center [447, 60] width 599 height 30
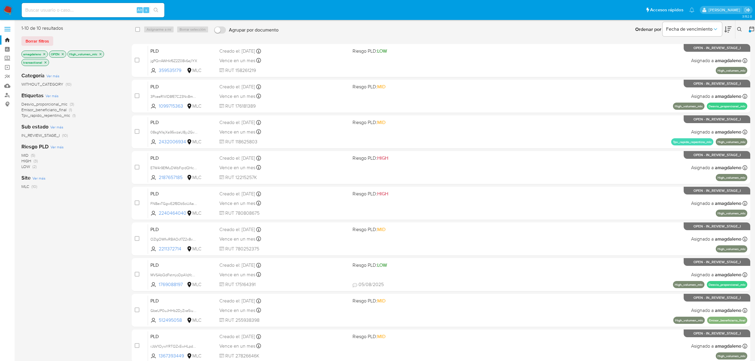
click at [43, 55] on icon "close-filter" at bounding box center [44, 54] width 4 height 4
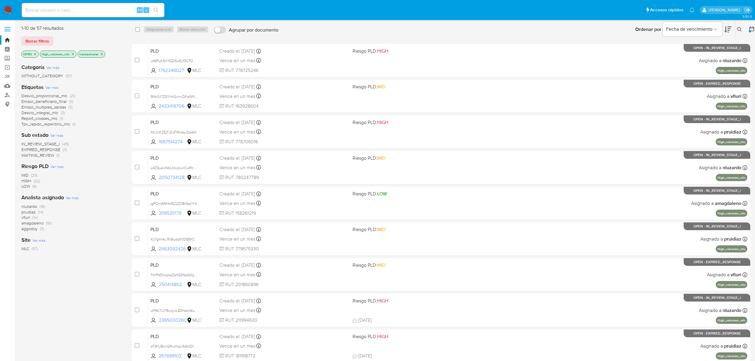
click at [34, 53] on icon "close-filter" at bounding box center [35, 54] width 4 height 4
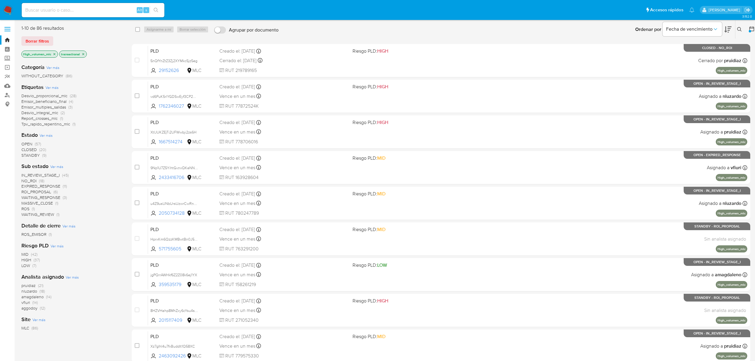
click at [57, 56] on p "High_volumen_mlc" at bounding box center [40, 54] width 36 height 7
click at [55, 56] on p "High_volumen_mlc" at bounding box center [40, 54] width 36 height 7
click at [55, 53] on icon "close-filter" at bounding box center [55, 54] width 4 height 4
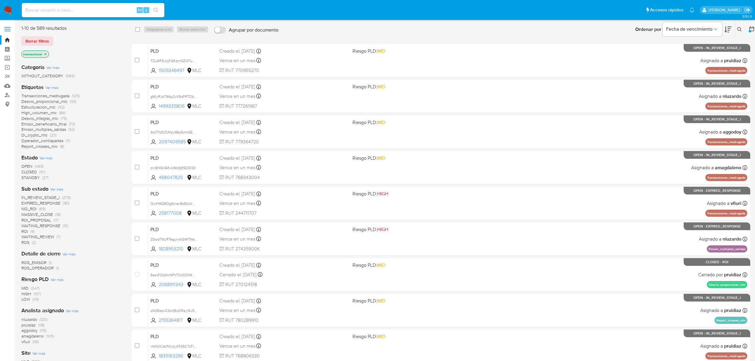
click at [44, 54] on icon "close-filter" at bounding box center [46, 54] width 4 height 4
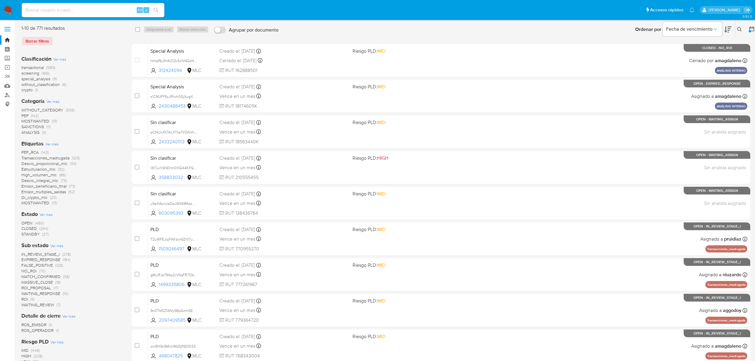
click at [748, 30] on div at bounding box center [750, 29] width 11 height 18
click at [750, 27] on icon at bounding box center [751, 28] width 5 height 5
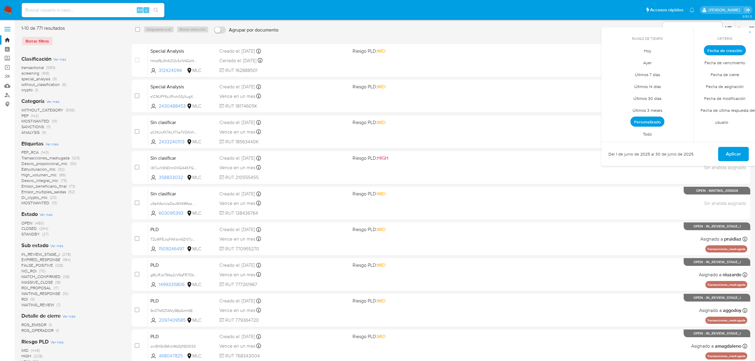
click at [647, 130] on span "Todo" at bounding box center [647, 134] width 21 height 12
click at [741, 158] on span "Aplicar" at bounding box center [733, 153] width 15 height 13
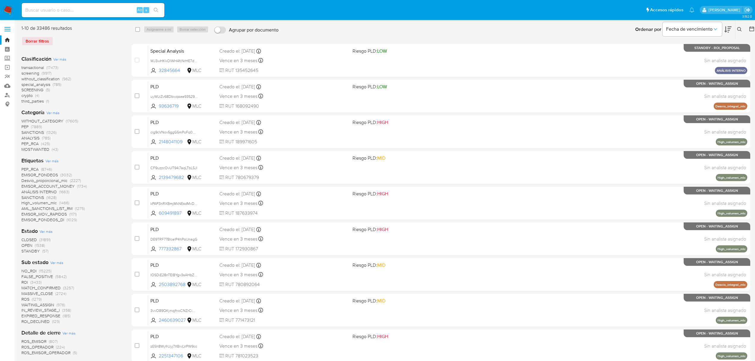
scroll to position [40, 0]
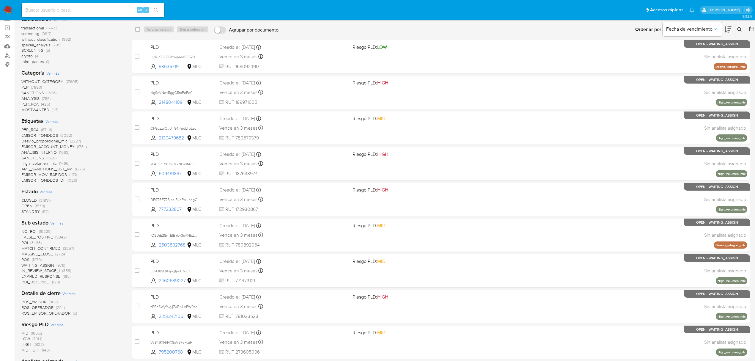
click at [43, 283] on span "ROI_DECLINED" at bounding box center [35, 282] width 28 height 6
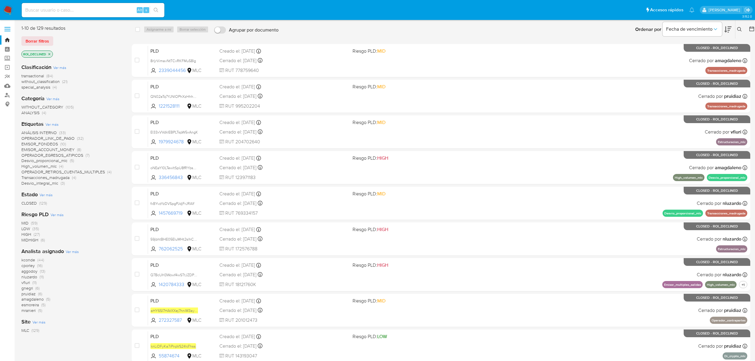
click at [49, 55] on icon "close-filter" at bounding box center [50, 54] width 4 height 4
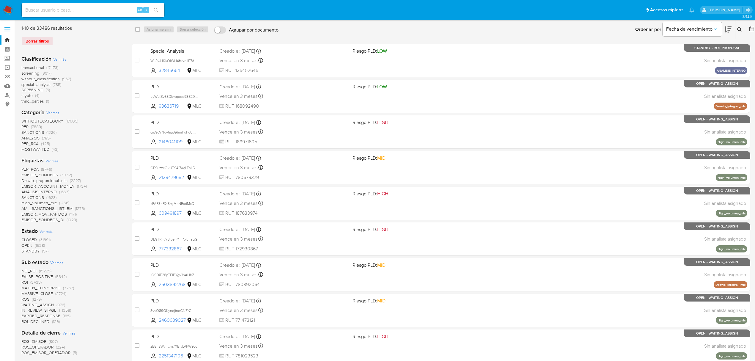
click at [28, 246] on span "OPEN" at bounding box center [26, 245] width 11 height 6
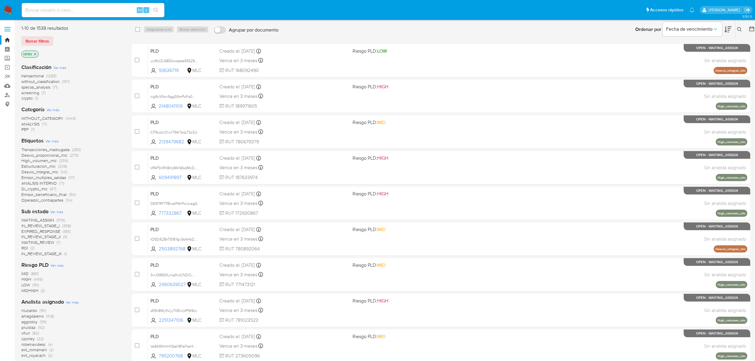
click at [45, 243] on span "WAITING_REVIEW" at bounding box center [37, 242] width 33 height 6
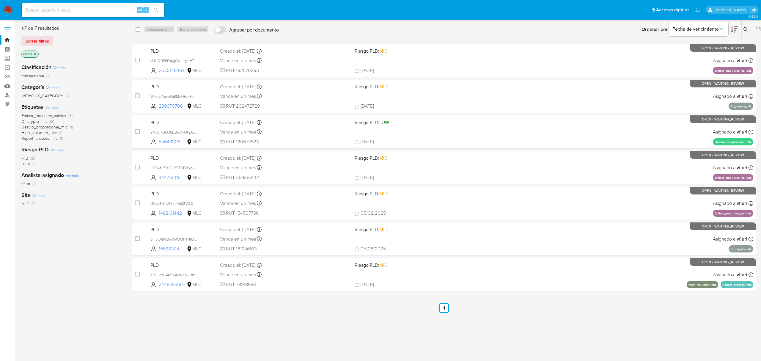
click at [71, 55] on icon "close-filter" at bounding box center [72, 54] width 4 height 4
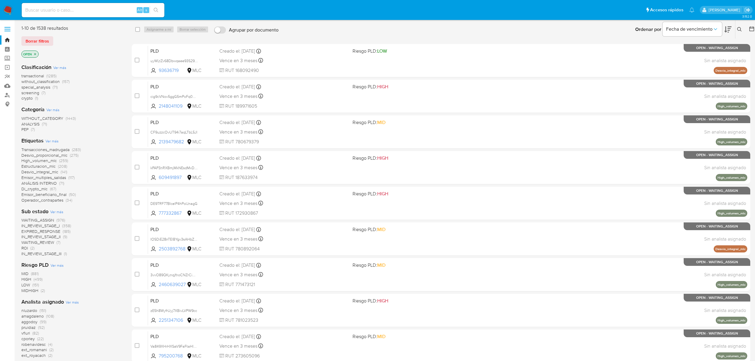
click at [45, 160] on span "High_volumen_mlc" at bounding box center [38, 161] width 35 height 6
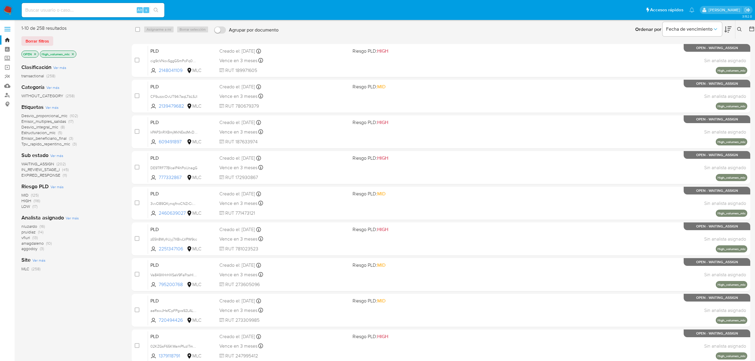
click at [29, 244] on span "amagdaleno" at bounding box center [32, 243] width 22 height 6
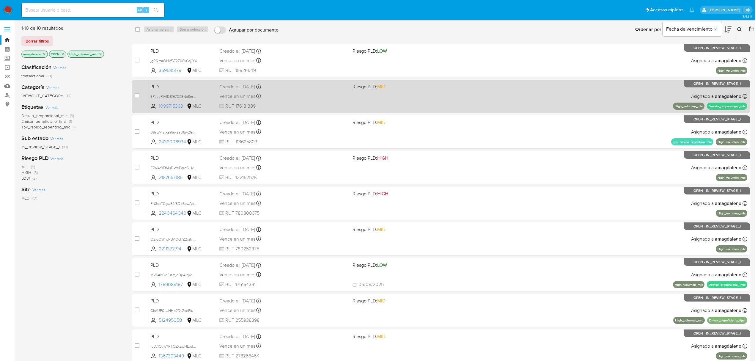
click at [170, 106] on span "1099715363" at bounding box center [172, 106] width 27 height 7
click at [274, 89] on div "Creado el: [DATE] Creado el: [DATE] 06:07:40" at bounding box center [283, 87] width 128 height 7
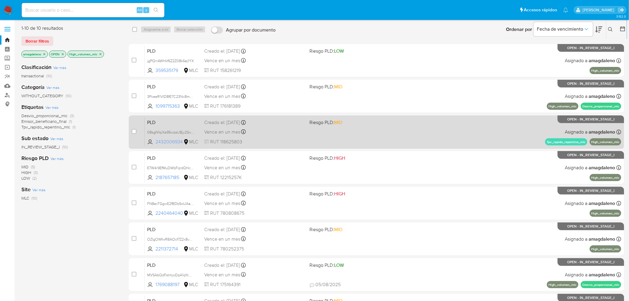
click at [169, 142] on span "2432006934" at bounding box center [168, 141] width 27 height 7
click at [273, 127] on div "PLD 08sgN1sjXa95wzaU8jy2GvM4 2432006934 MLC Riesgo PLD: MID Creado el: [DATE] C…" at bounding box center [383, 132] width 476 height 30
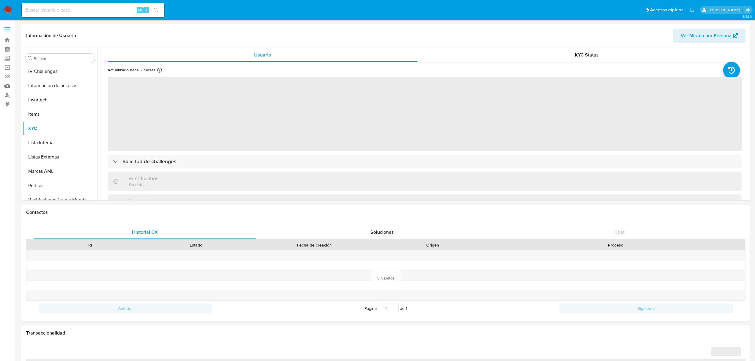
scroll to position [237, 0]
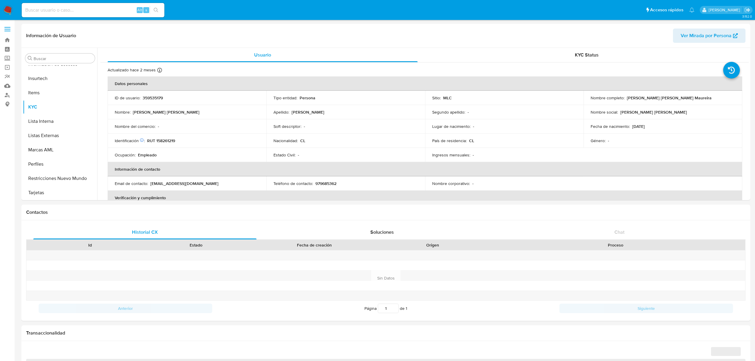
select select "10"
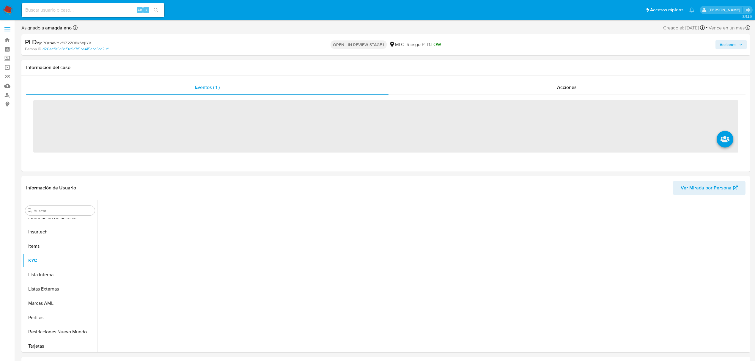
scroll to position [237, 0]
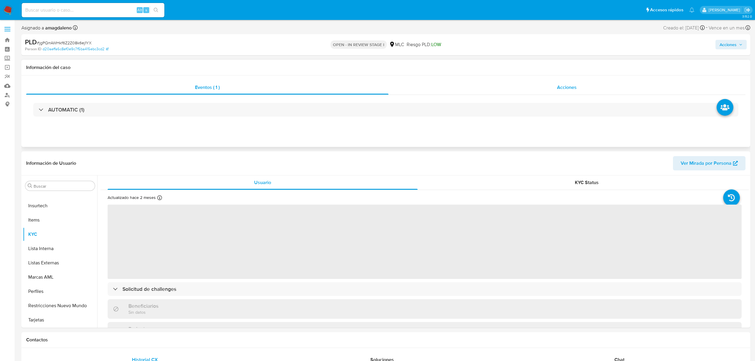
click at [459, 92] on div "Acciones" at bounding box center [566, 87] width 357 height 14
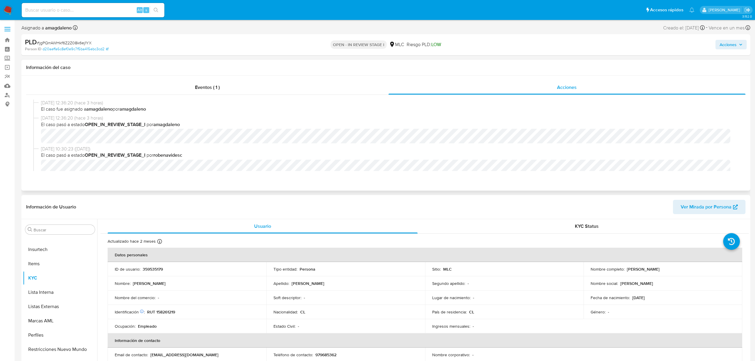
select select "10"
click at [257, 95] on div "12/08/2025 12:36:20 (hace 3 horas) El caso fue asignado a amagdaleno por amagda…" at bounding box center [385, 135] width 719 height 81
click at [244, 91] on div "Eventos ( 1 )" at bounding box center [207, 87] width 362 height 14
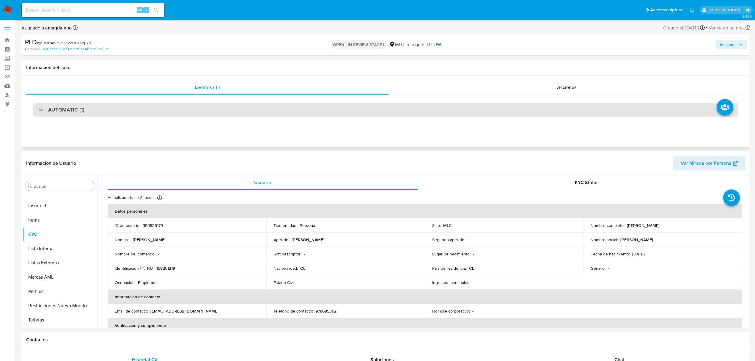
click at [169, 116] on div "AUTOMATIC (1)" at bounding box center [385, 110] width 705 height 14
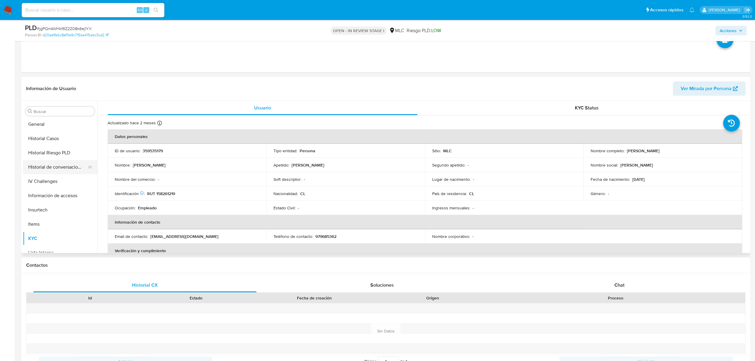
scroll to position [158, 0]
click at [55, 135] on button "Historial Casos" at bounding box center [58, 139] width 70 height 14
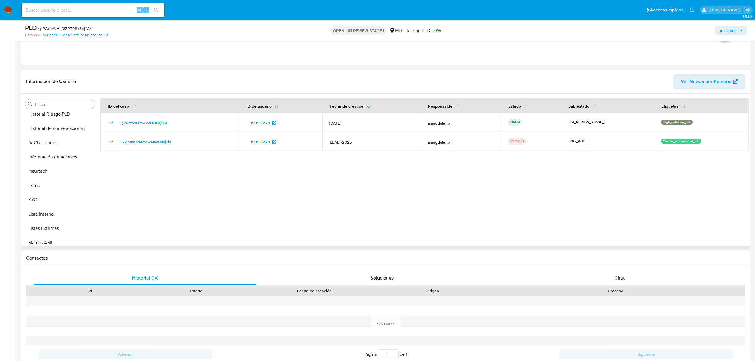
scroll to position [237, 0]
click at [45, 151] on button "KYC" at bounding box center [58, 152] width 70 height 14
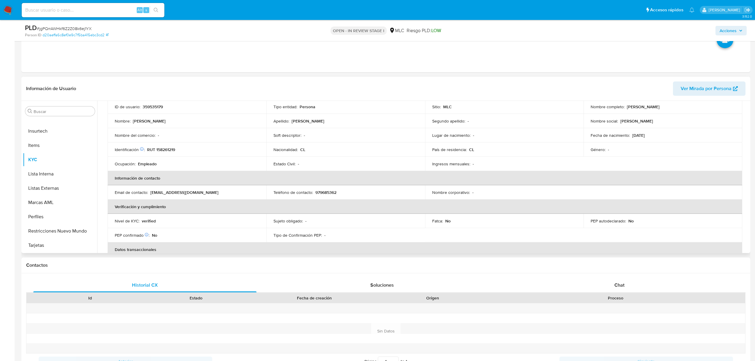
scroll to position [0, 0]
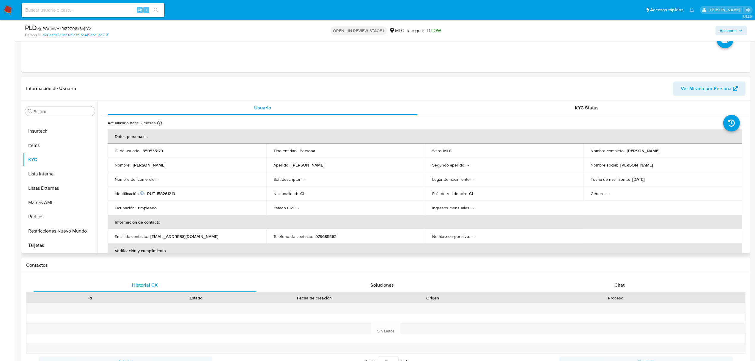
click at [154, 151] on p "359535179" at bounding box center [153, 150] width 20 height 5
copy p "359535179"
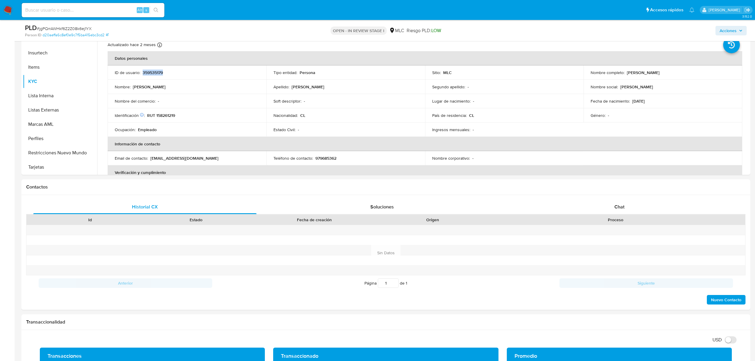
scroll to position [240, 0]
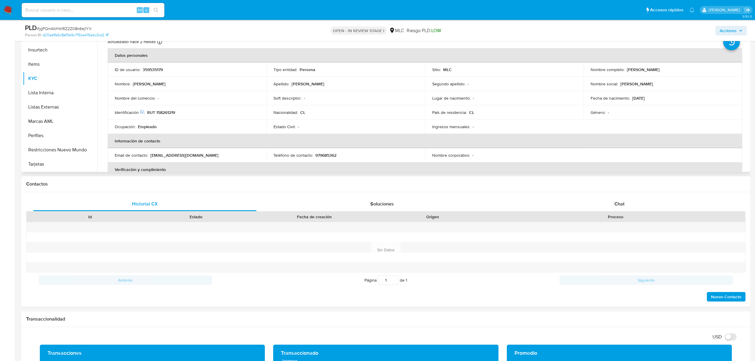
click at [162, 112] on p "RUT 158261219" at bounding box center [161, 112] width 28 height 5
copy p "158261219"
click at [165, 112] on p "RUT 158261219" at bounding box center [161, 112] width 28 height 5
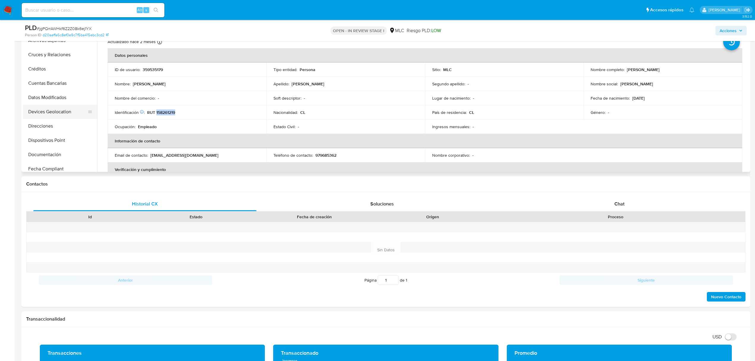
scroll to position [0, 0]
click at [64, 73] on button "Cruces y Relaciones" at bounding box center [58, 73] width 70 height 14
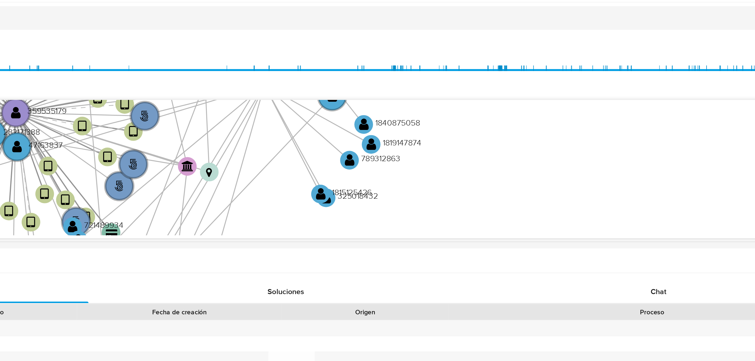
scroll to position [166, 0]
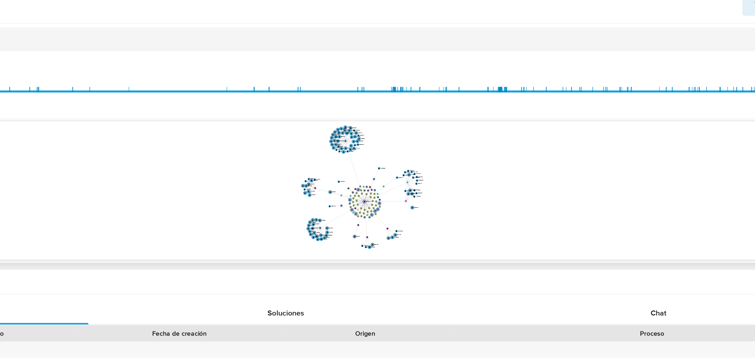
drag, startPoint x: 500, startPoint y: 199, endPoint x: 497, endPoint y: 211, distance: 12.0
click at [497, 211] on icon "user-359535179  359535179 phone-ba2bbf52875de12099b633dd8d554ffb  person-d20a…" at bounding box center [429, 198] width 640 height 86
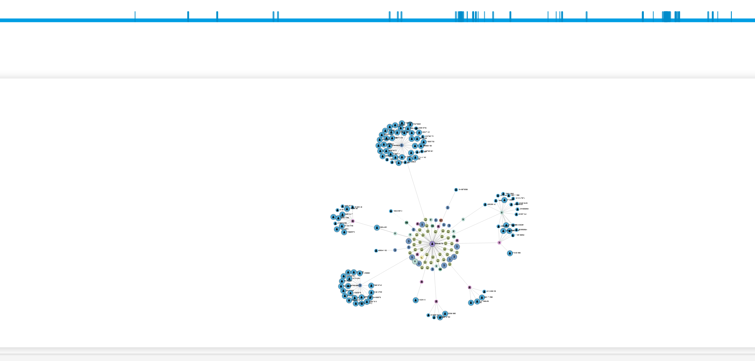
scroll to position [166, 0]
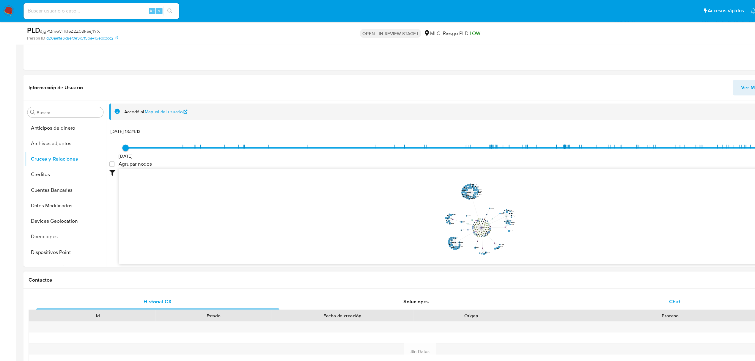
click at [605, 274] on div "Chat" at bounding box center [619, 277] width 223 height 14
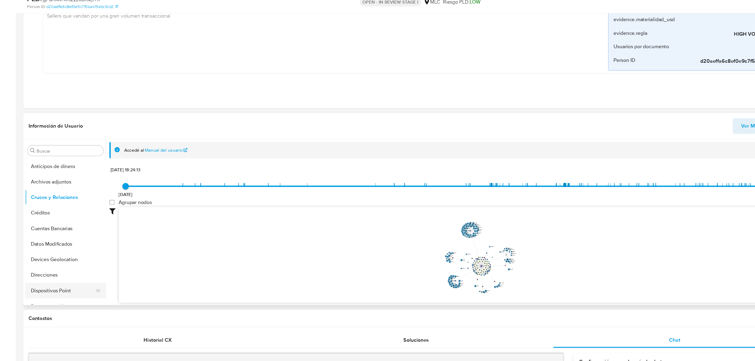
scroll to position [36, 0]
click at [53, 279] on button "Documentación" at bounding box center [58, 274] width 70 height 14
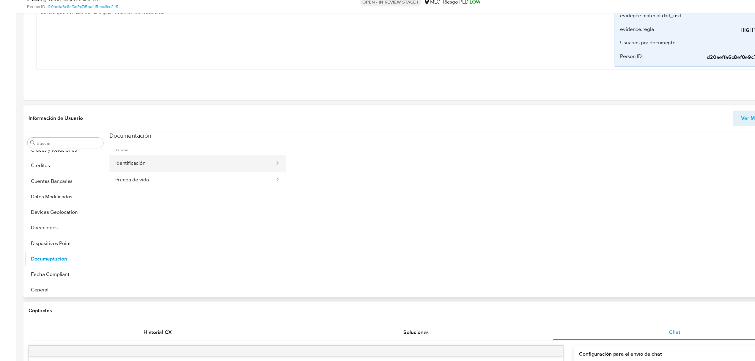
click at [189, 173] on button "Identificación" at bounding box center [176, 178] width 152 height 15
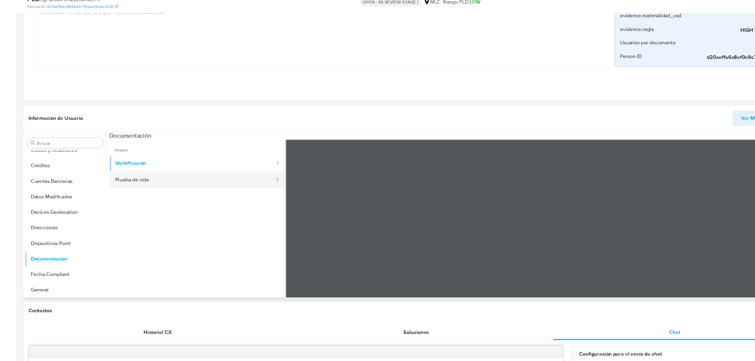
click at [144, 200] on button "Prueba de vida" at bounding box center [176, 194] width 152 height 15
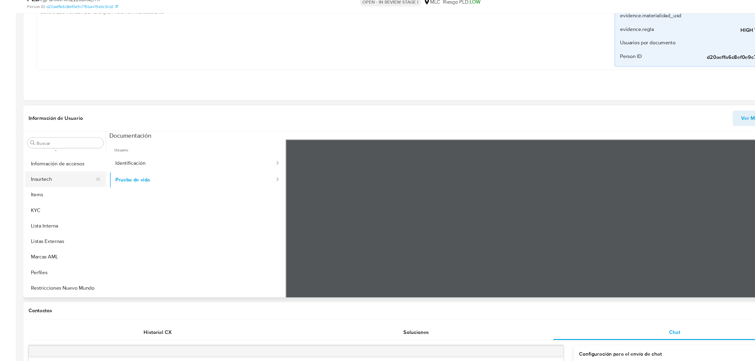
scroll to position [200, 0]
click at [33, 248] on button "KYC" at bounding box center [58, 245] width 70 height 14
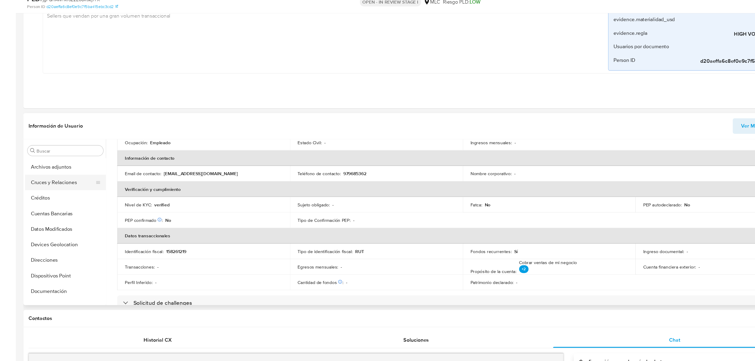
scroll to position [0, 0]
click at [47, 284] on button "Direcciones" at bounding box center [58, 281] width 70 height 14
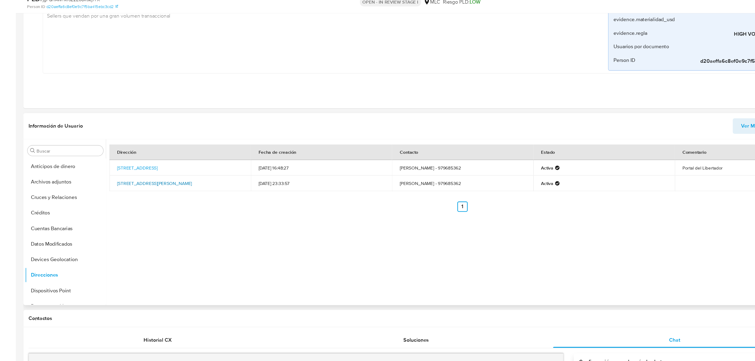
click at [158, 198] on link "Avenida Lautaro 484, Parral, Maule, , Chile 484" at bounding box center [142, 197] width 69 height 6
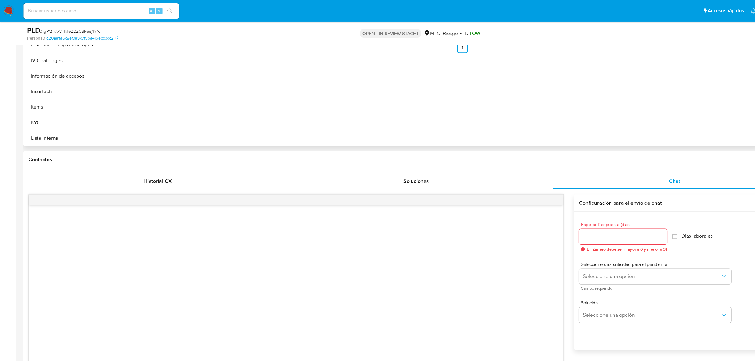
scroll to position [164, 0]
click at [46, 106] on button "Items" at bounding box center [58, 99] width 70 height 14
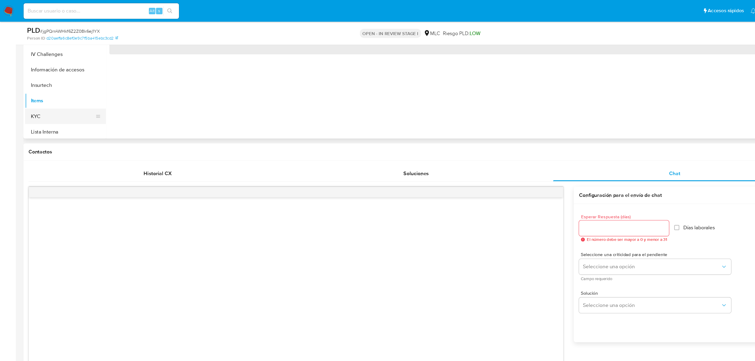
click at [48, 112] on button "KYC" at bounding box center [58, 107] width 70 height 14
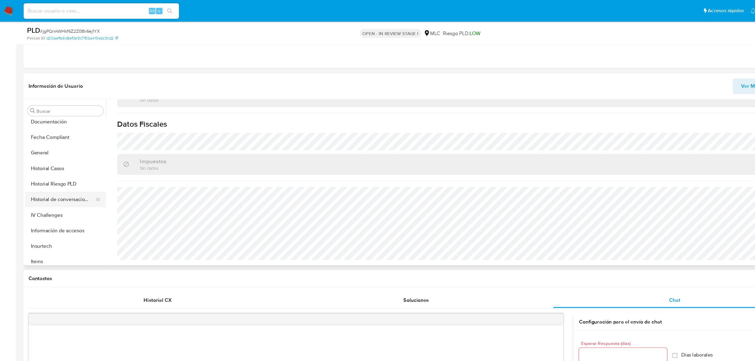
scroll to position [145, 0]
click at [46, 146] on button "Historial Casos" at bounding box center [58, 142] width 70 height 14
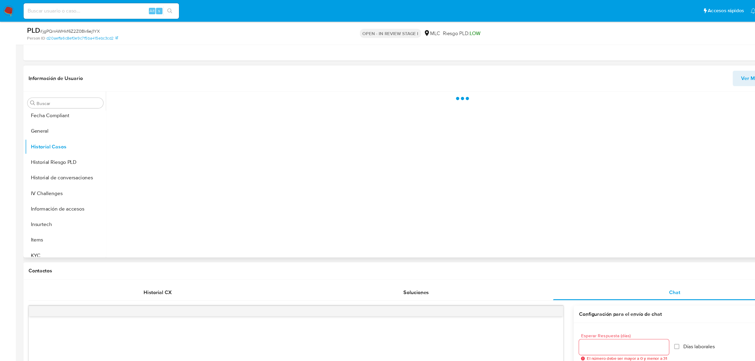
scroll to position [0, 0]
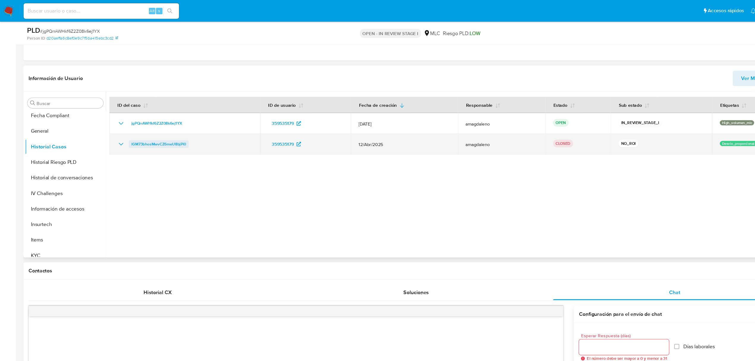
click at [133, 135] on span "lGM73bhosMwvCZ6meU8bjPi0" at bounding box center [146, 132] width 50 height 7
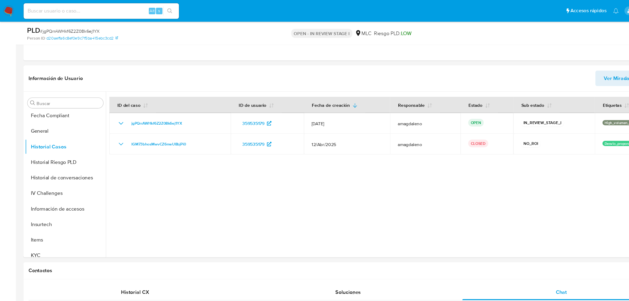
scroll to position [145, 0]
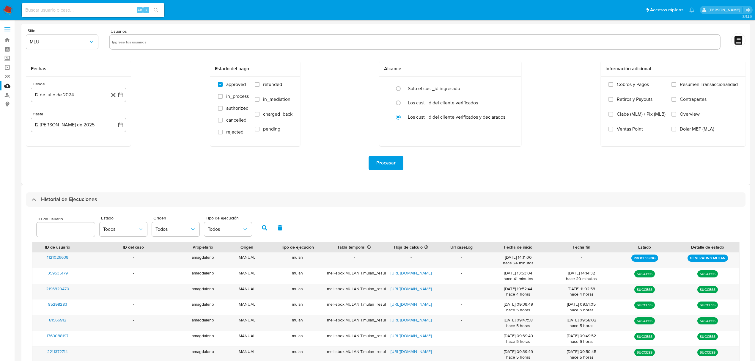
select select "10"
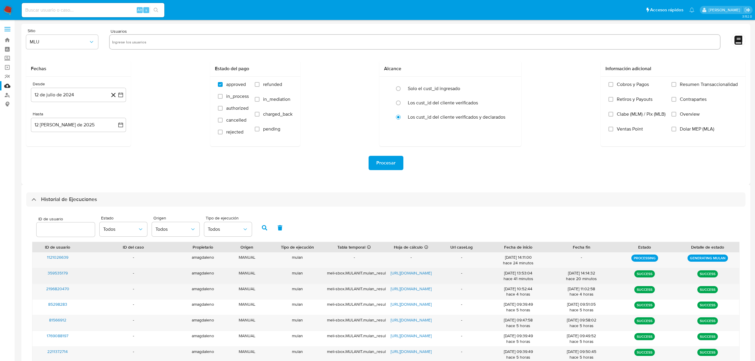
click at [415, 274] on span "[URL][DOMAIN_NAME]" at bounding box center [410, 273] width 41 height 6
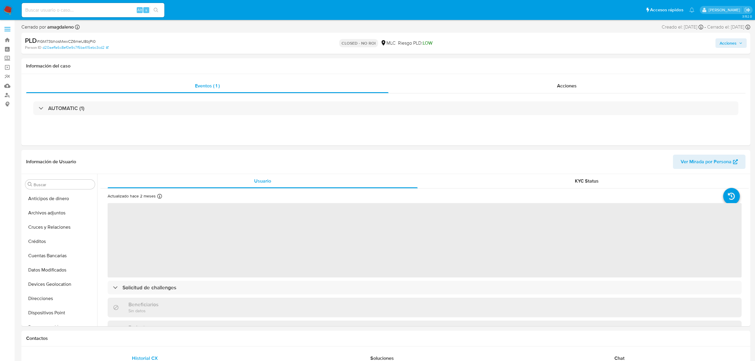
select select "10"
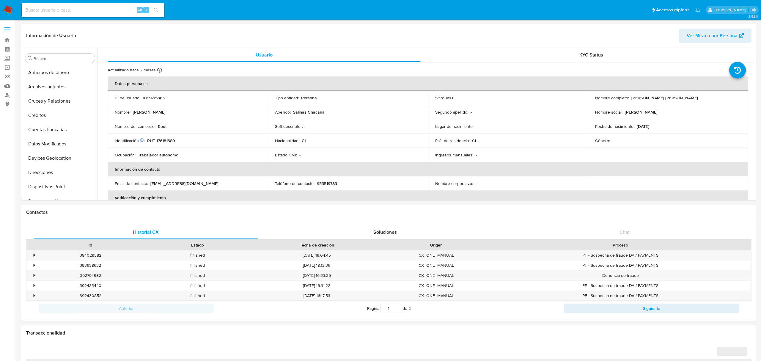
select select "10"
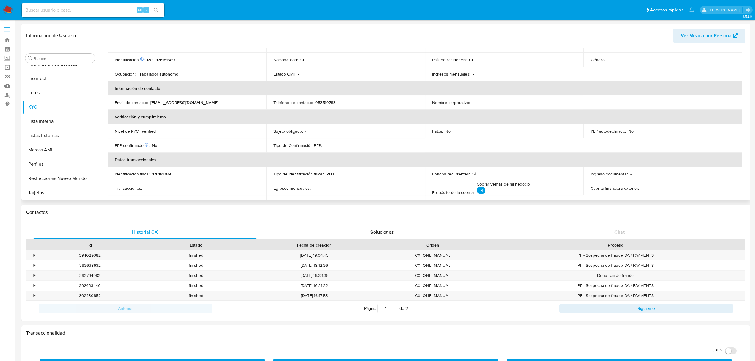
scroll to position [119, 0]
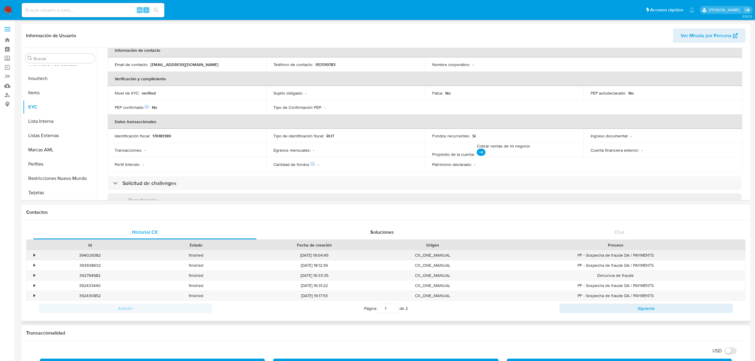
click at [34, 257] on div "•" at bounding box center [34, 255] width 1 height 6
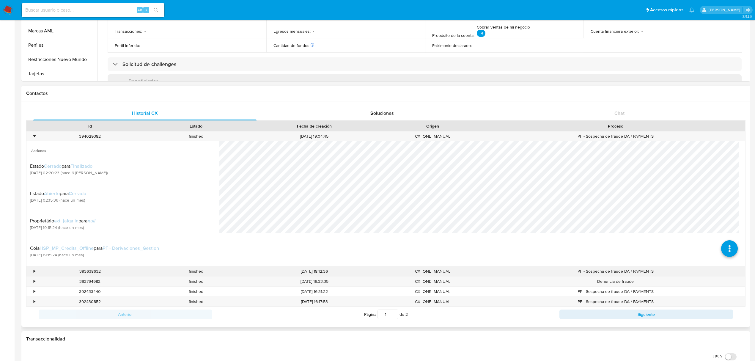
click at [34, 273] on div "•" at bounding box center [34, 271] width 1 height 6
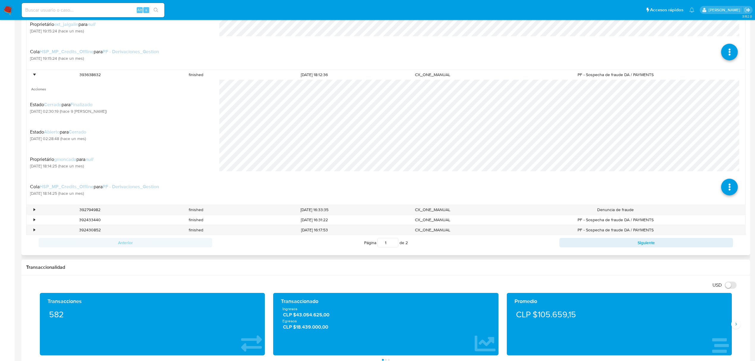
scroll to position [317, 0]
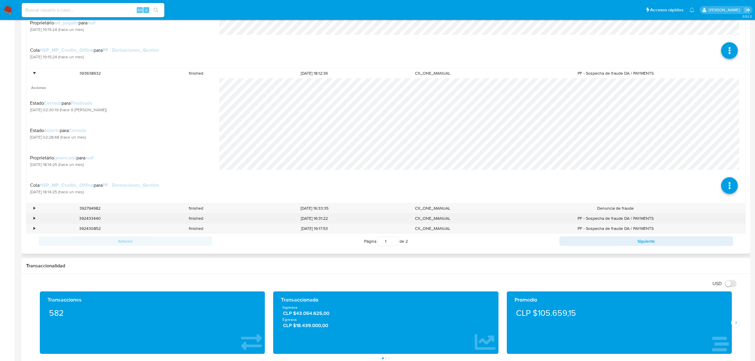
click at [33, 220] on div "•" at bounding box center [31, 218] width 10 height 10
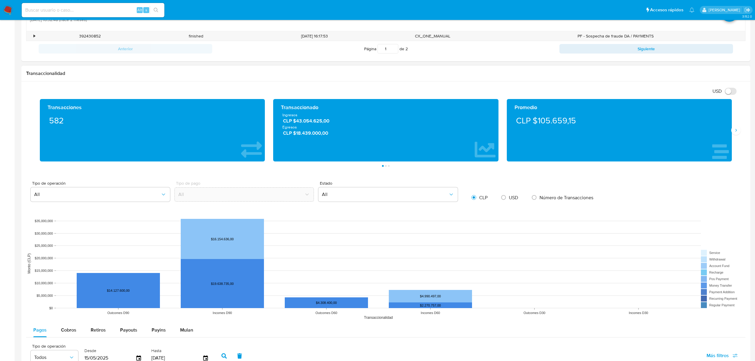
scroll to position [396, 0]
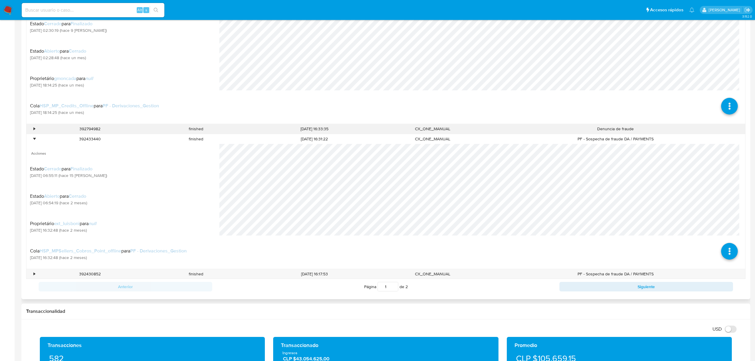
click at [35, 131] on div "•" at bounding box center [31, 129] width 10 height 10
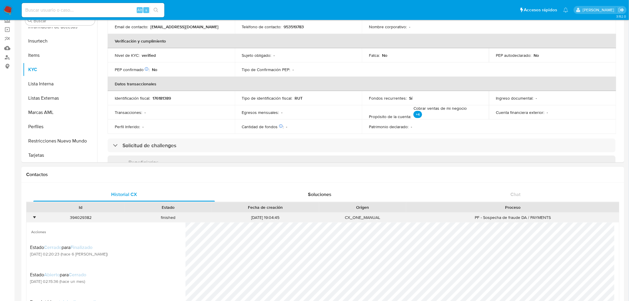
scroll to position [99, 0]
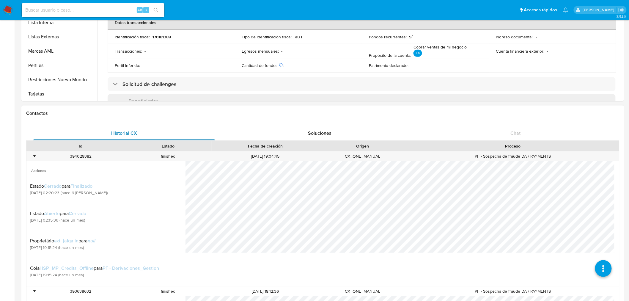
click at [152, 133] on div "Historial CX" at bounding box center [124, 133] width 182 height 14
click at [286, 129] on div "Soluciones" at bounding box center [320, 133] width 182 height 14
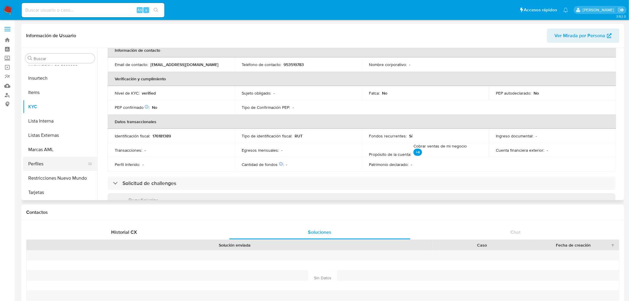
scroll to position [138, 0]
click at [45, 103] on button "Historial Casos" at bounding box center [58, 106] width 70 height 14
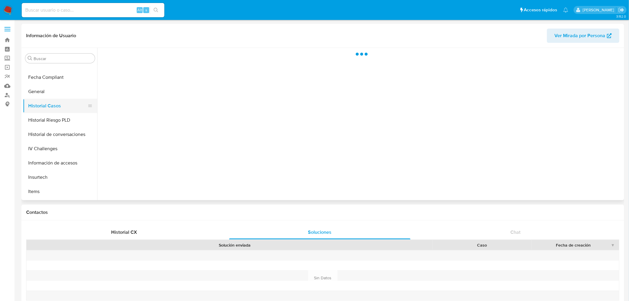
scroll to position [0, 0]
click at [61, 132] on button "Historial de conversaciones" at bounding box center [58, 134] width 70 height 14
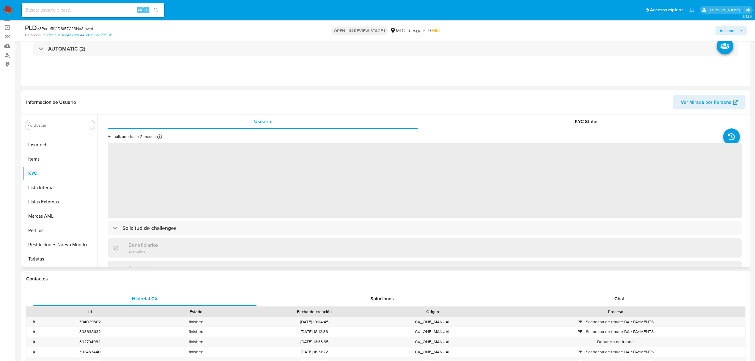
scroll to position [79, 0]
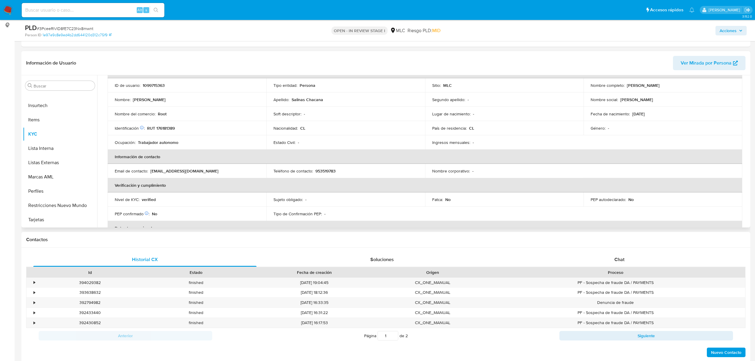
select select "10"
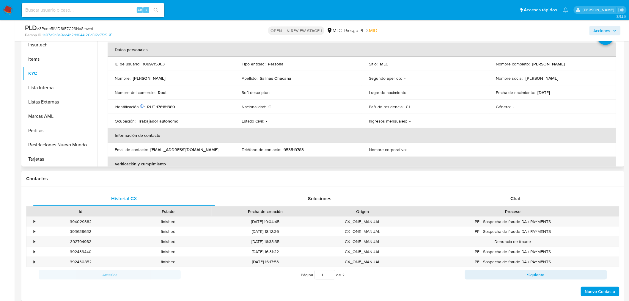
scroll to position [33, 0]
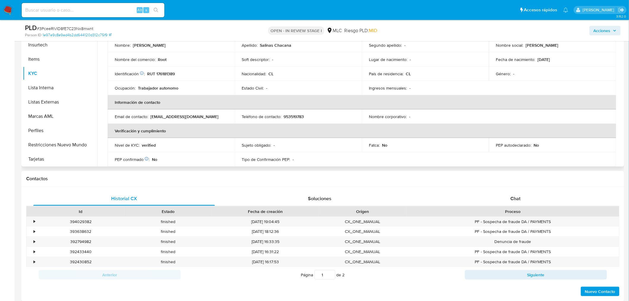
click at [170, 71] on p "RUT 176181389" at bounding box center [161, 73] width 28 height 5
copy p "176181389"
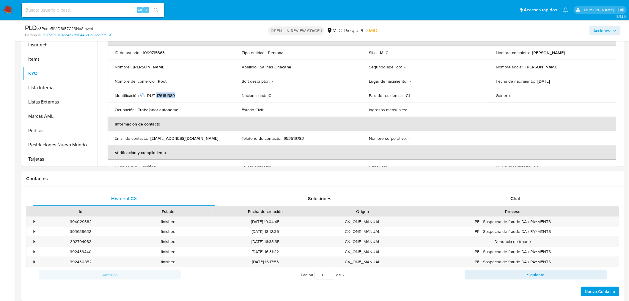
scroll to position [0, 0]
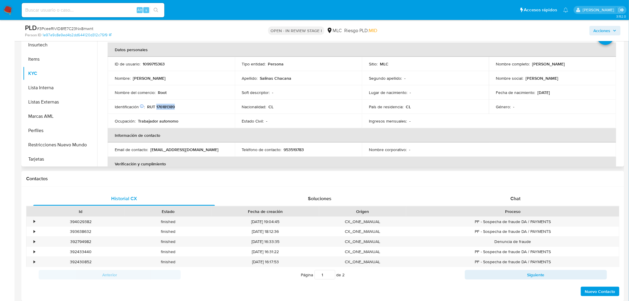
click at [166, 107] on p "RUT 176181389" at bounding box center [161, 106] width 28 height 5
click at [164, 108] on p "RUT 176181389" at bounding box center [161, 106] width 28 height 5
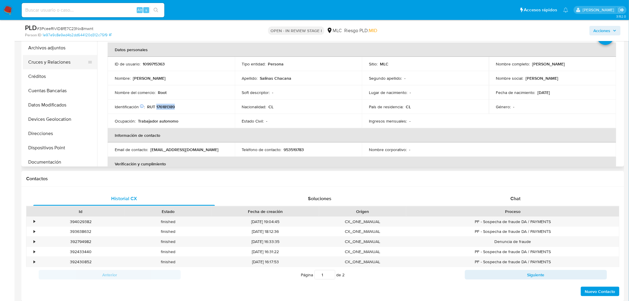
click at [51, 64] on button "Cruces y Relaciones" at bounding box center [58, 62] width 70 height 14
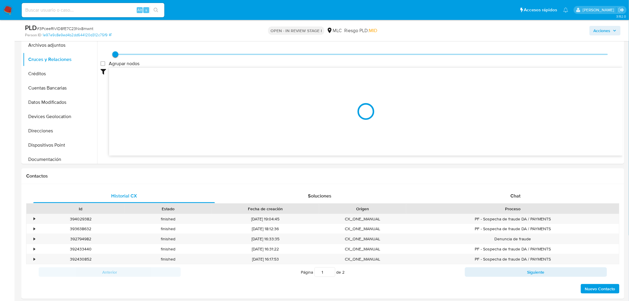
scroll to position [153, 0]
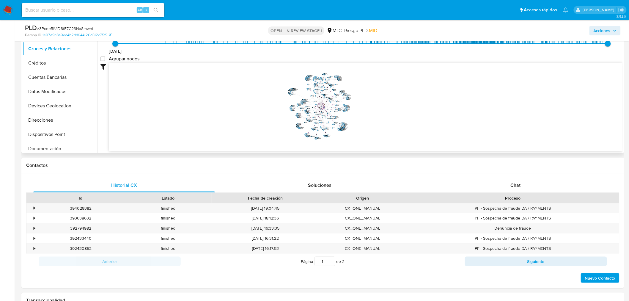
drag, startPoint x: 434, startPoint y: 97, endPoint x: 373, endPoint y: 106, distance: 62.0
click at [373, 106] on icon "phone-3e6ecc0809f5e070cddfe6c5f6ceabdb  user-1099715363  1099715363 person-1e…" at bounding box center [366, 106] width 514 height 86
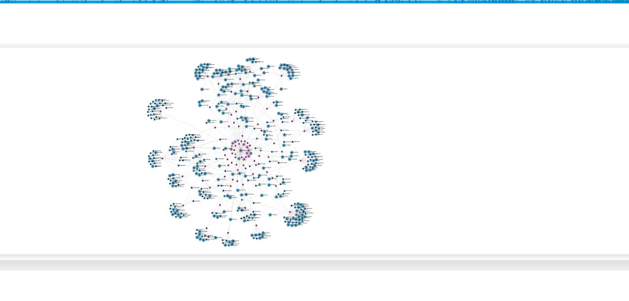
drag, startPoint x: 363, startPoint y: 98, endPoint x: 368, endPoint y: 98, distance: 4.2
click at [368, 98] on icon "phone-3e6ecc0809f5e070cddfe6c5f6ceabdb  user-1099715363  1099715363 person-1e…" at bounding box center [366, 106] width 514 height 86
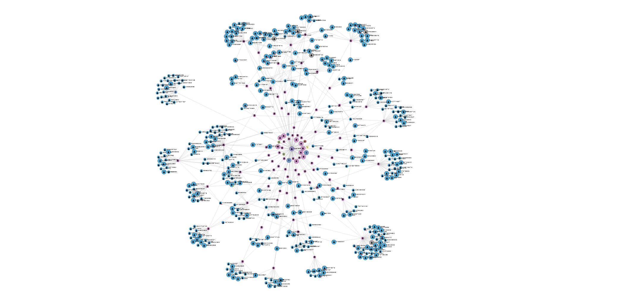
drag, startPoint x: 367, startPoint y: 98, endPoint x: 381, endPoint y: 97, distance: 13.7
click at [381, 97] on icon "phone-3e6ecc0809f5e070cddfe6c5f6ceabdb  user-1099715363  1099715363 person-1e…" at bounding box center [366, 106] width 514 height 86
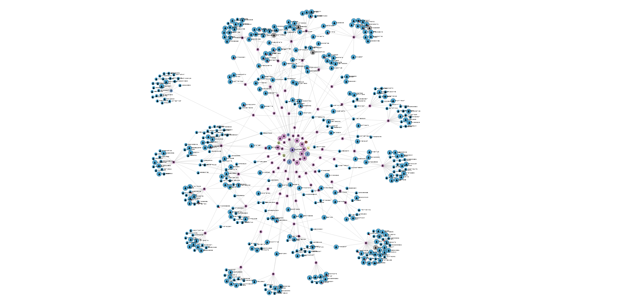
click at [383, 97] on icon "phone-3e6ecc0809f5e070cddfe6c5f6ceabdb  user-1099715363  1099715363 person-1e…" at bounding box center [366, 106] width 514 height 86
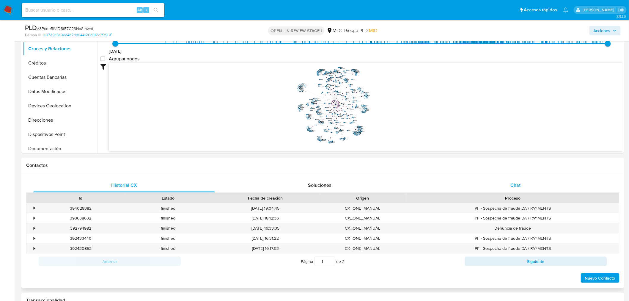
click at [496, 179] on div "Chat" at bounding box center [516, 185] width 182 height 14
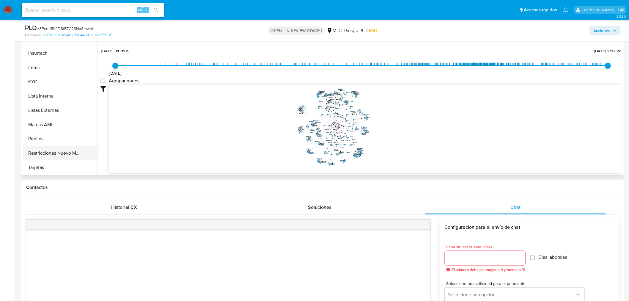
scroll to position [237, 0]
click at [52, 152] on button "Restricciones Nuevo Mundo" at bounding box center [58, 153] width 70 height 14
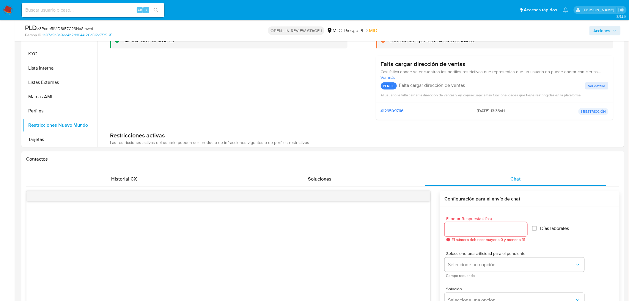
scroll to position [0, 0]
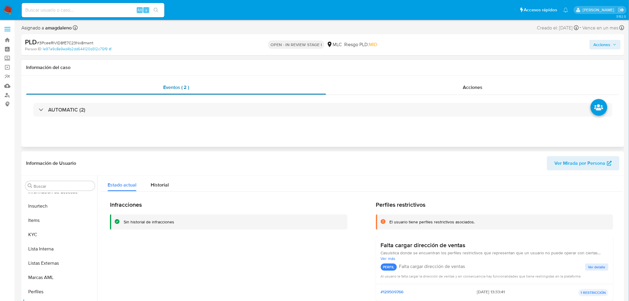
click at [201, 86] on div "Eventos ( 2 )" at bounding box center [176, 87] width 300 height 14
click at [198, 101] on div "AUTOMATIC (2)" at bounding box center [322, 110] width 593 height 30
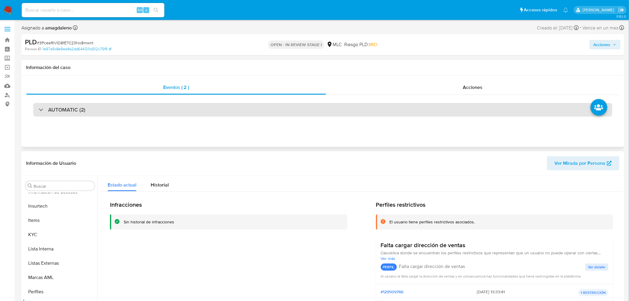
click at [97, 111] on div "AUTOMATIC (2)" at bounding box center [322, 110] width 579 height 14
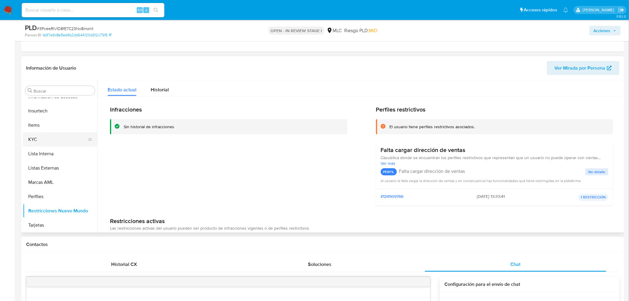
scroll to position [237, 0]
click at [51, 138] on button "KYC" at bounding box center [58, 139] width 70 height 14
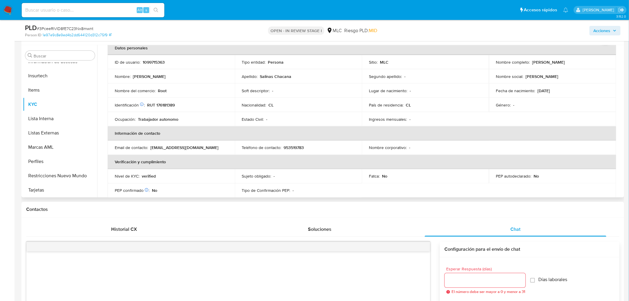
scroll to position [0, 0]
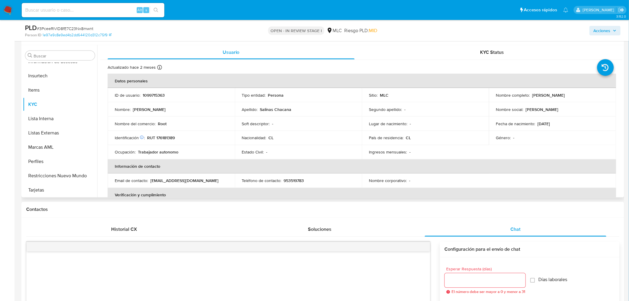
click at [164, 135] on p "RUT 176181389" at bounding box center [161, 137] width 28 height 5
copy p "176181389"
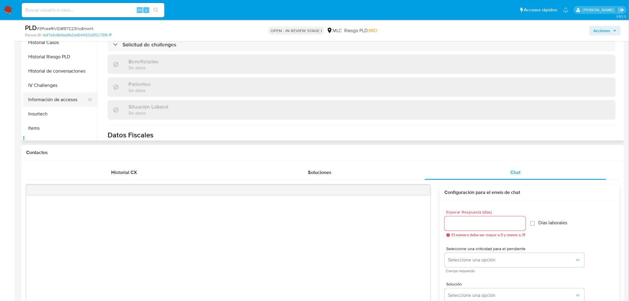
scroll to position [138, 0]
click at [61, 48] on button "Historial Casos" at bounding box center [58, 46] width 70 height 14
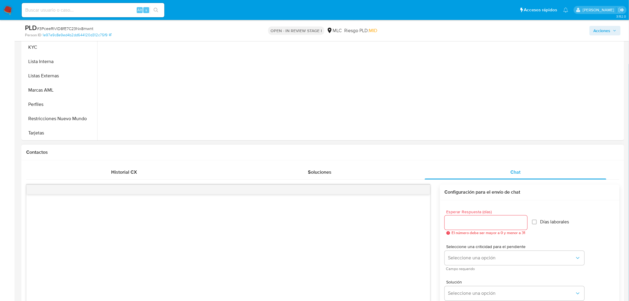
scroll to position [396, 0]
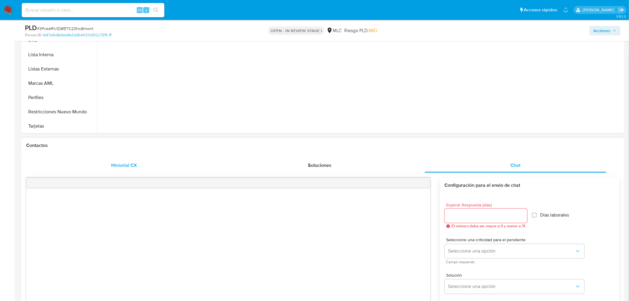
click at [100, 167] on div "Historial CX" at bounding box center [124, 165] width 182 height 14
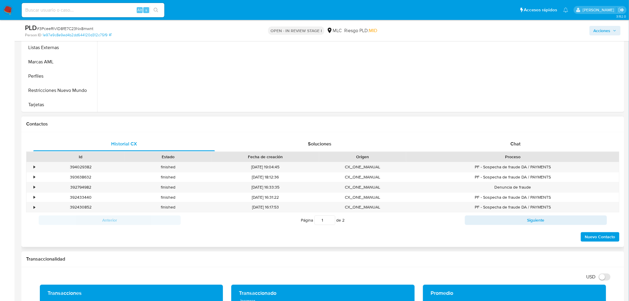
scroll to position [429, 0]
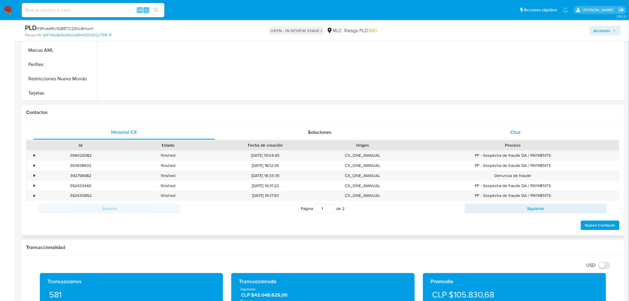
click at [509, 134] on div "Chat" at bounding box center [516, 132] width 182 height 14
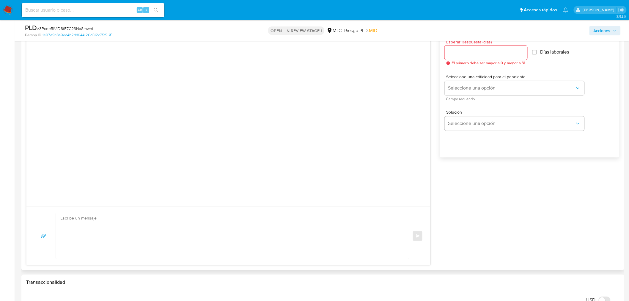
scroll to position [561, 0]
click at [123, 231] on textarea at bounding box center [230, 234] width 341 height 46
paste textarea "Hola XXX, Te contactamos desde el Equipo de Mercado Pago para verificar tus dat…"
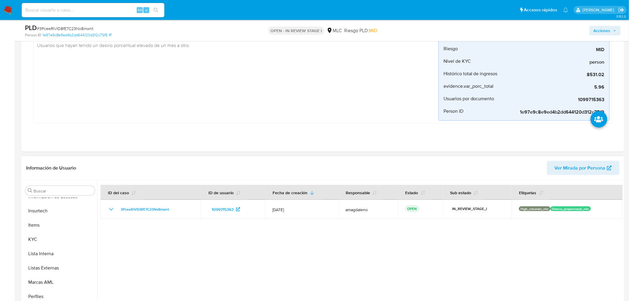
scroll to position [264, 0]
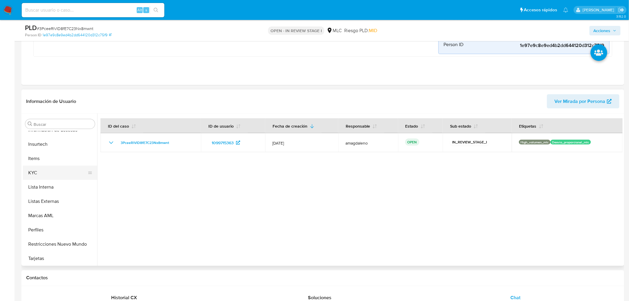
click at [51, 171] on button "KYC" at bounding box center [58, 173] width 70 height 14
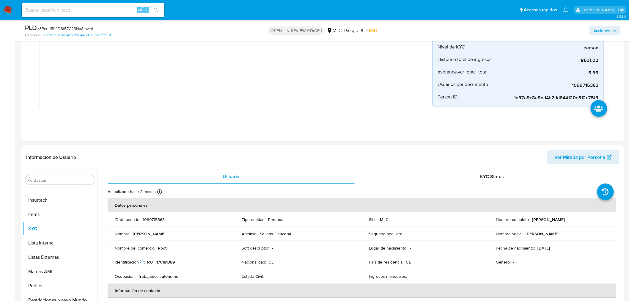
scroll to position [231, 0]
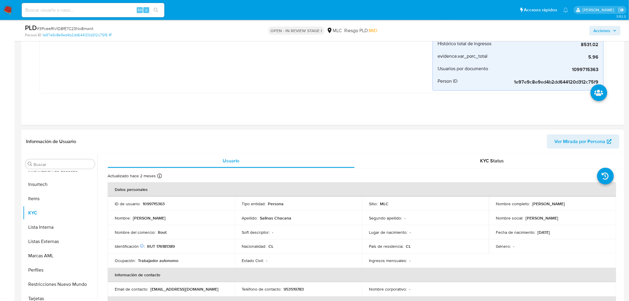
click at [539, 204] on p "Bladimir Omar Salinas Chacana" at bounding box center [548, 203] width 33 height 5
copy p "Bladimir"
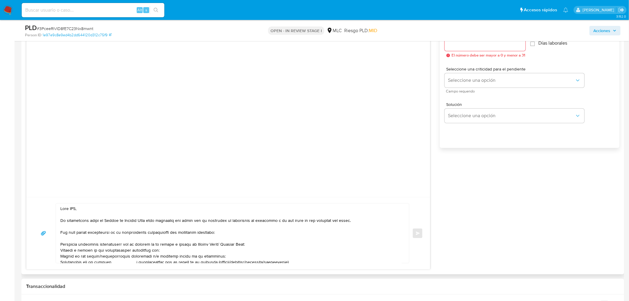
scroll to position [561, 0]
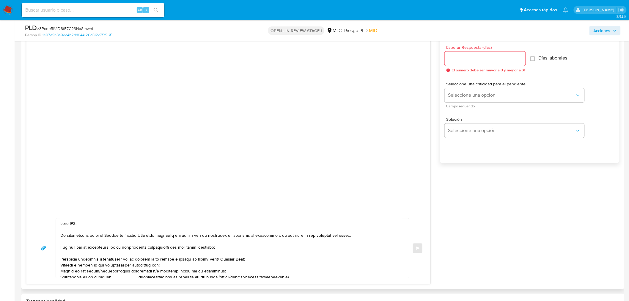
click at [73, 224] on textarea at bounding box center [230, 247] width 341 height 59
paste textarea "Bladimir"
click at [311, 242] on textarea at bounding box center [230, 247] width 341 height 59
click at [130, 266] on textarea at bounding box center [230, 247] width 341 height 59
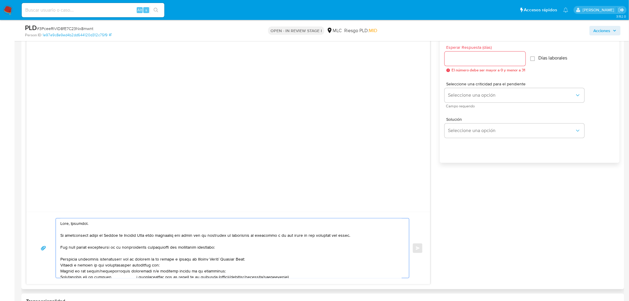
click at [130, 266] on textarea at bounding box center [230, 247] width 341 height 59
drag, startPoint x: 130, startPoint y: 266, endPoint x: 170, endPoint y: 265, distance: 39.5
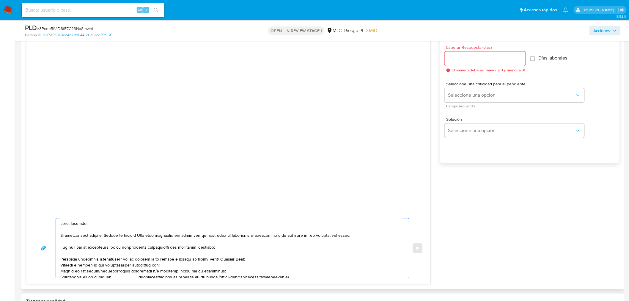
click at [170, 265] on textarea at bounding box center [230, 247] width 341 height 59
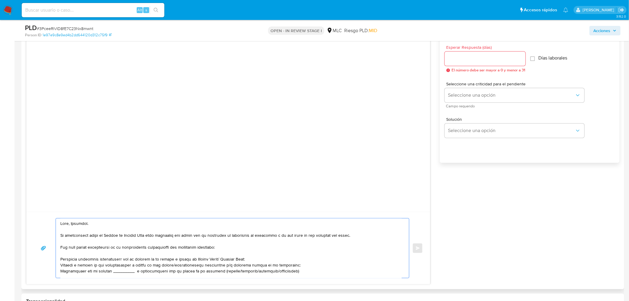
click at [217, 269] on textarea at bounding box center [230, 247] width 341 height 59
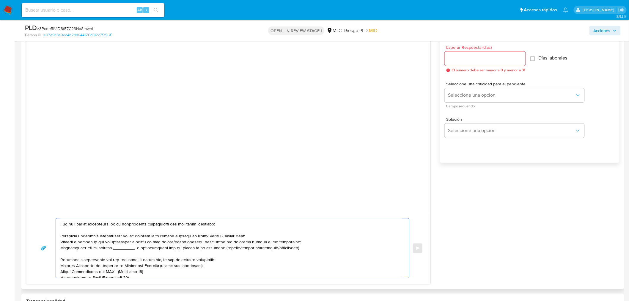
scroll to position [33, 0]
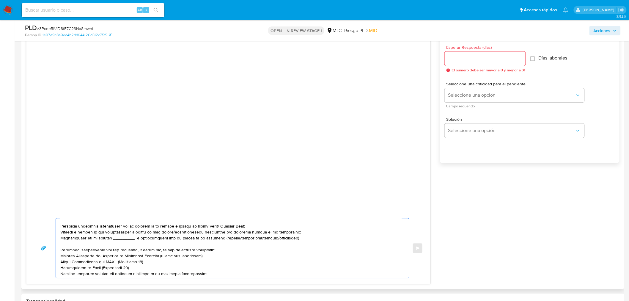
click at [159, 241] on textarea at bounding box center [230, 247] width 341 height 59
click at [159, 240] on textarea at bounding box center [230, 247] width 341 height 59
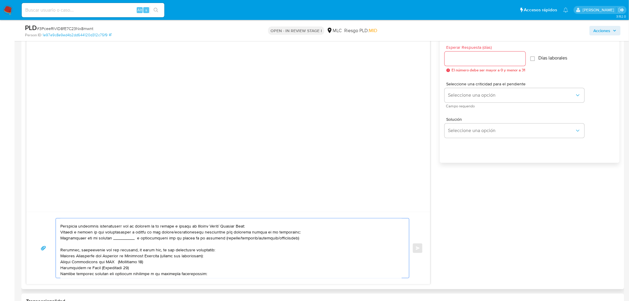
click at [159, 240] on textarea at bounding box center [230, 247] width 341 height 59
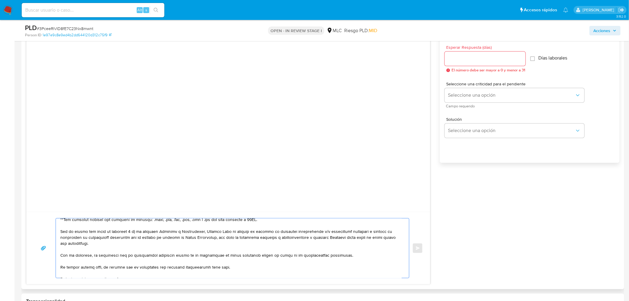
scroll to position [117, 0]
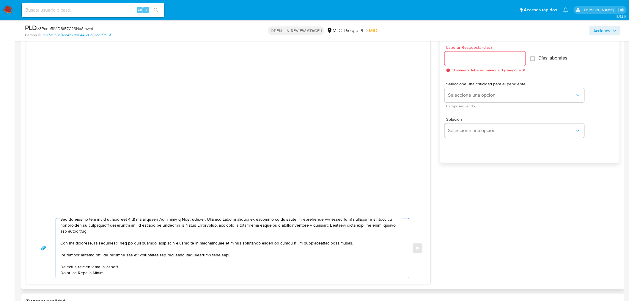
click at [105, 261] on textarea at bounding box center [230, 247] width 341 height 59
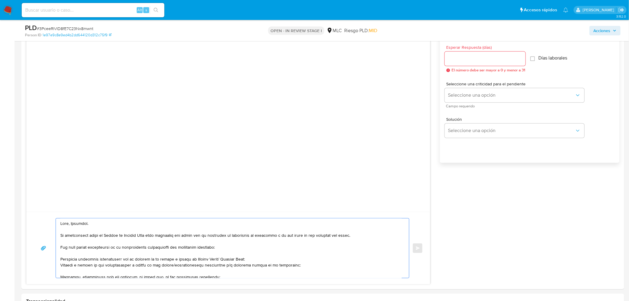
scroll to position [396, 0]
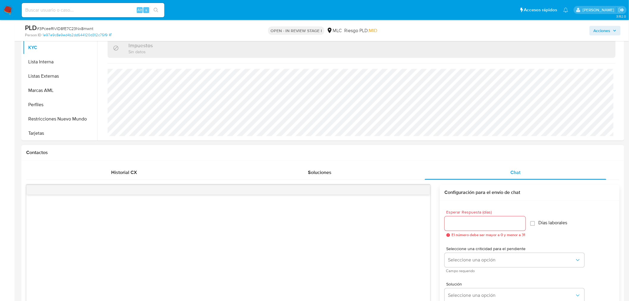
type textarea "Hola, Bladimir. Te contactamos desde el Equipo de Mercado Pago para verificar t…"
click at [474, 225] on input "Esperar Respuesta (días)" at bounding box center [485, 224] width 81 height 8
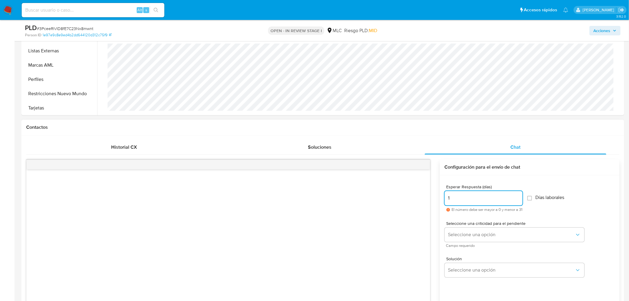
scroll to position [429, 0]
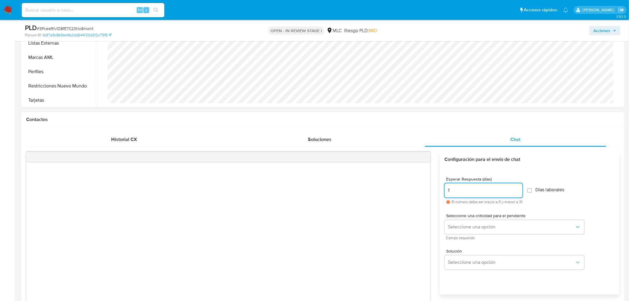
type input "1"
click at [474, 225] on span "Seleccione una opción" at bounding box center [511, 227] width 127 height 6
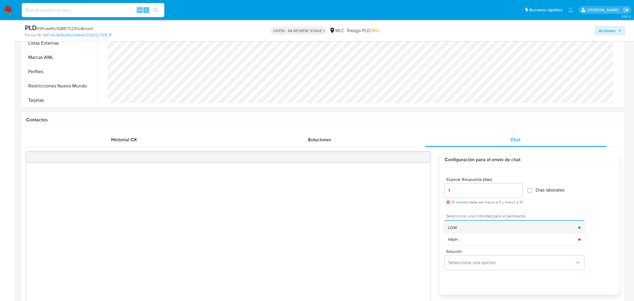
click at [479, 228] on div "LOW" at bounding box center [513, 227] width 130 height 12
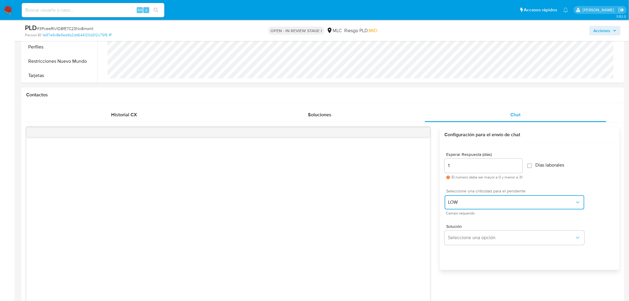
scroll to position [660, 0]
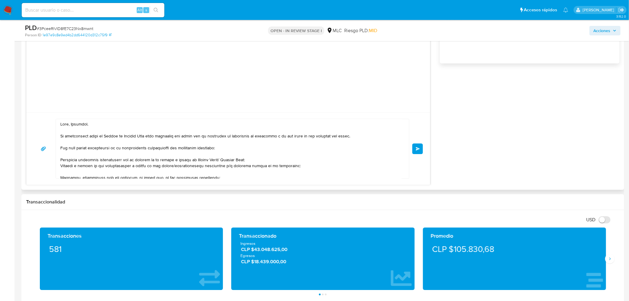
click at [418, 150] on span "Enviar" at bounding box center [418, 149] width 4 height 4
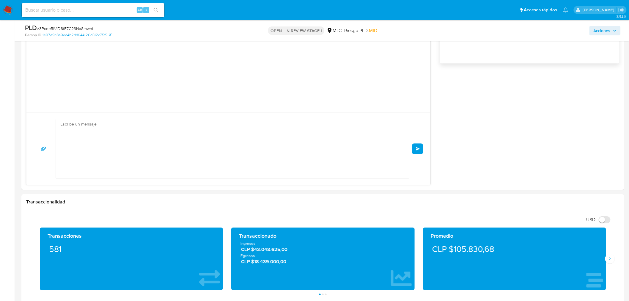
scroll to position [84, 0]
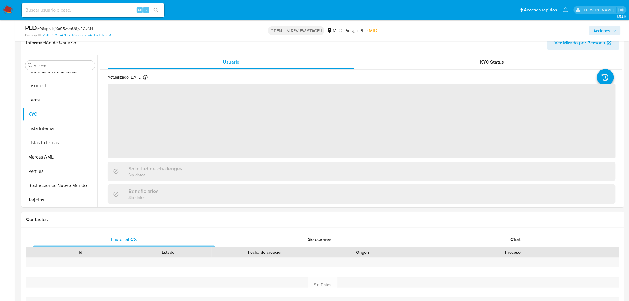
scroll to position [99, 0]
select select "10"
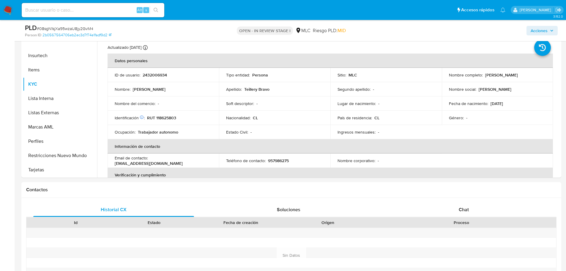
scroll to position [131, 0]
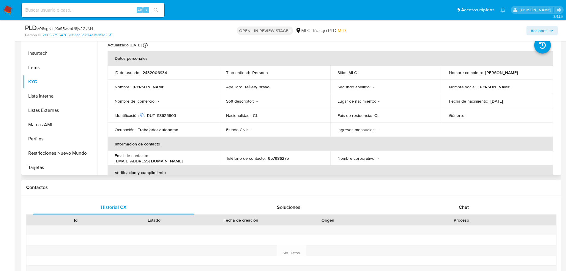
click at [160, 114] on p "RUT 118625803" at bounding box center [161, 115] width 29 height 5
copy p "118625803"
click at [163, 118] on p "RUT 118625803" at bounding box center [161, 115] width 29 height 5
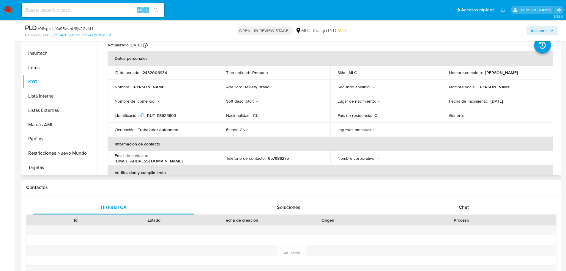
click at [175, 112] on td "Identificación Nº de serie: 523134268 : RUT 118625803" at bounding box center [163, 115] width 111 height 14
click at [463, 210] on span "Chat" at bounding box center [464, 207] width 10 height 7
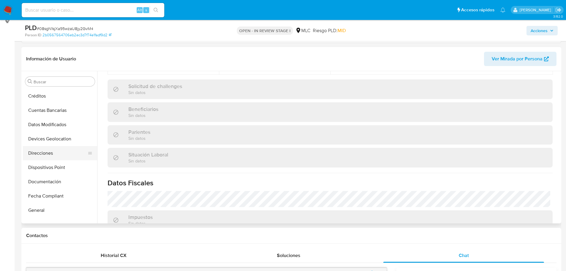
scroll to position [0, 0]
click at [60, 121] on button "Cruces y Relaciones" at bounding box center [58, 124] width 70 height 14
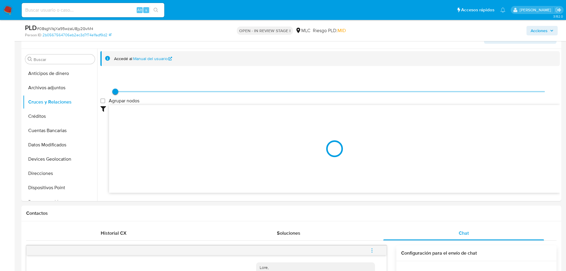
scroll to position [118, 0]
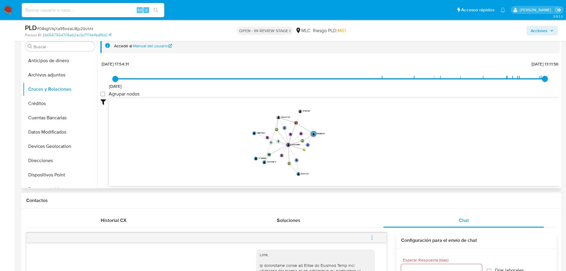
drag, startPoint x: 332, startPoint y: 141, endPoint x: 366, endPoint y: 144, distance: 34.6
click at [366, 144] on icon "user-2432006934  2432006934 phone-d483caee4ab9c76ad16b8fef5faf117e  person-2b…" at bounding box center [334, 141] width 451 height 86
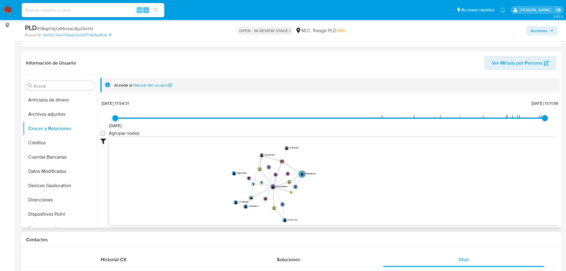
scroll to position [79, 0]
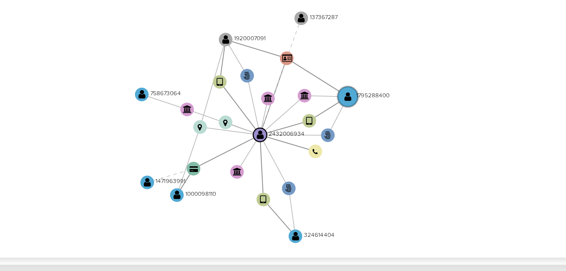
drag, startPoint x: 310, startPoint y: 201, endPoint x: 313, endPoint y: 199, distance: 3.9
click at [313, 199] on icon "user-2432006934  2432006934 phone-d483caee4ab9c76ad16b8fef5faf117e  person-2b…" at bounding box center [334, 181] width 451 height 86
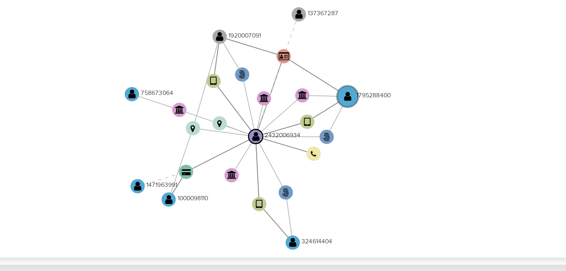
click at [314, 200] on icon "user-2432006934  2432006934 phone-d483caee4ab9c76ad16b8fef5faf117e  person-2b…" at bounding box center [334, 181] width 451 height 86
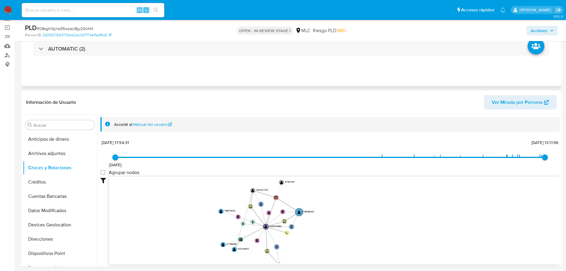
scroll to position [0, 0]
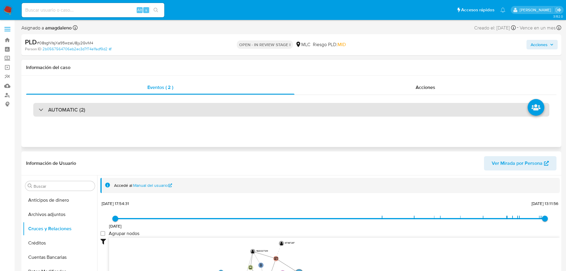
click at [340, 108] on div "AUTOMATIC (2)" at bounding box center [291, 110] width 516 height 14
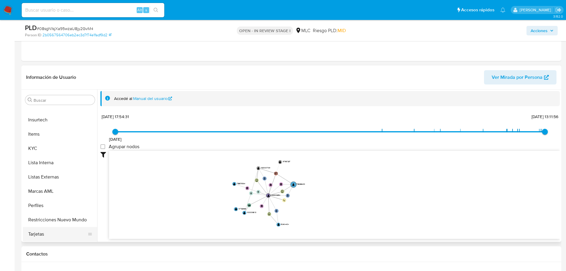
scroll to position [297, 0]
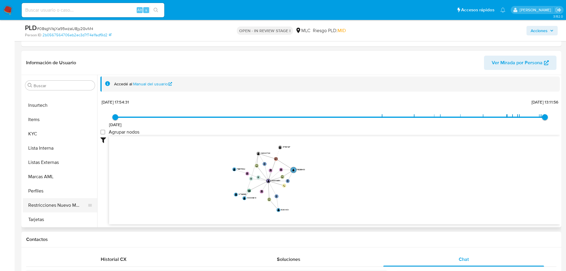
click at [64, 205] on button "Restricciones Nuevo Mundo" at bounding box center [58, 205] width 70 height 14
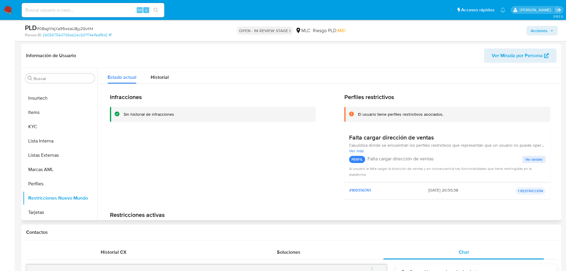
scroll to position [47, 0]
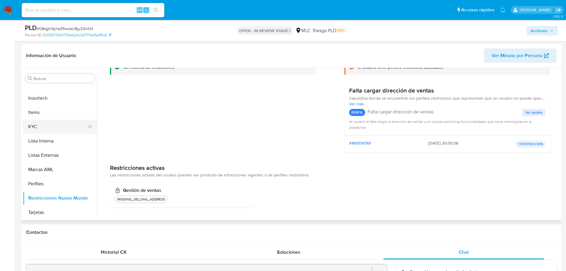
click at [60, 125] on button "KYC" at bounding box center [58, 126] width 70 height 14
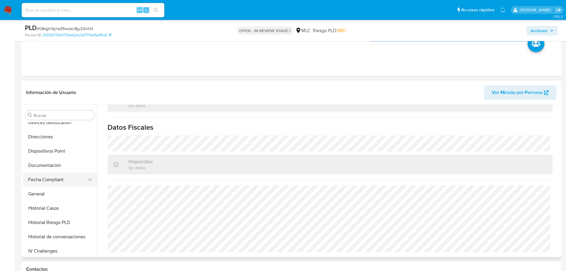
scroll to position [59, 0]
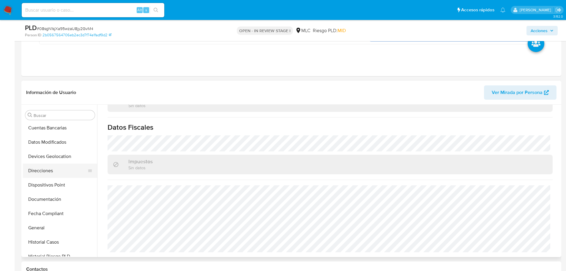
click at [49, 174] on button "Direcciones" at bounding box center [58, 170] width 70 height 14
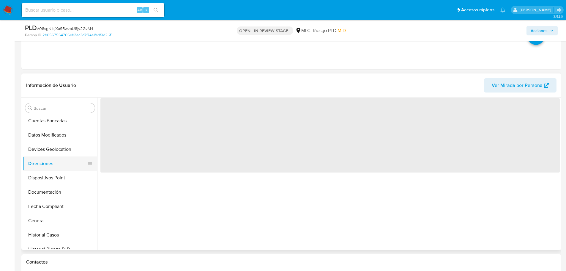
scroll to position [0, 0]
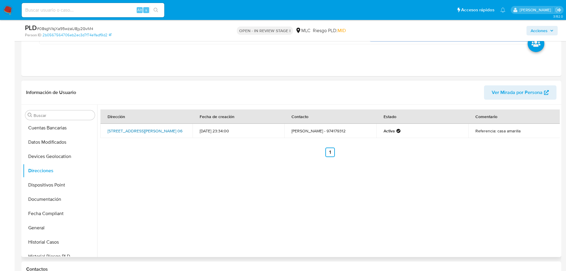
click at [126, 130] on link "[STREET_ADDRESS][PERSON_NAME] 06" at bounding box center [145, 131] width 75 height 6
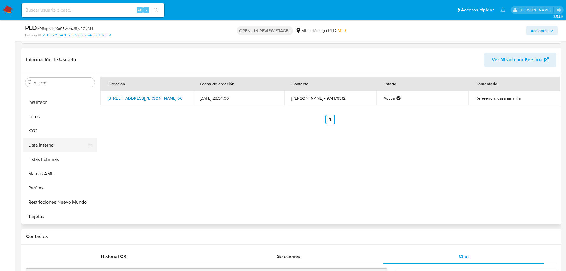
scroll to position [357, 0]
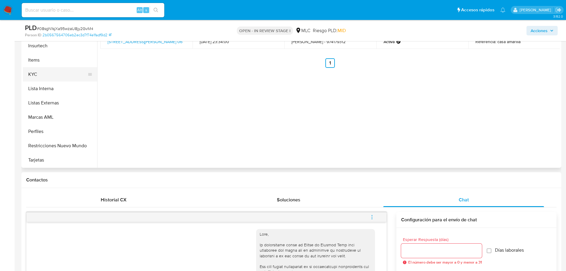
click at [45, 73] on button "KYC" at bounding box center [58, 74] width 70 height 14
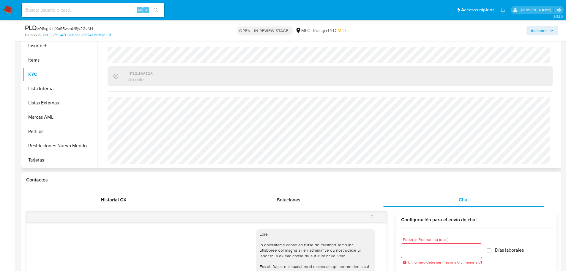
scroll to position [327, 0]
click at [269, 195] on div "Soluciones" at bounding box center [288, 200] width 161 height 14
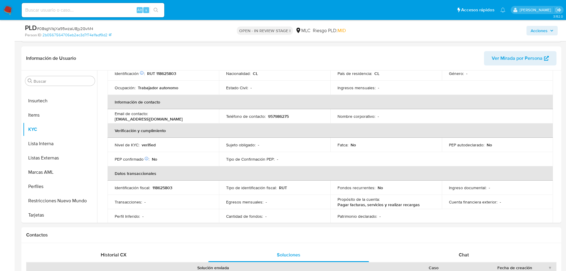
scroll to position [312, 0]
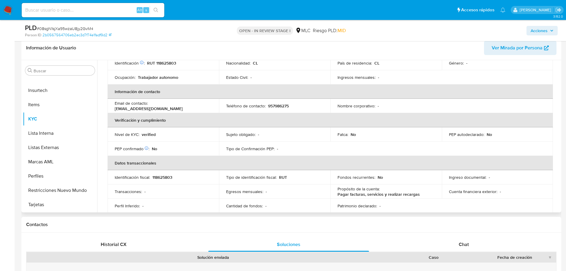
click at [161, 153] on td "PEP confirmado Obtenido de listas internas : No" at bounding box center [163, 148] width 111 height 14
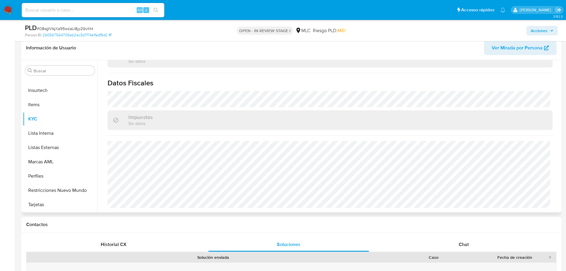
scroll to position [328, 0]
click at [452, 240] on div "Chat" at bounding box center [463, 244] width 161 height 14
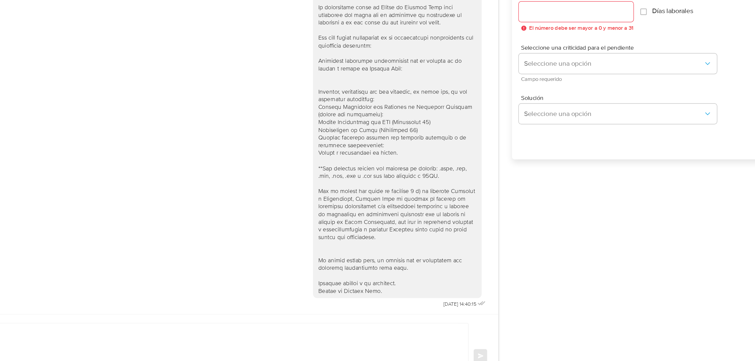
scroll to position [505, 0]
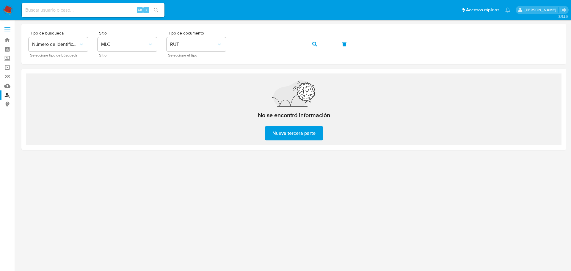
click at [61, 7] on input at bounding box center [93, 10] width 143 height 8
paste input "1795288400"
type input "1795288400"
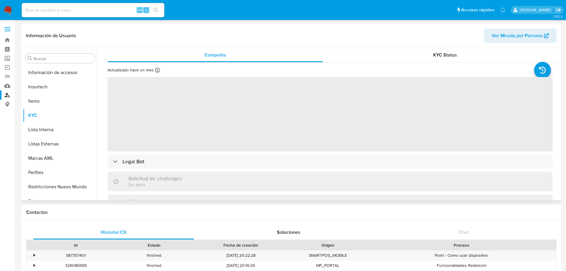
scroll to position [237, 0]
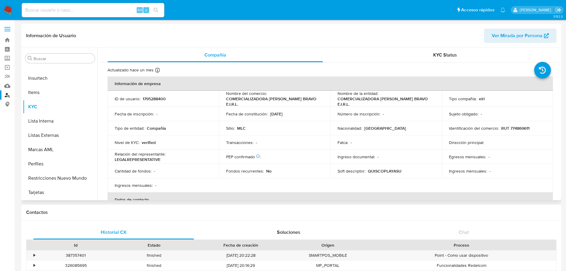
select select "10"
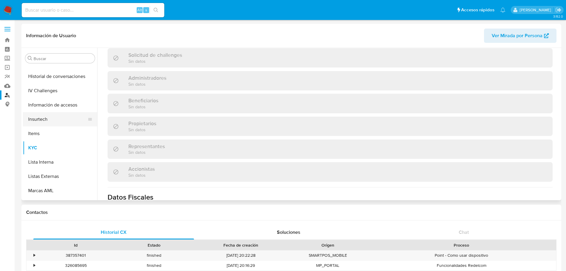
scroll to position [148, 0]
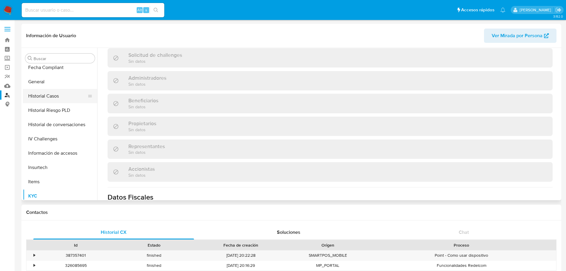
click at [45, 95] on button "Historial Casos" at bounding box center [58, 96] width 70 height 14
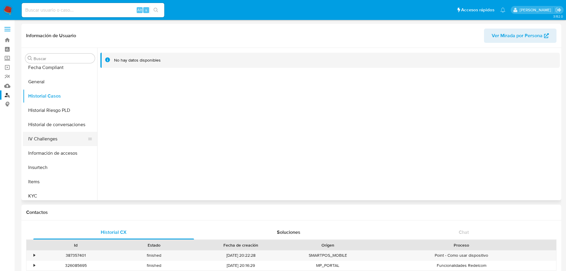
scroll to position [237, 0]
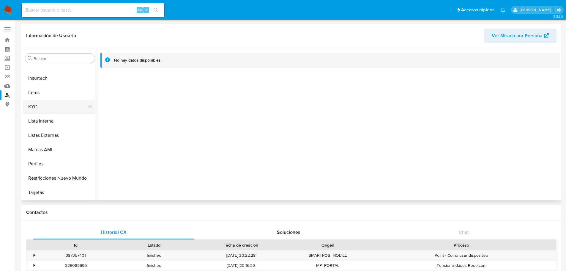
click at [51, 105] on button "KYC" at bounding box center [58, 107] width 70 height 14
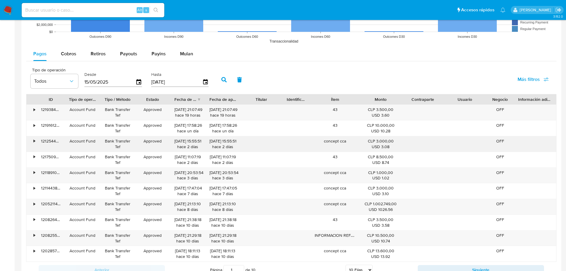
scroll to position [535, 0]
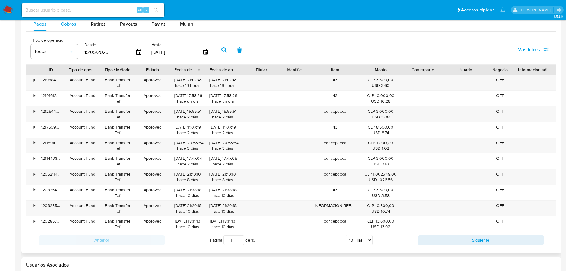
click at [74, 24] on span "Cobros" at bounding box center [68, 24] width 15 height 7
select select "10"
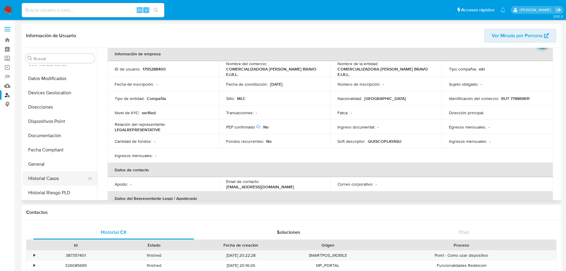
scroll to position [59, 0]
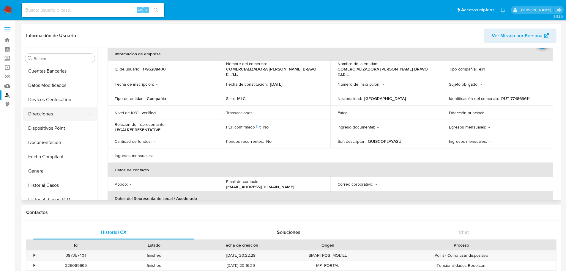
click at [48, 110] on button "Direcciones" at bounding box center [58, 114] width 70 height 14
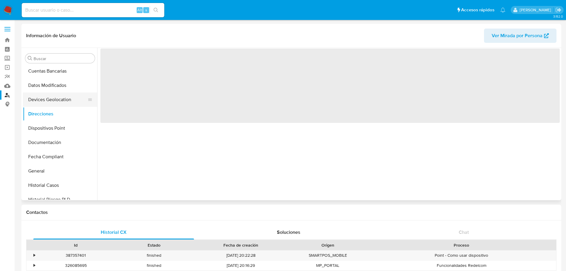
scroll to position [0, 0]
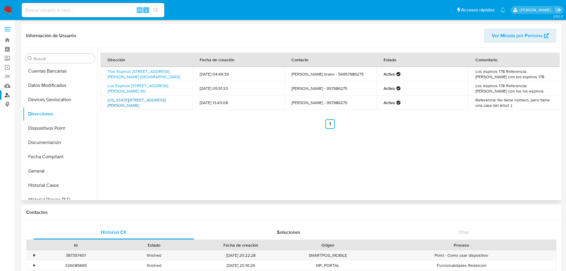
click at [149, 97] on link "[US_STATE][STREET_ADDRESS][PERSON_NAME]" at bounding box center [137, 102] width 58 height 11
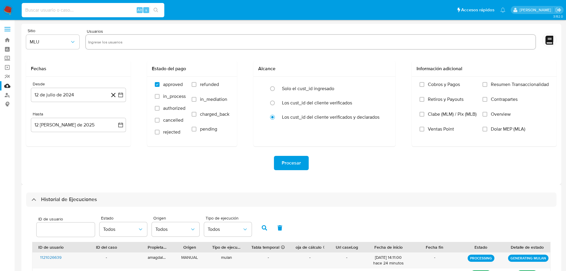
select select "10"
click at [56, 10] on input at bounding box center [93, 10] width 143 height 8
type input "1795288400"
